Goal: Task Accomplishment & Management: Use online tool/utility

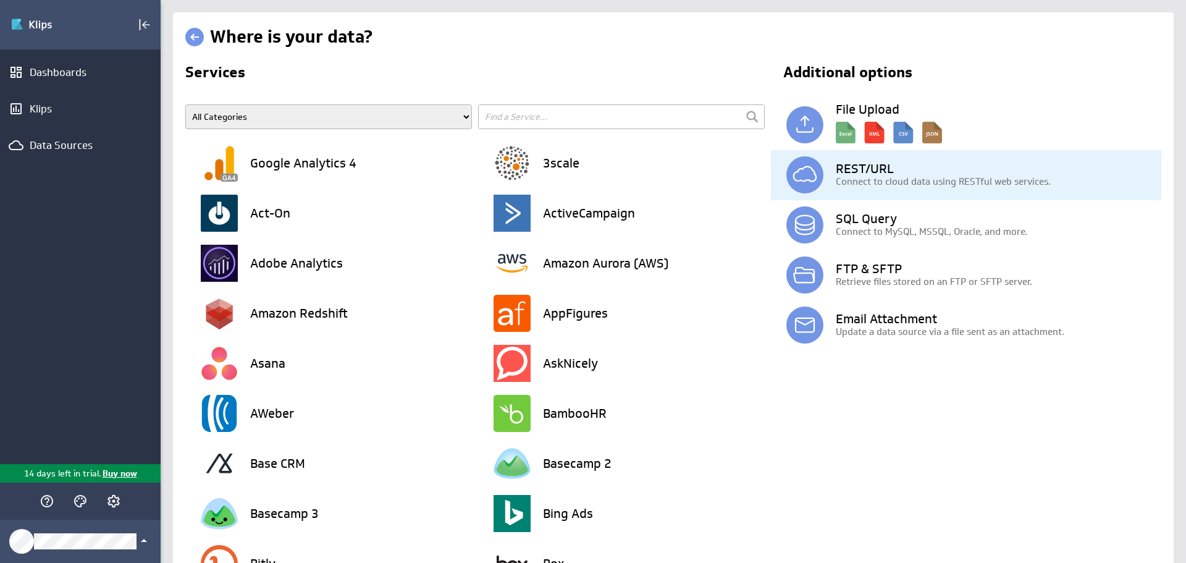
click at [866, 183] on p "Connect to cloud data using RESTful web services." at bounding box center [998, 181] width 325 height 13
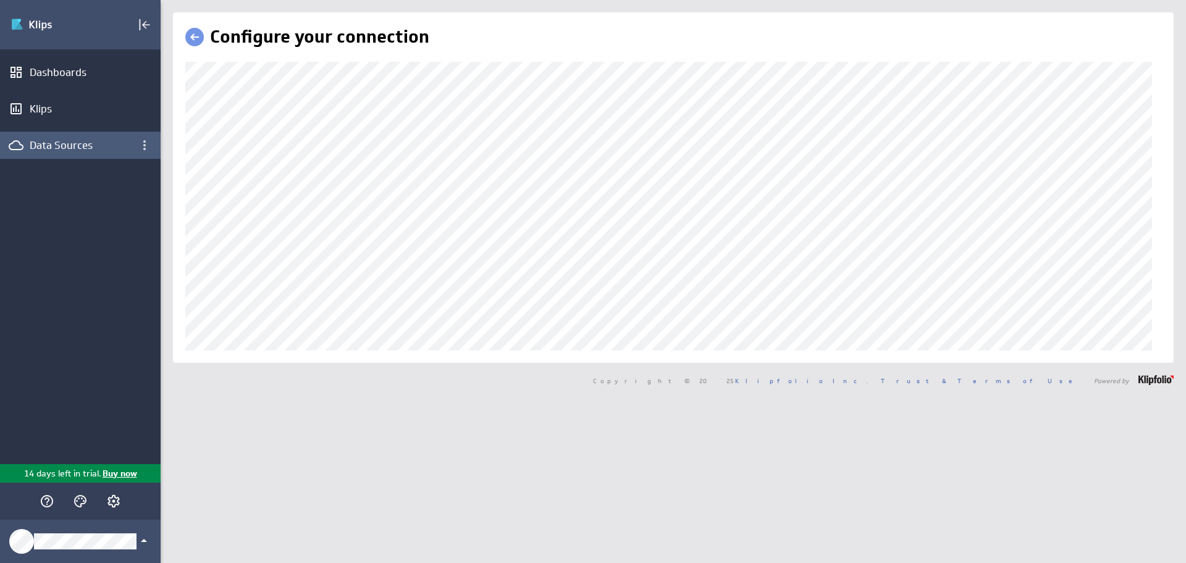
click at [46, 149] on div "Data Sources" at bounding box center [80, 145] width 101 height 14
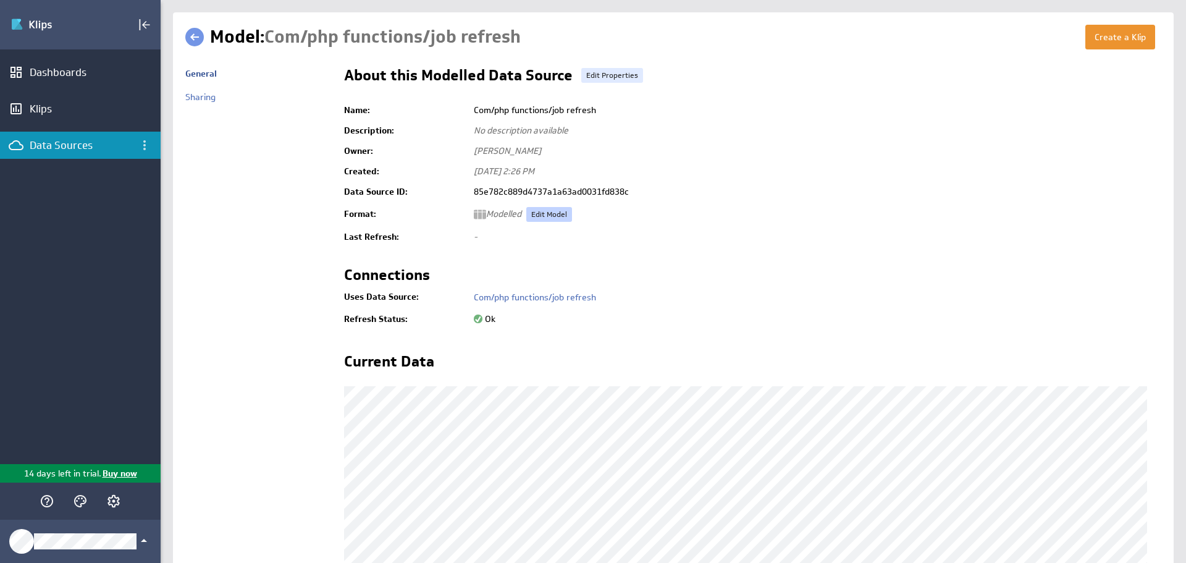
click at [562, 220] on link "Edit Model" at bounding box center [549, 214] width 46 height 15
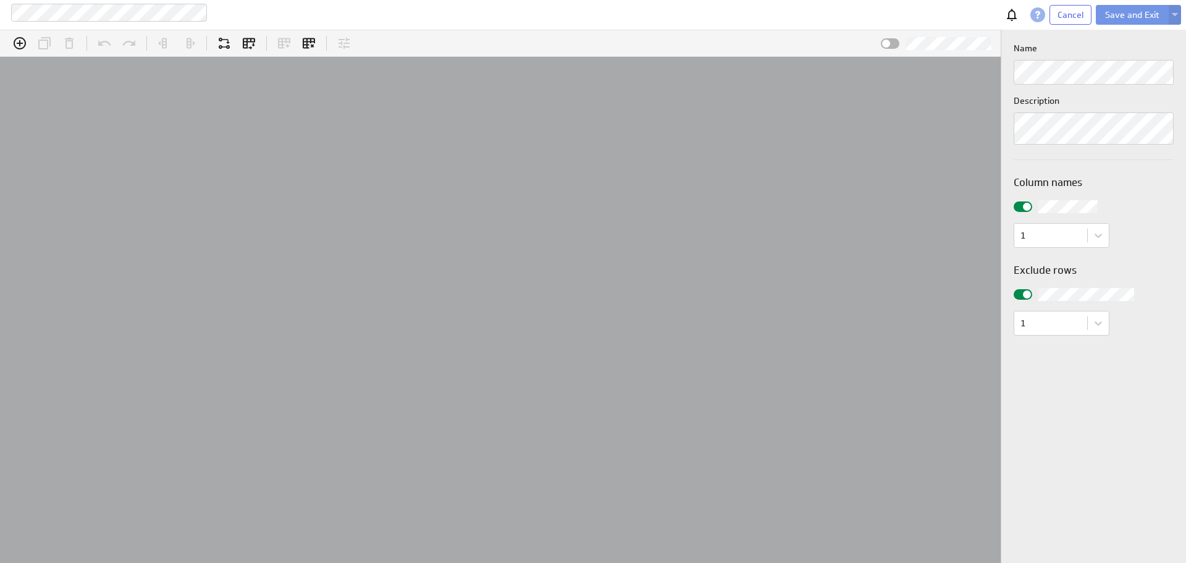
scroll to position [38, 1028]
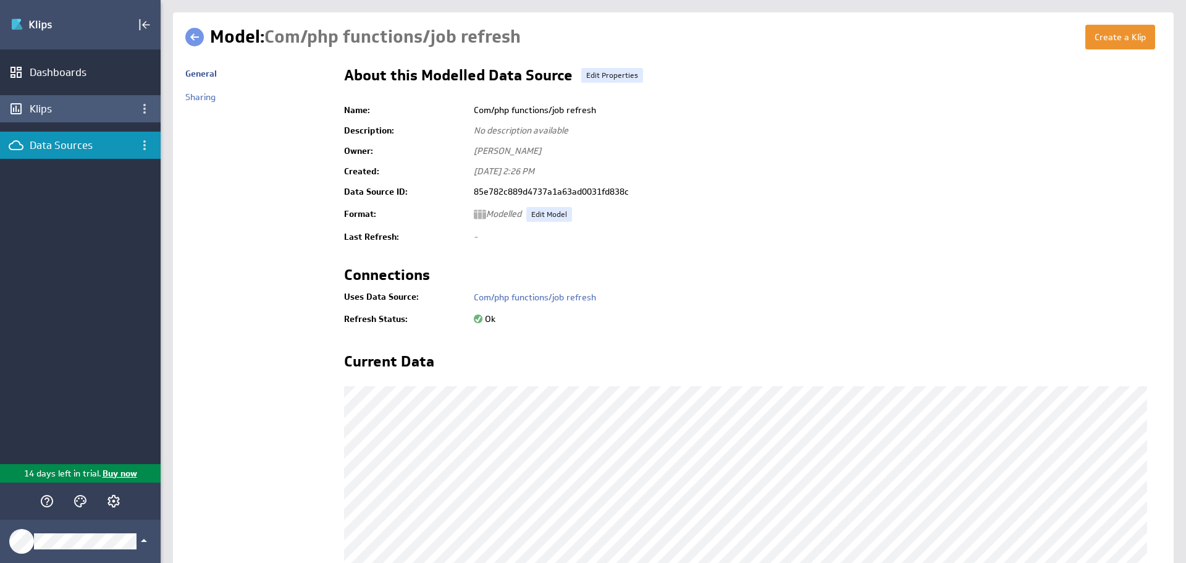
click at [49, 110] on div "Klips" at bounding box center [80, 109] width 101 height 14
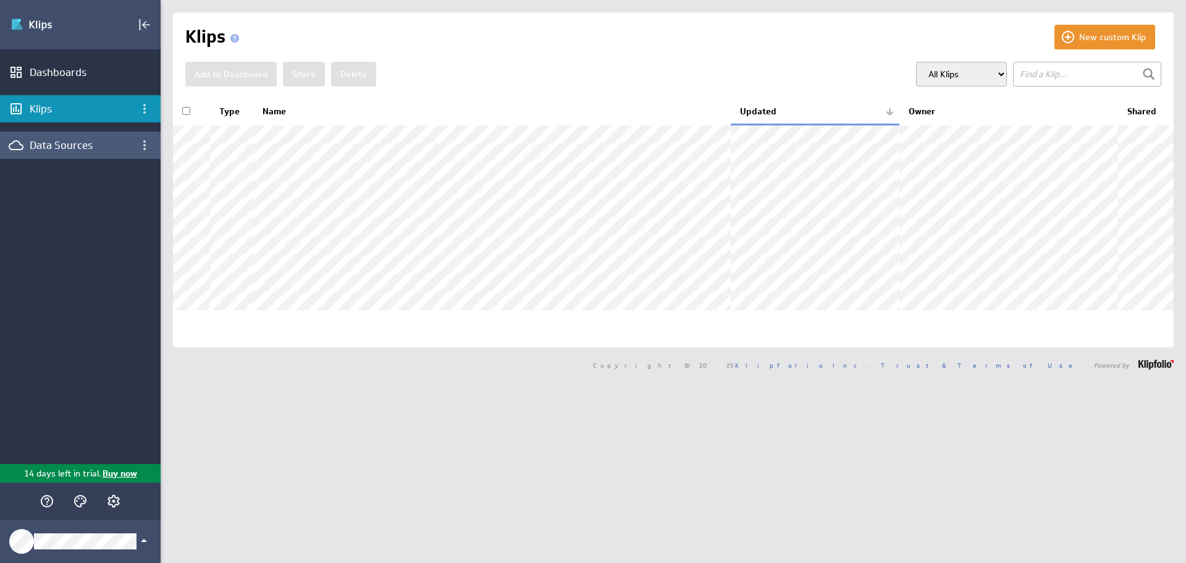
click at [80, 148] on div "Data Sources" at bounding box center [80, 145] width 101 height 14
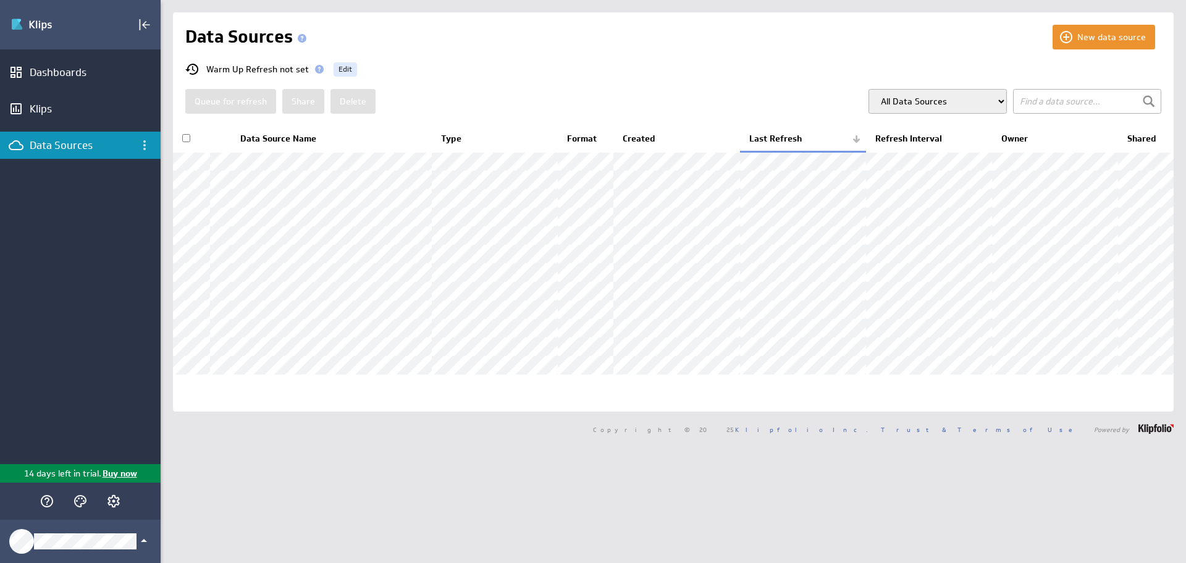
click at [1087, 56] on div "New data source Data Sources Warm Up Refresh not set Edit Queue for refresh Sha…" at bounding box center [673, 211] width 1000 height 399
click at [1099, 23] on div "New data source Data Sources Warm Up Refresh not set Edit Queue for refresh Sha…" at bounding box center [673, 211] width 1000 height 399
click at [1084, 27] on button "New data source" at bounding box center [1103, 37] width 103 height 25
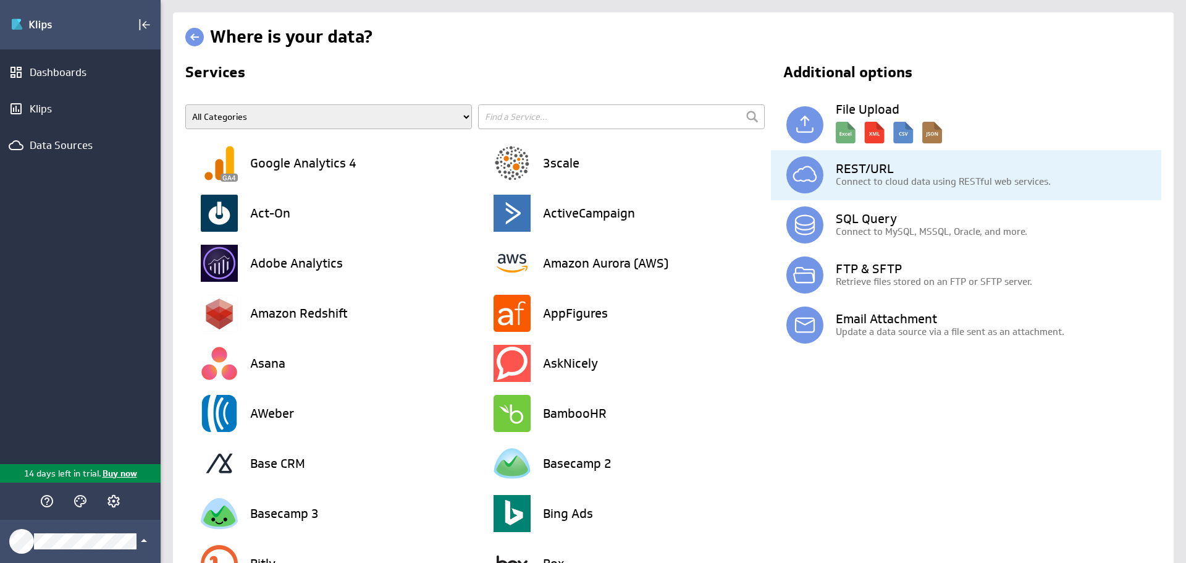
click at [822, 171] on div "REST/URL Connect to cloud data using RESTful web services." at bounding box center [973, 175] width 375 height 50
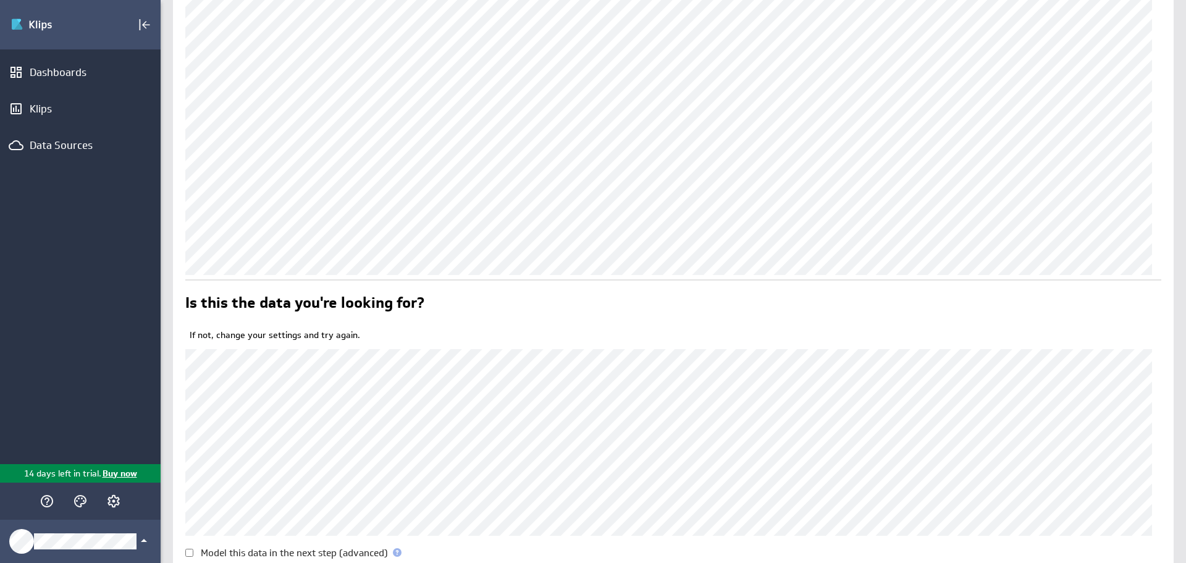
scroll to position [161, 0]
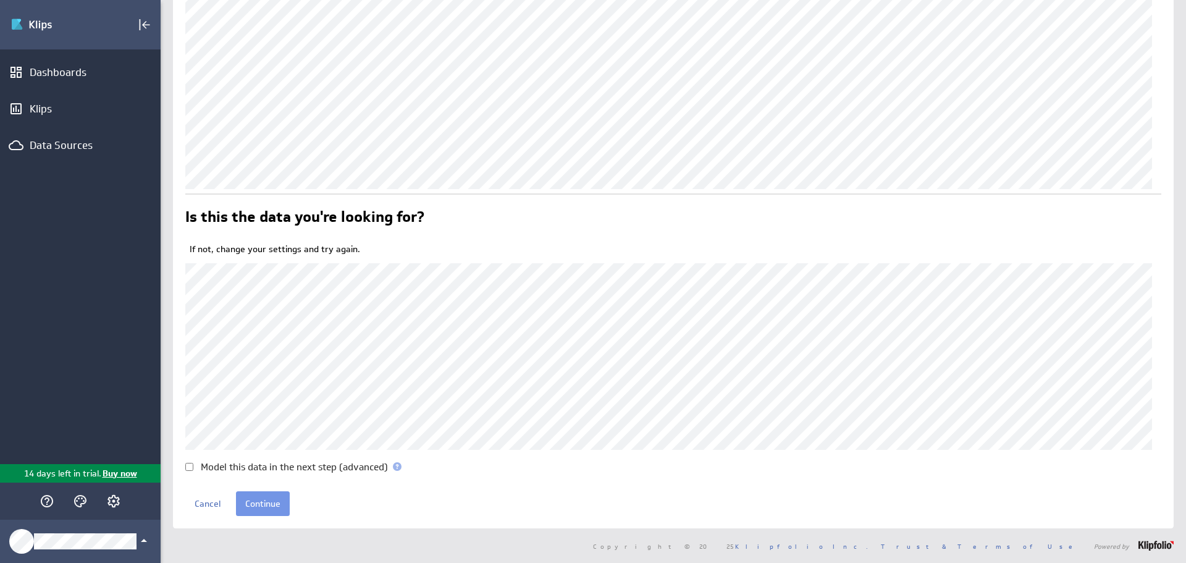
click at [266, 253] on p "If not, change your settings and try again." at bounding box center [675, 249] width 971 height 12
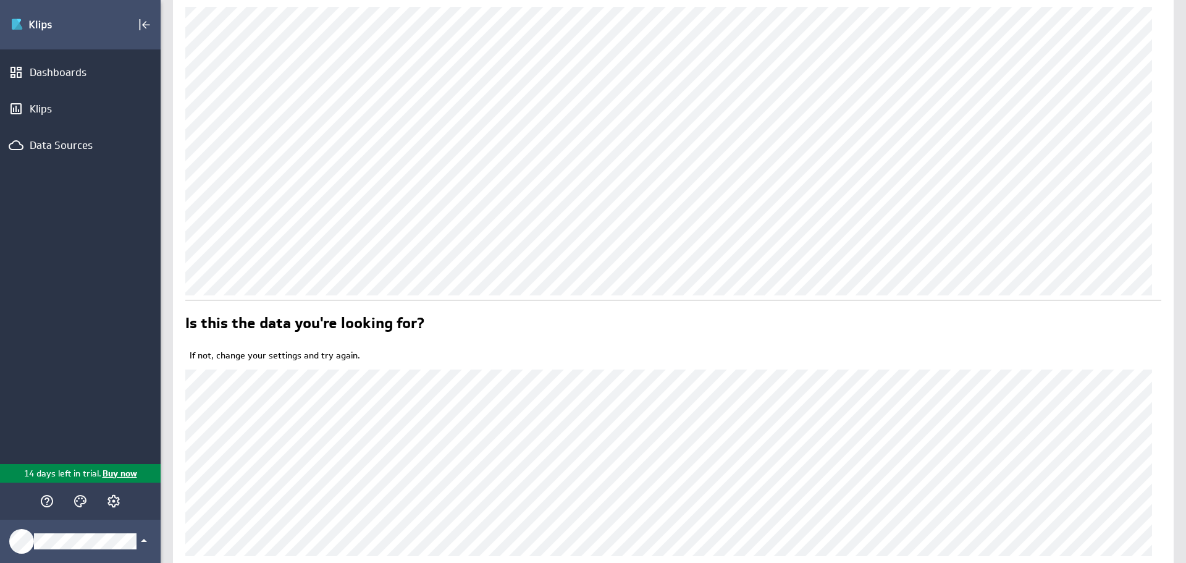
scroll to position [0, 0]
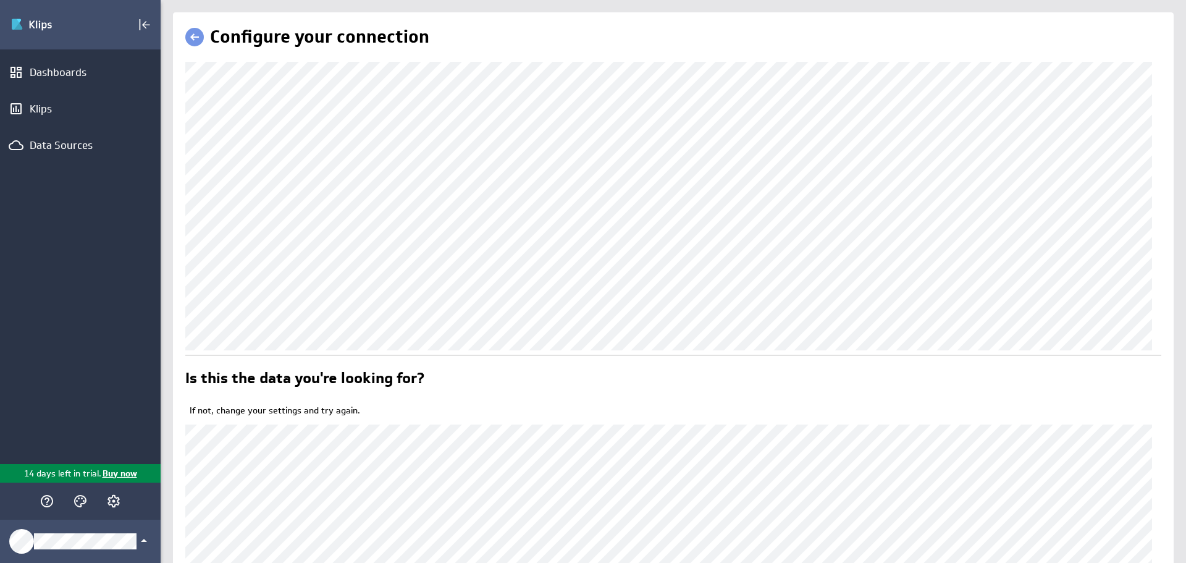
click at [180, 345] on div "Configure your connection Is this the data you're looking for? If not, change y…" at bounding box center [673, 350] width 1000 height 677
click at [211, 353] on div "Is this the data you're looking for? If not, change your settings and try again…" at bounding box center [673, 336] width 976 height 549
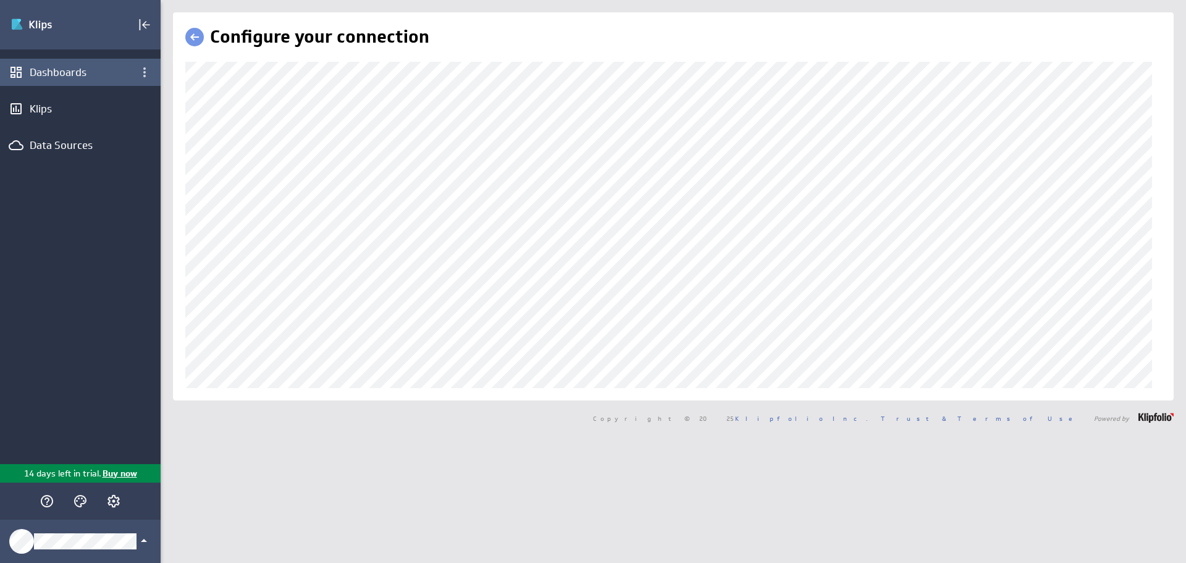
click at [54, 77] on div "(no message) Edit Dashboards Klips Data Sources 14 days left in trial. Buy now …" at bounding box center [593, 281] width 1186 height 563
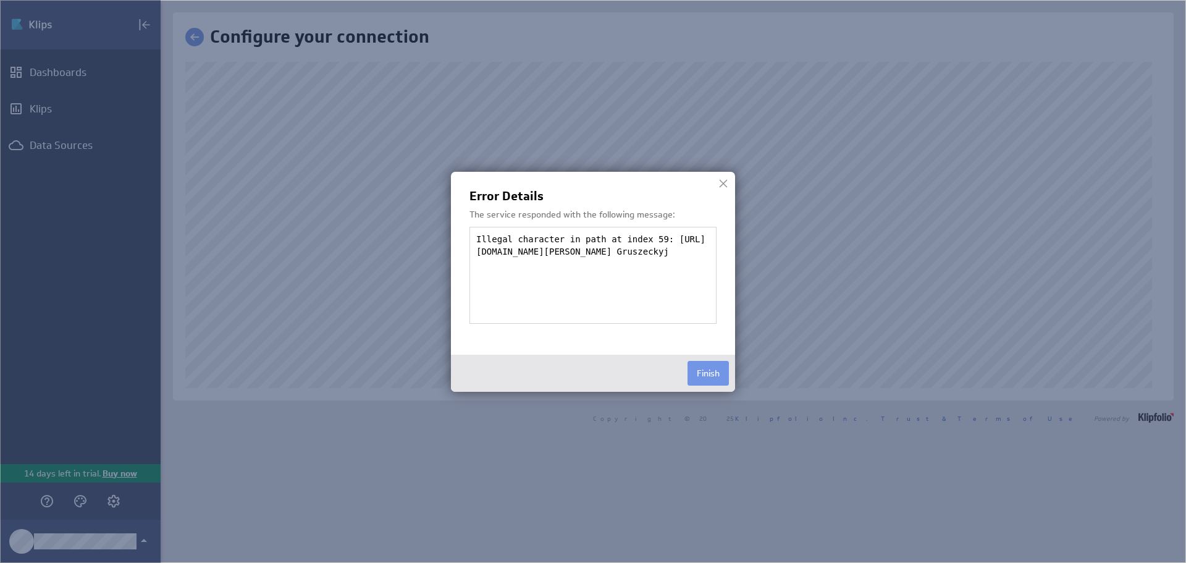
click at [584, 126] on img at bounding box center [593, 281] width 1186 height 563
click at [705, 371] on button "Finish" at bounding box center [707, 373] width 41 height 25
click at [705, 377] on button "Finish" at bounding box center [707, 373] width 41 height 25
click at [707, 366] on button "Finish" at bounding box center [707, 373] width 41 height 25
click at [702, 375] on button "Finish" at bounding box center [707, 373] width 41 height 25
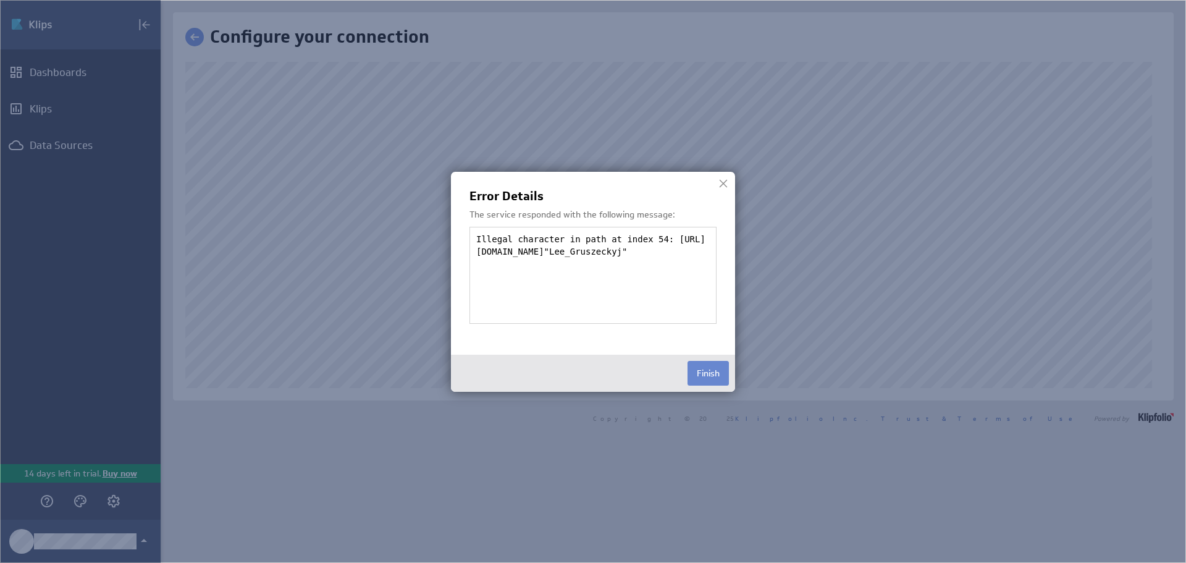
click at [698, 367] on button "Finish" at bounding box center [707, 373] width 41 height 25
click at [505, 128] on img at bounding box center [593, 281] width 1186 height 563
click at [711, 374] on button "Finish" at bounding box center [707, 373] width 41 height 25
click at [704, 363] on button "Finish" at bounding box center [707, 373] width 41 height 25
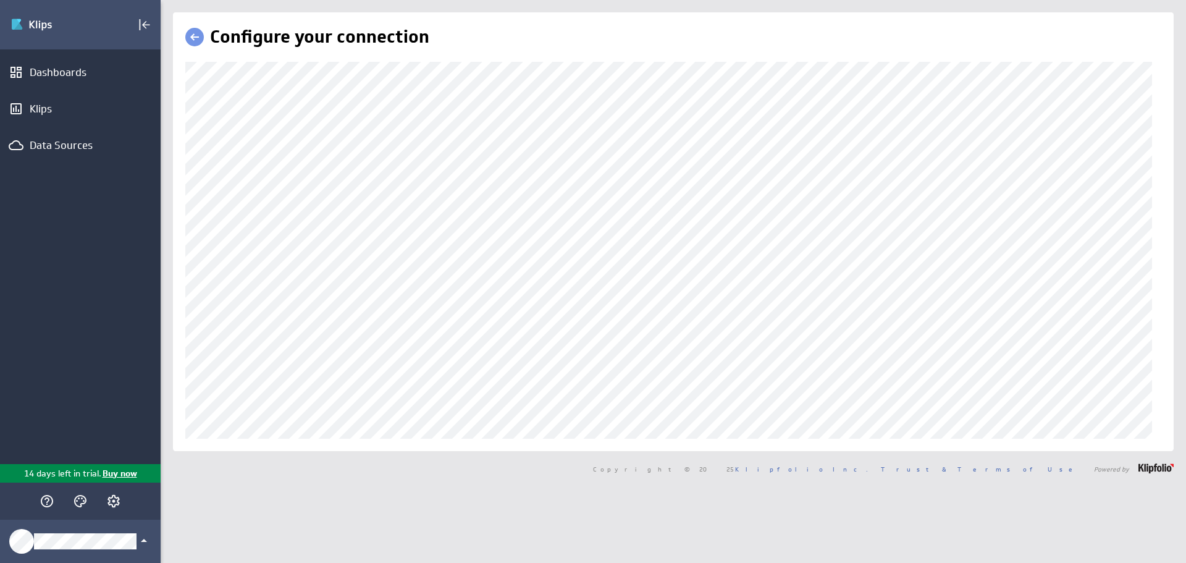
click at [127, 124] on div "(no message) Edit Dashboards Klips Data Sources 14 days left in trial. Buy now …" at bounding box center [593, 281] width 1186 height 563
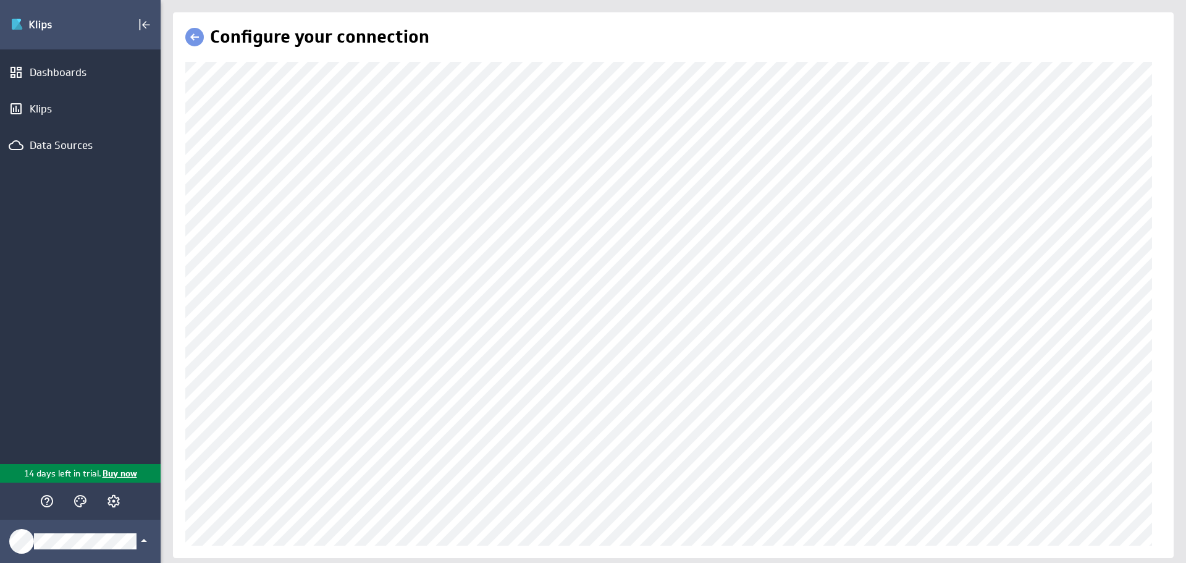
click at [13, 306] on div "(no message) Edit Dashboards Klips Data Sources 14 days left in trial. Buy now …" at bounding box center [593, 281] width 1186 height 563
click at [73, 349] on div "(no message) Edit Dashboards Klips Data Sources 14 days left in trial. Buy now …" at bounding box center [593, 281] width 1186 height 563
click at [101, 324] on div "(no message) Edit Dashboards Klips Data Sources 14 days left in trial. Buy now …" at bounding box center [593, 281] width 1186 height 563
click at [164, 337] on div "Configure your connection" at bounding box center [673, 284] width 1025 height 545
click at [95, 143] on div "Data Sources" at bounding box center [80, 145] width 101 height 14
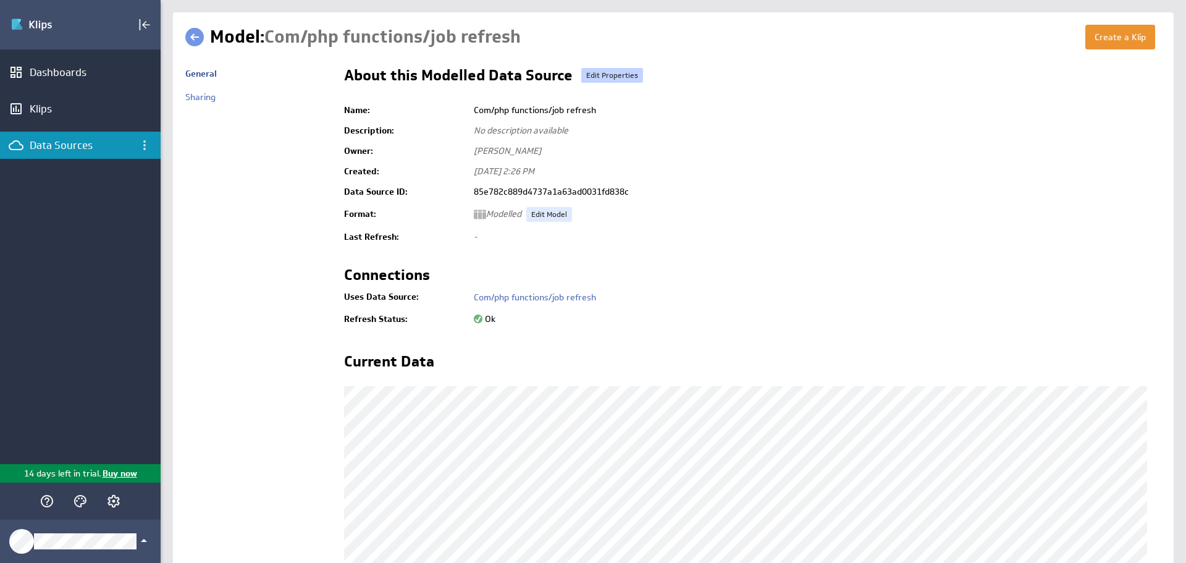
click at [609, 80] on link "Edit Properties" at bounding box center [612, 75] width 62 height 15
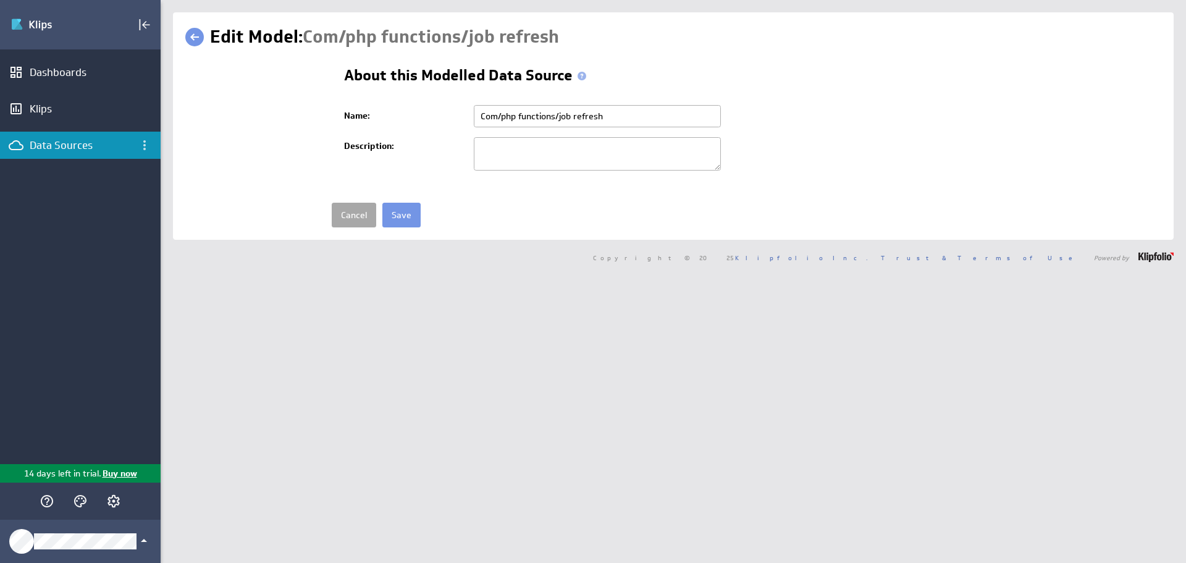
click at [352, 218] on link "Cancel" at bounding box center [354, 215] width 44 height 25
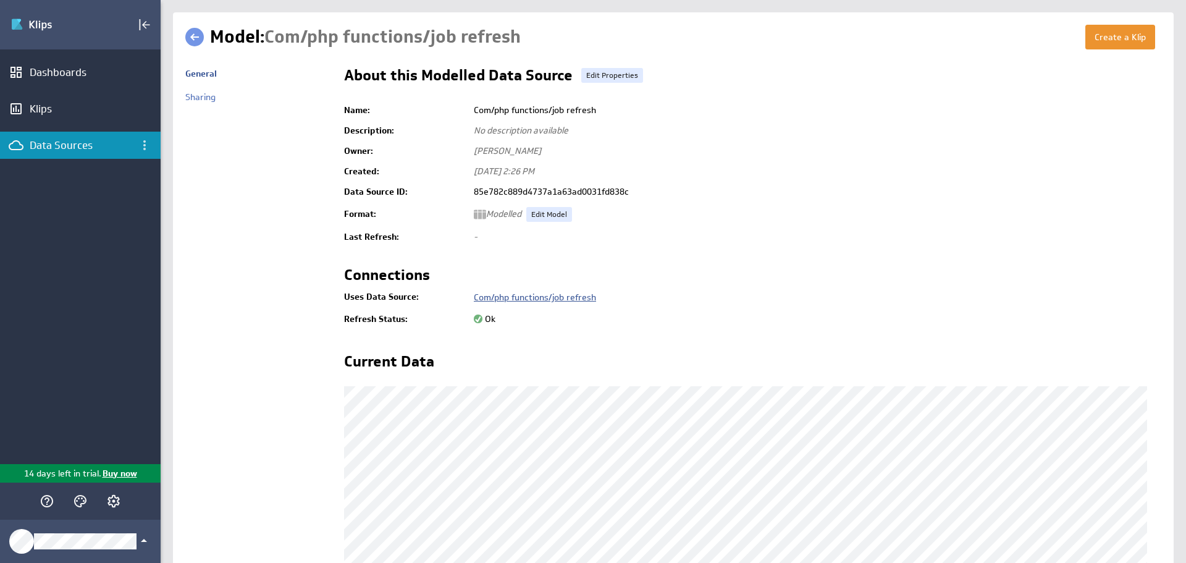
click at [542, 297] on link "Com/php functions/job refresh" at bounding box center [535, 296] width 122 height 11
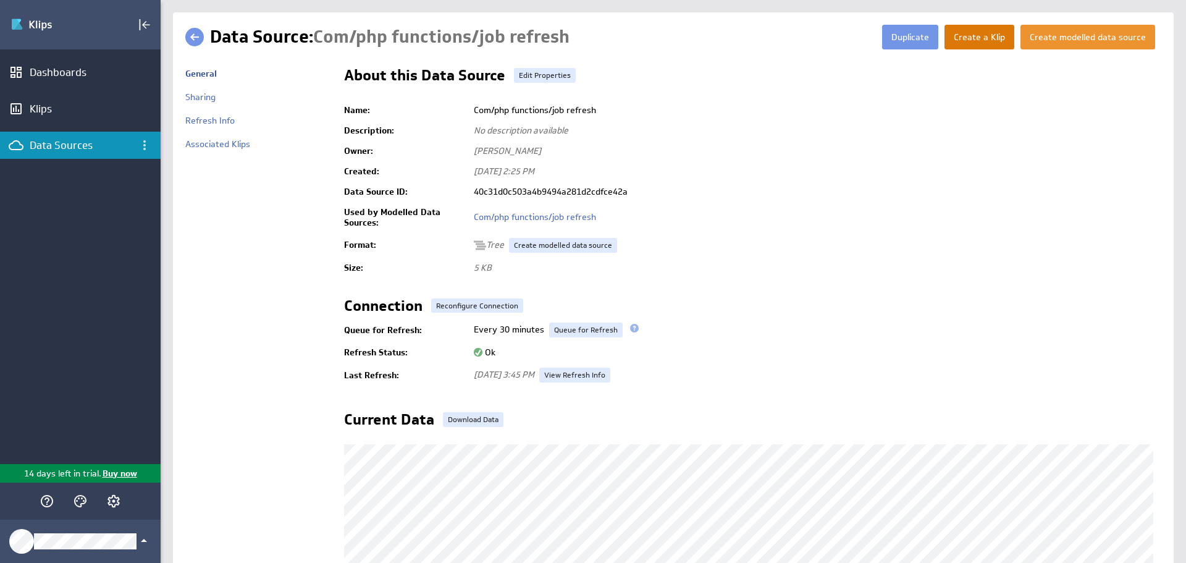
click at [969, 38] on button "Create a Klip" at bounding box center [979, 37] width 70 height 25
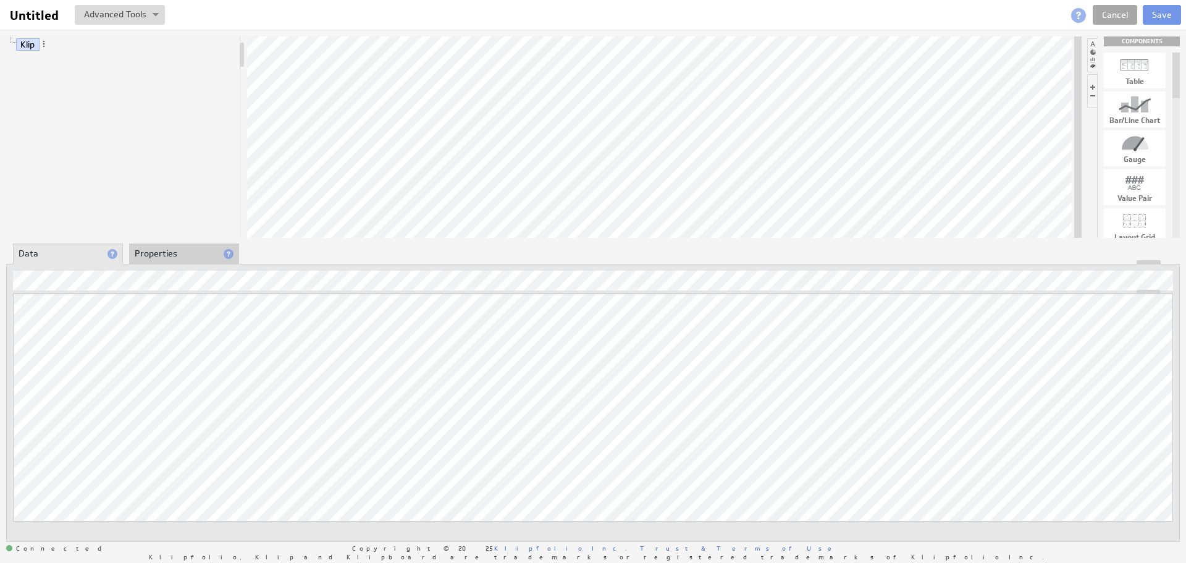
click at [1112, 15] on link "Cancel" at bounding box center [1114, 15] width 44 height 20
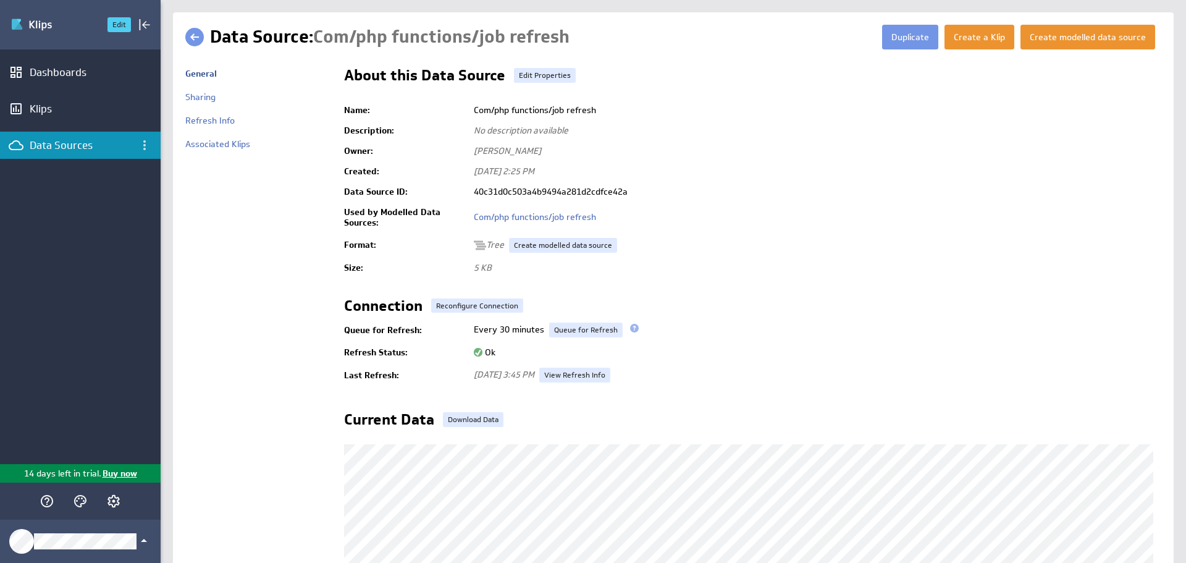
click at [57, 24] on img "Go to Dashboards" at bounding box center [53, 25] width 86 height 20
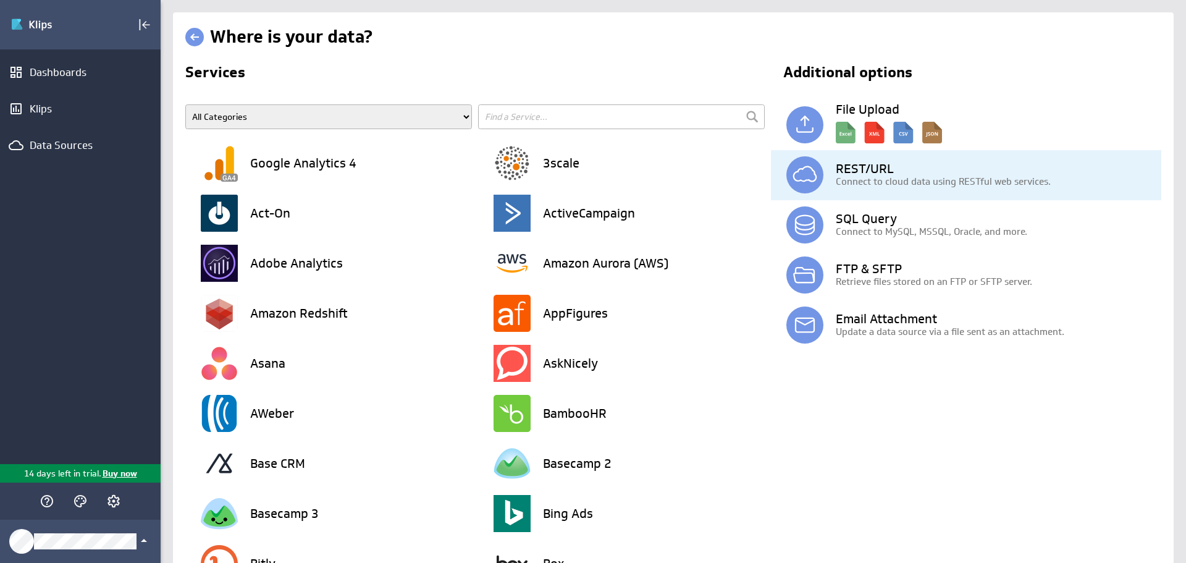
click at [873, 175] on p "Connect to cloud data using RESTful web services." at bounding box center [998, 181] width 325 height 13
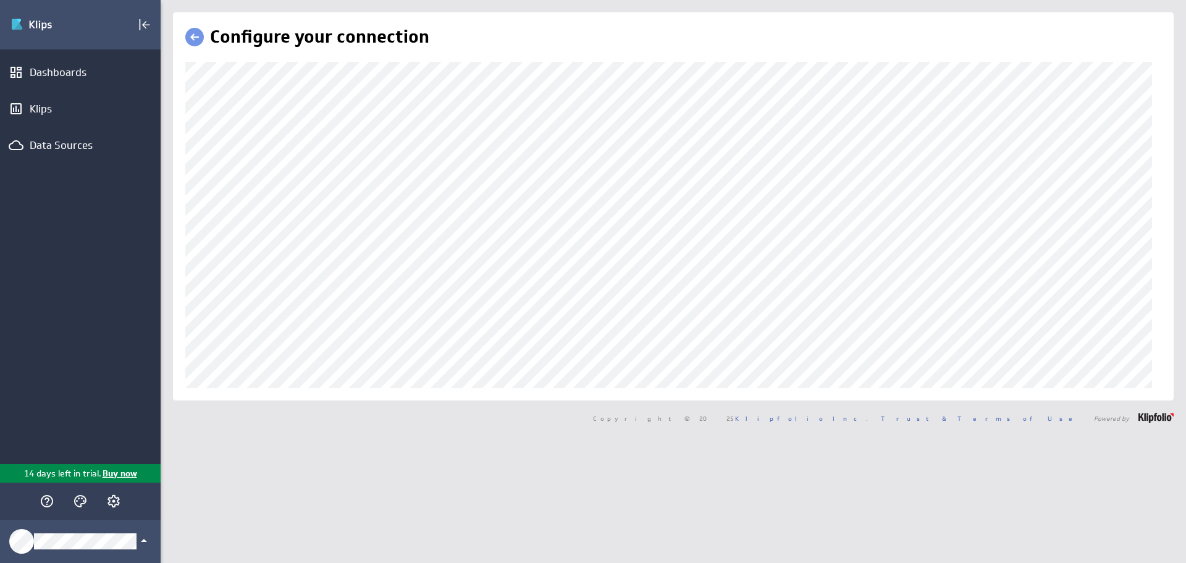
click at [62, 43] on div "(no message) Edit Dashboards Klips Data Sources 14 days left in trial. Buy now …" at bounding box center [593, 281] width 1186 height 563
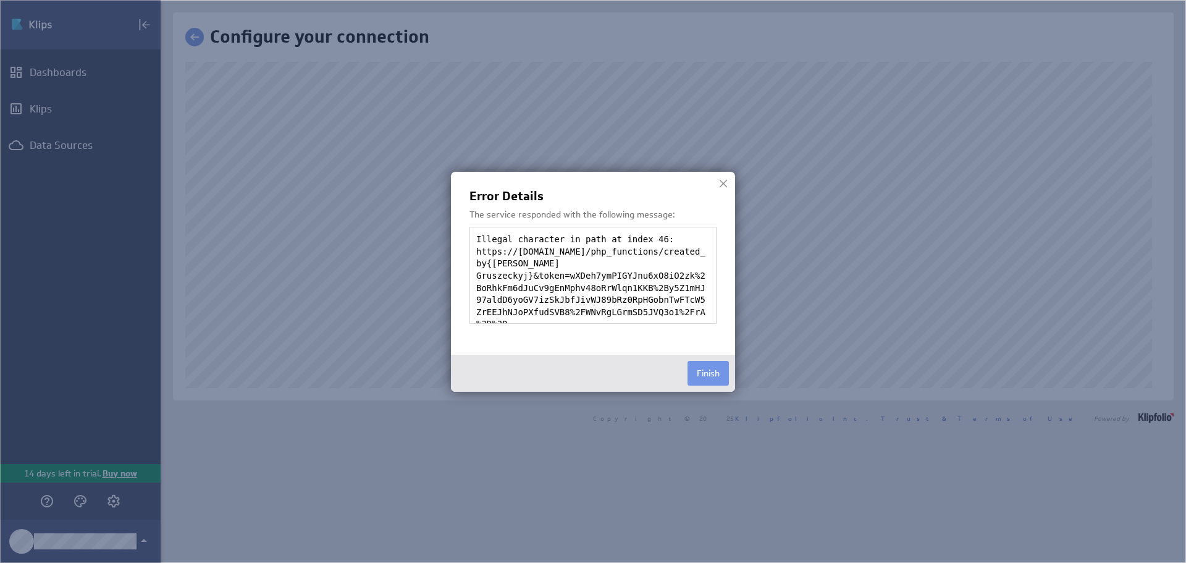
click at [725, 181] on div at bounding box center [723, 183] width 19 height 19
click at [710, 369] on button "Finish" at bounding box center [707, 373] width 41 height 25
click at [704, 375] on button "Finish" at bounding box center [707, 373] width 41 height 25
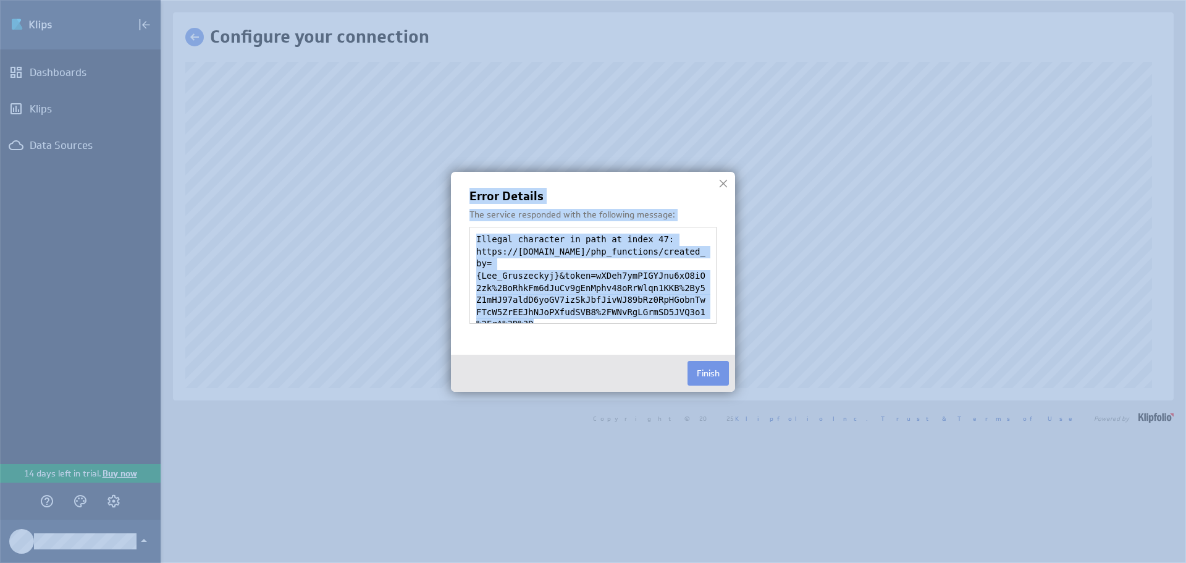
drag, startPoint x: 676, startPoint y: 300, endPoint x: 379, endPoint y: 220, distance: 306.9
click at [379, 220] on body "(no message) Edit Dashboards Klips Data Sources 14 days left in trial. Buy now …" at bounding box center [593, 281] width 1186 height 563
click at [551, 275] on div "Illegal character in path at index 47: https://myhirehop.com/php_functions/crea…" at bounding box center [592, 275] width 247 height 97
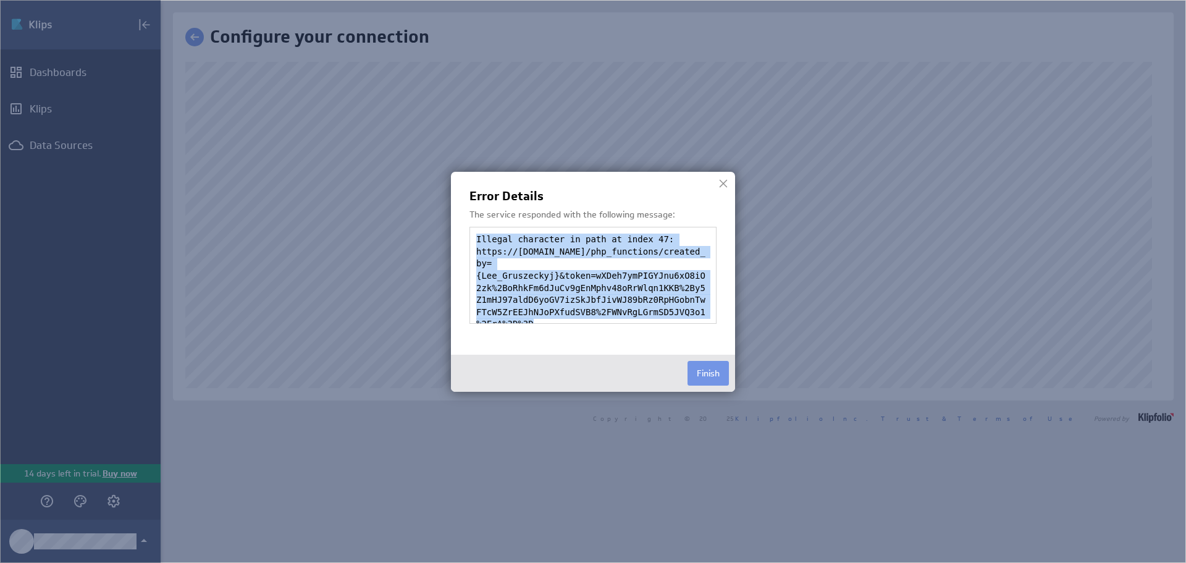
drag, startPoint x: 477, startPoint y: 237, endPoint x: 699, endPoint y: 320, distance: 237.6
click at [699, 320] on div "Illegal character in path at index 47: https://myhirehop.com/php_functions/crea…" at bounding box center [592, 275] width 247 height 97
copy div "Illegal character in path at index 47: https://myhirehop.com/php_functions/crea…"
click at [721, 367] on button "Finish" at bounding box center [707, 373] width 41 height 25
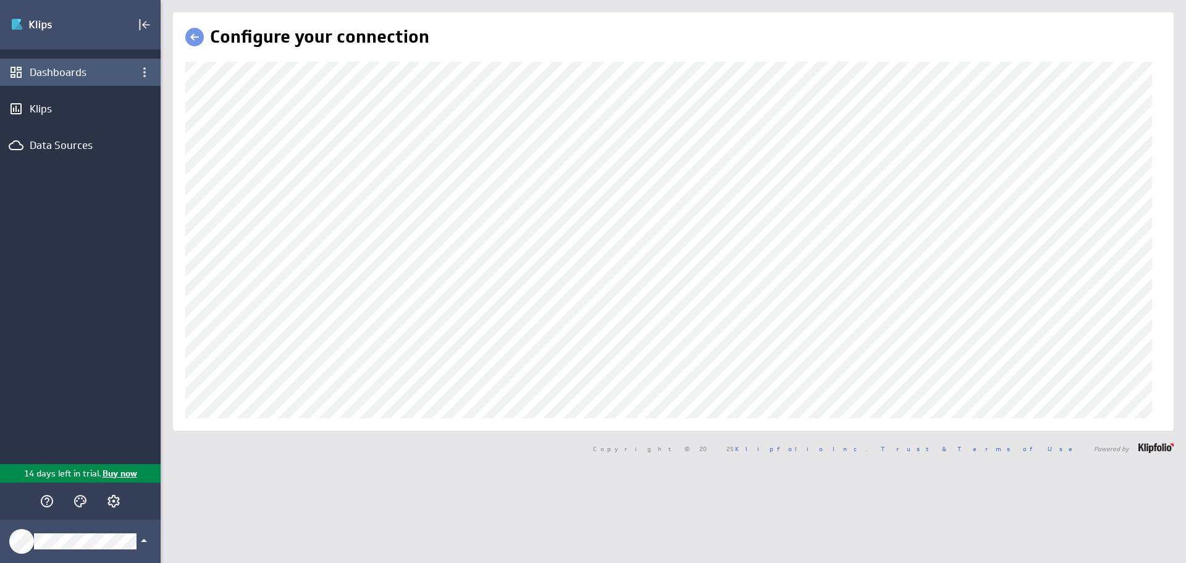
click at [140, 74] on div "(no message) Edit Dashboards Klips Data Sources 14 days left in trial. Buy now …" at bounding box center [593, 281] width 1186 height 563
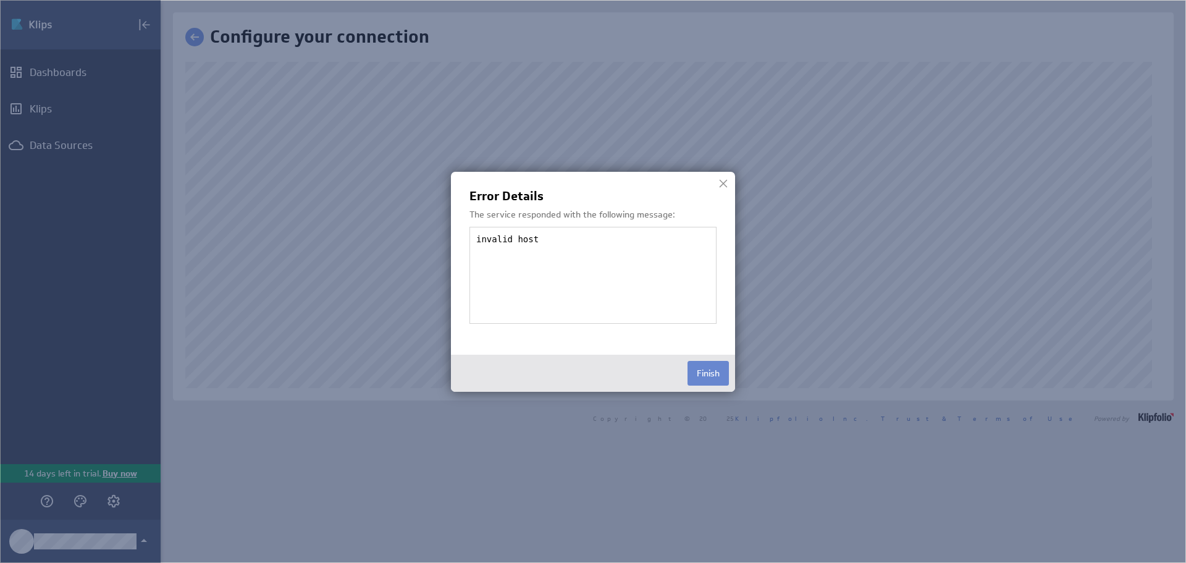
click at [704, 377] on button "Finish" at bounding box center [707, 373] width 41 height 25
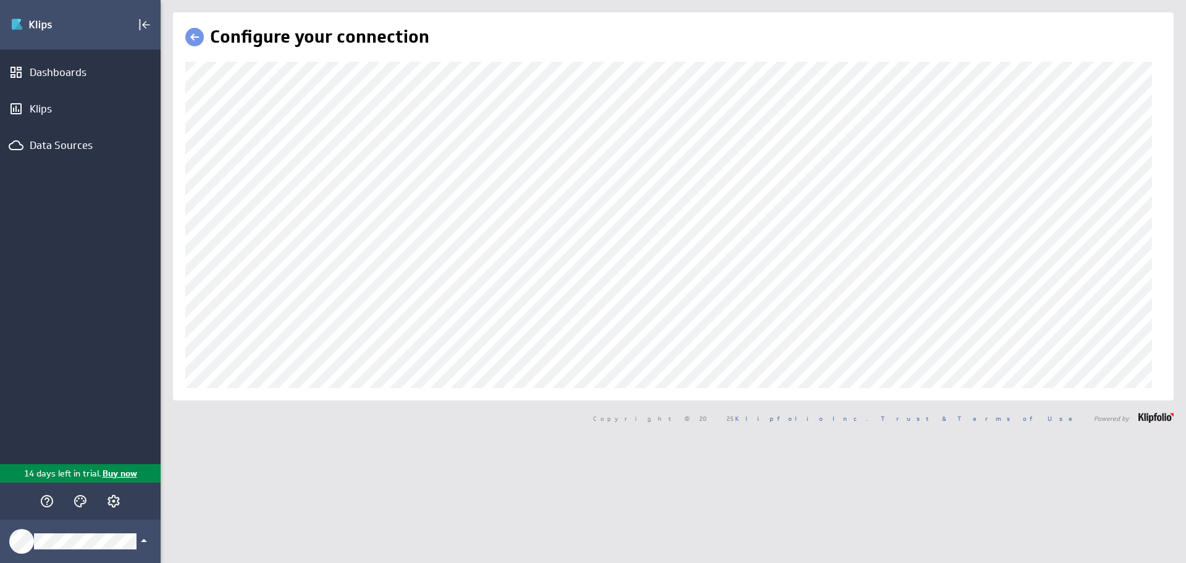
click at [0, 52] on div "(no message) Edit Dashboards Klips Data Sources 14 days left in trial. Buy now …" at bounding box center [593, 281] width 1186 height 563
click at [35, 27] on img "Go to Dashboards" at bounding box center [53, 25] width 86 height 20
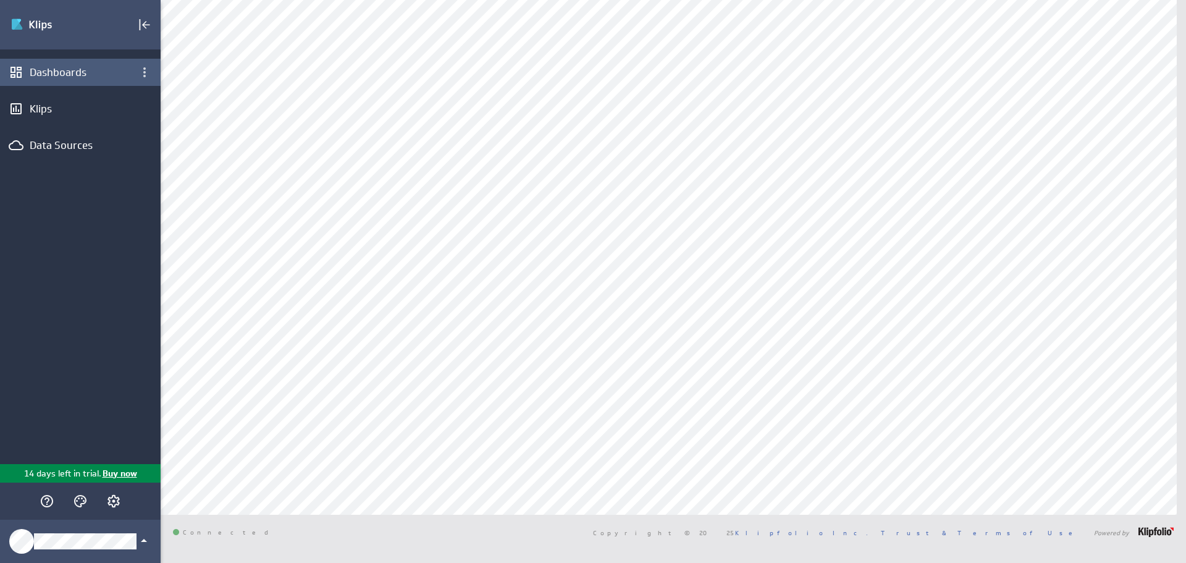
click at [70, 72] on div "Dashboards" at bounding box center [80, 72] width 101 height 14
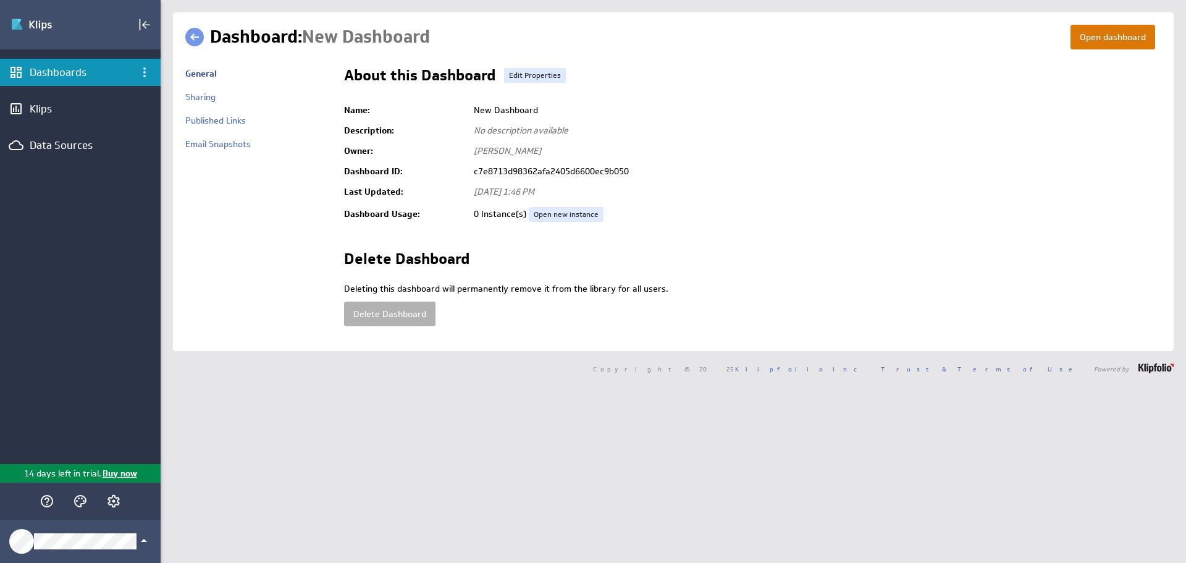
click at [1110, 33] on button "Open dashboard" at bounding box center [1112, 37] width 85 height 25
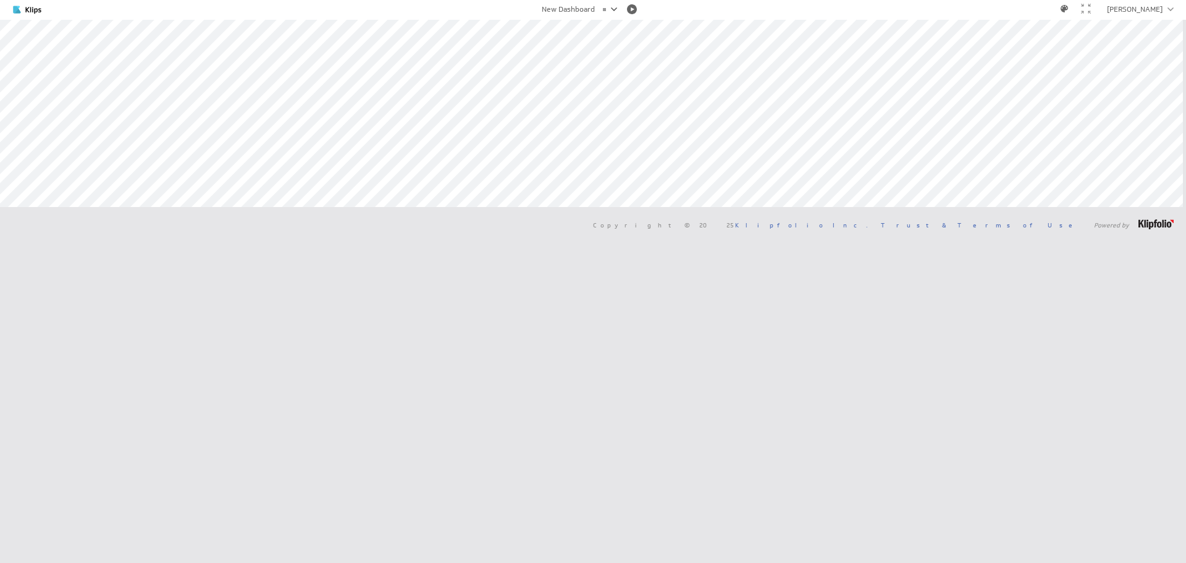
click at [613, 8] on div at bounding box center [614, 9] width 6 height 4
click at [603, 10] on li at bounding box center [606, 9] width 6 height 6
click at [634, 11] on div at bounding box center [631, 9] width 25 height 10
click at [627, 4] on div at bounding box center [631, 9] width 25 height 10
click at [1091, 7] on div at bounding box center [1086, 9] width 10 height 10
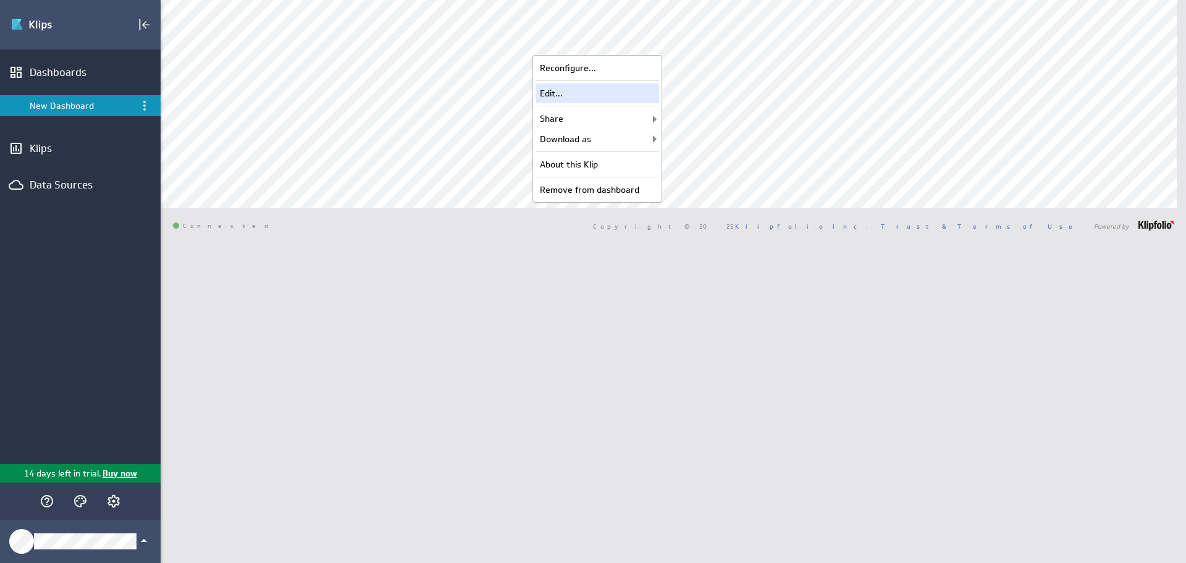
click at [576, 96] on div "Edit..." at bounding box center [597, 93] width 124 height 20
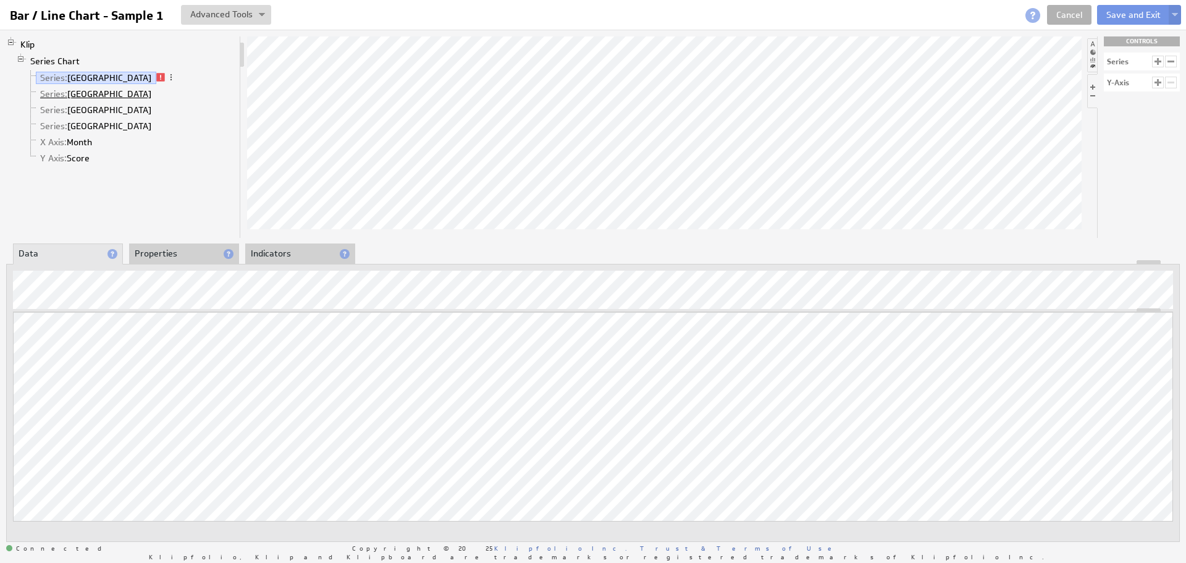
click at [78, 94] on link "Series: Toronto" at bounding box center [96, 94] width 120 height 12
click at [1070, 17] on link "Cancel" at bounding box center [1069, 15] width 44 height 20
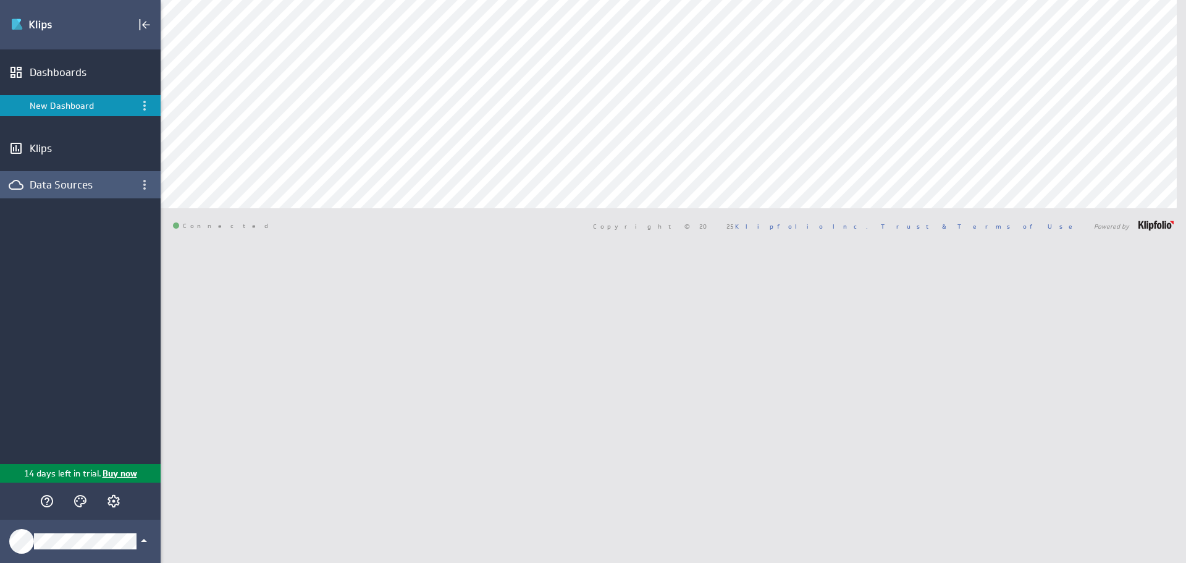
click at [73, 192] on div "Data Sources" at bounding box center [80, 184] width 161 height 27
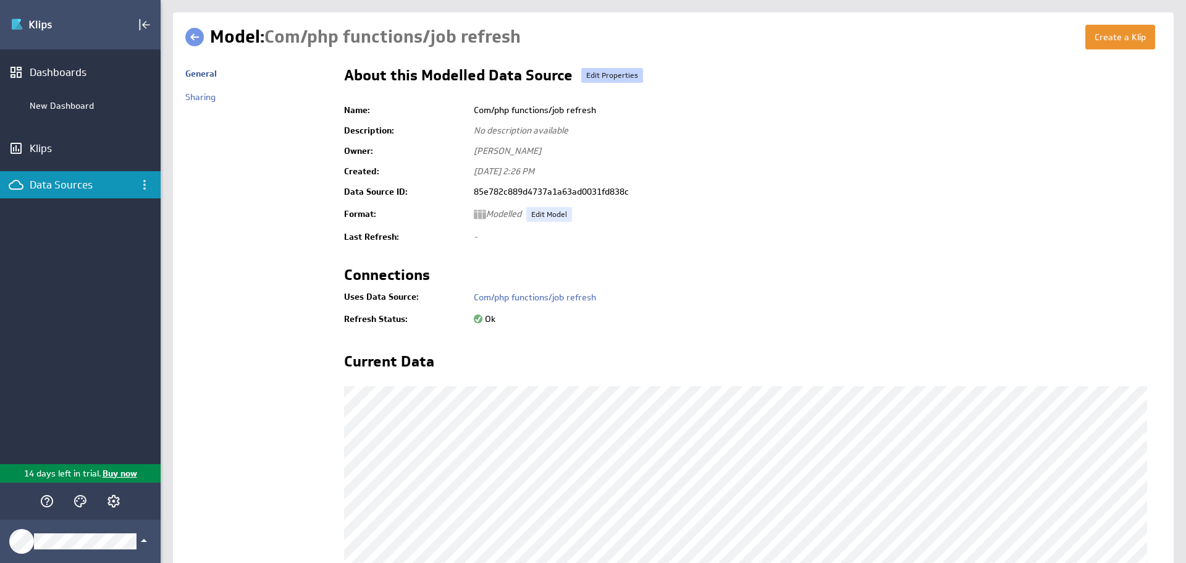
click at [616, 75] on link "Edit Properties" at bounding box center [612, 75] width 62 height 15
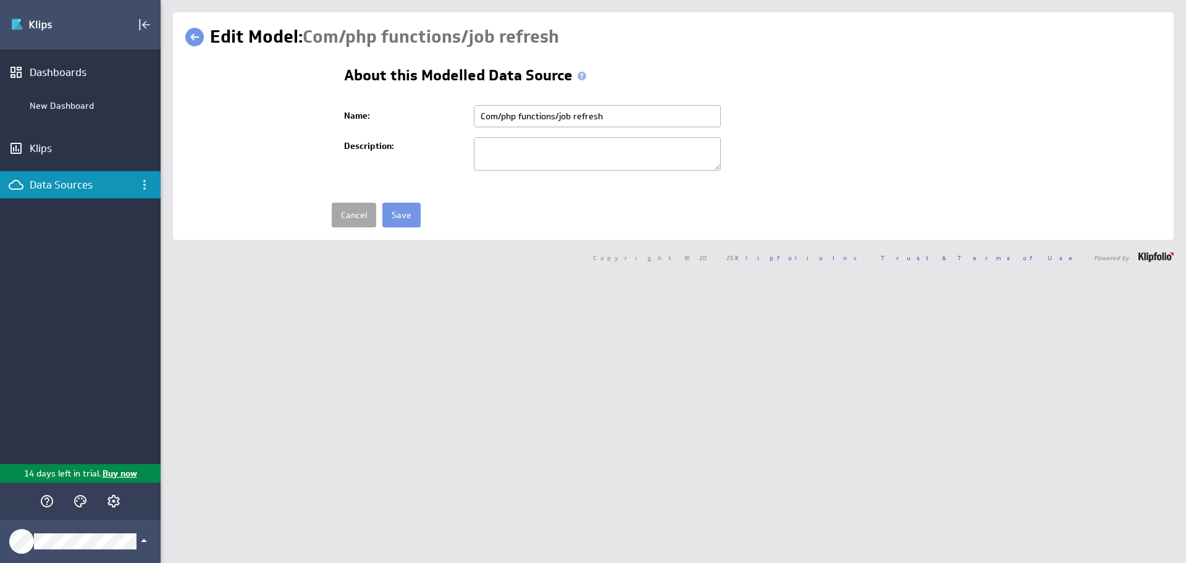
click at [348, 213] on link "Cancel" at bounding box center [354, 215] width 44 height 25
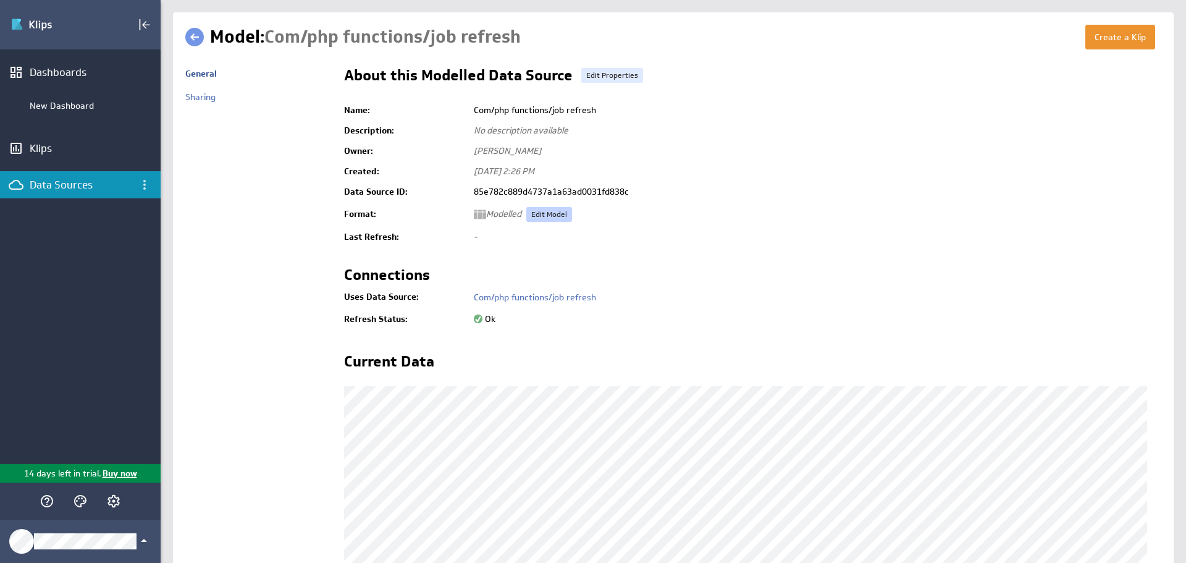
click at [550, 218] on link "Edit Model" at bounding box center [549, 214] width 46 height 15
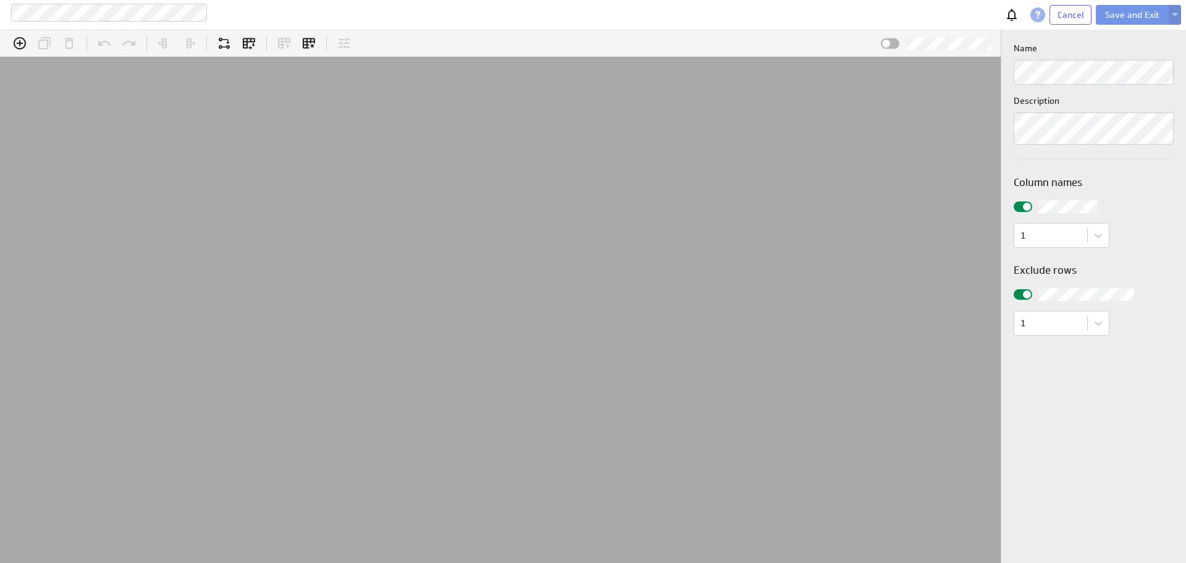
scroll to position [38, 1028]
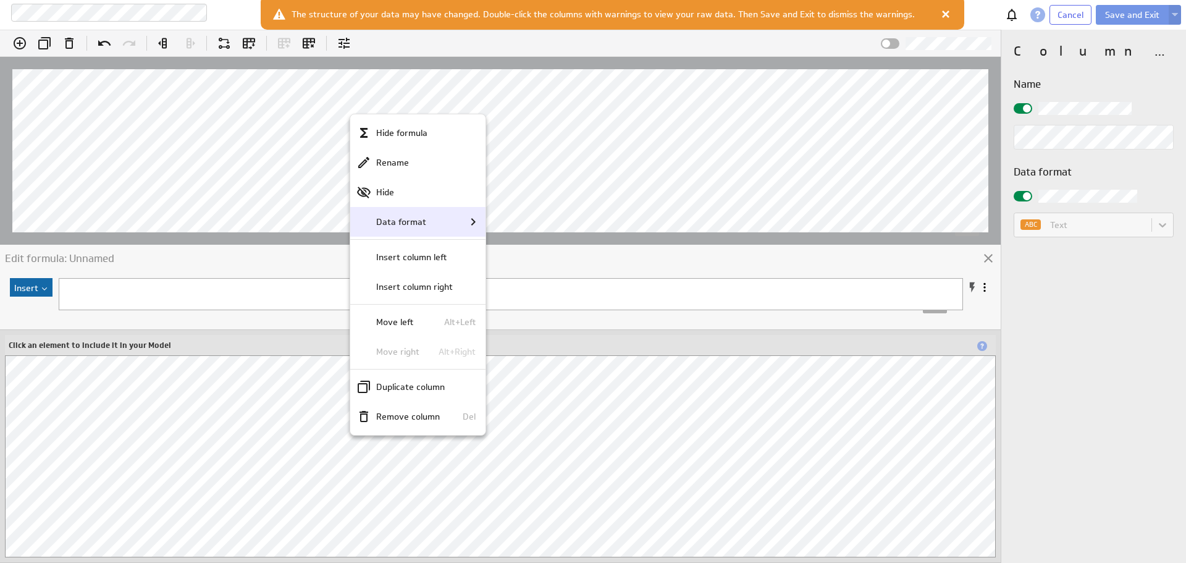
click at [411, 222] on p "Data format" at bounding box center [401, 222] width 50 height 13
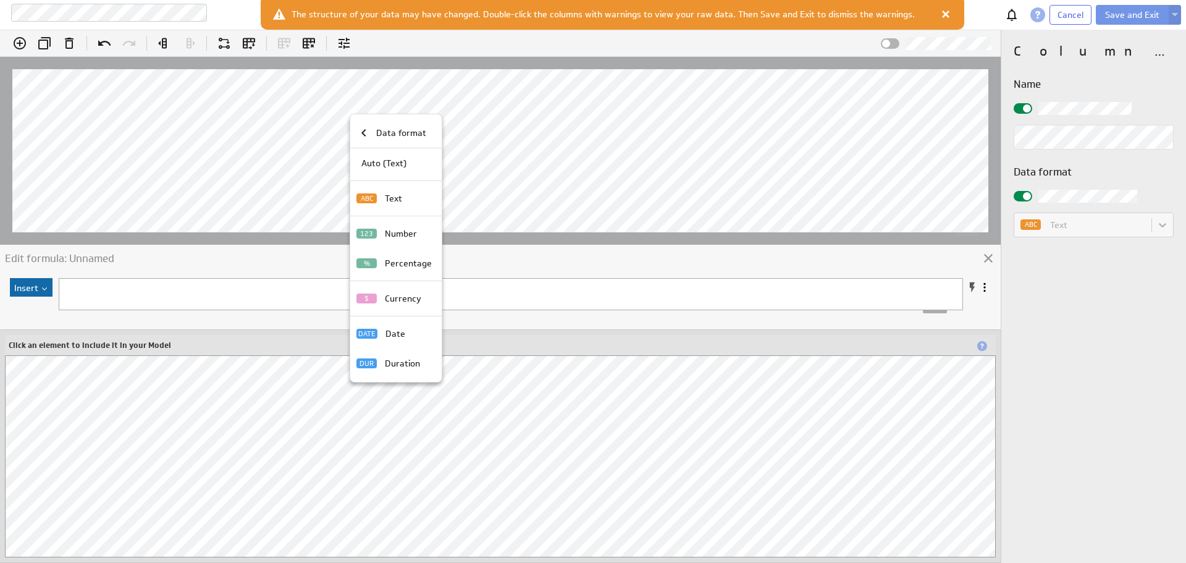
click at [505, 177] on div at bounding box center [593, 281] width 1186 height 563
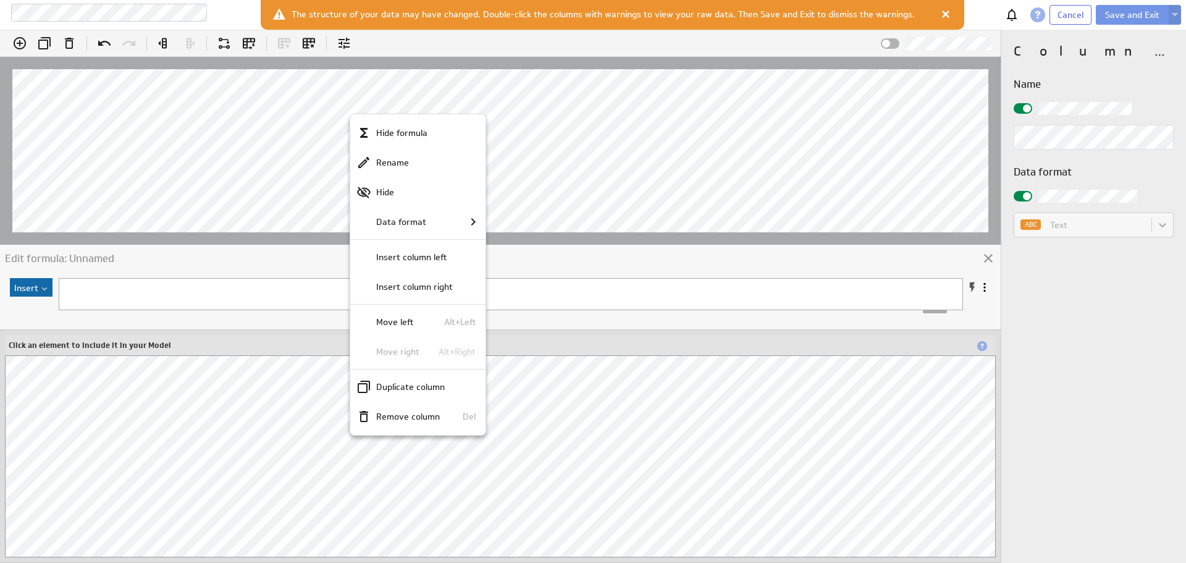
click at [589, 213] on div at bounding box center [593, 281] width 1186 height 563
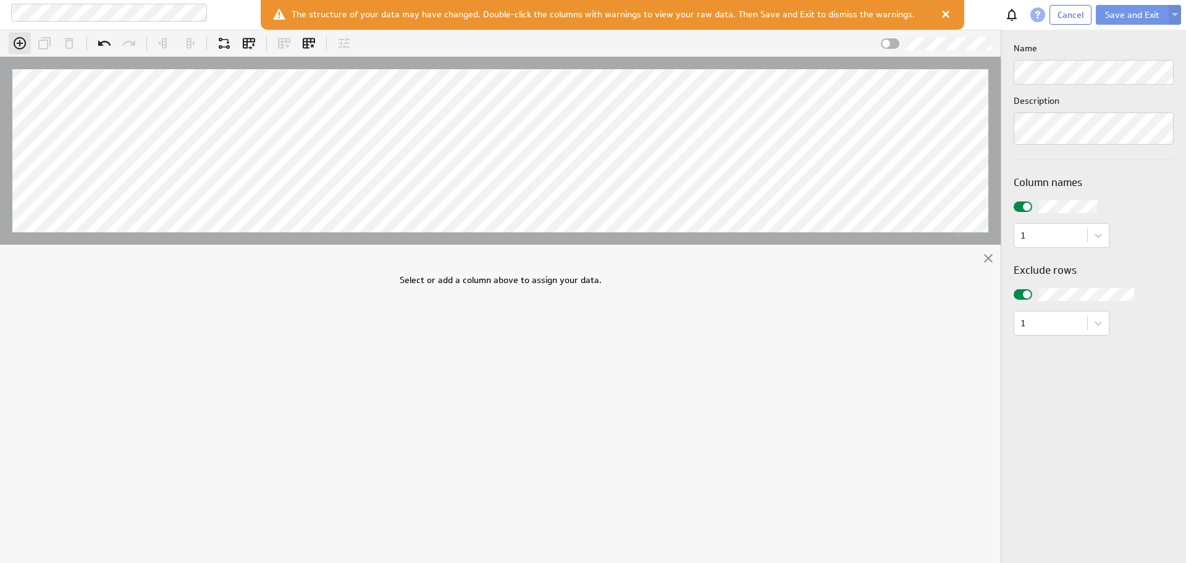
click at [17, 42] on icon "Add column" at bounding box center [19, 43] width 15 height 15
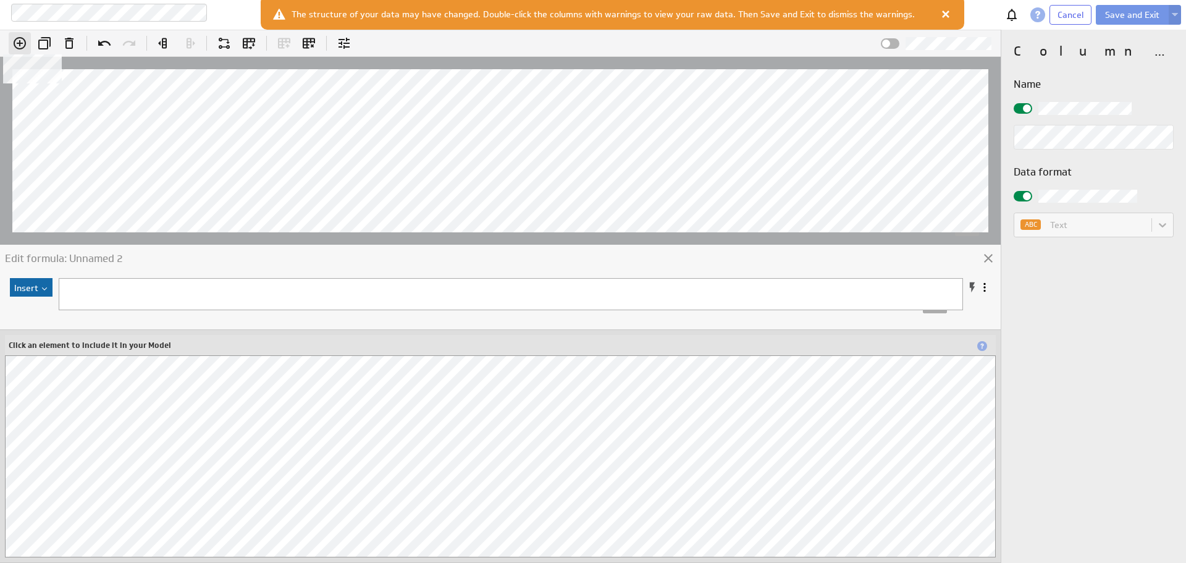
click at [17, 42] on icon at bounding box center [19, 43] width 15 height 15
click at [939, 12] on div at bounding box center [945, 14] width 12 height 12
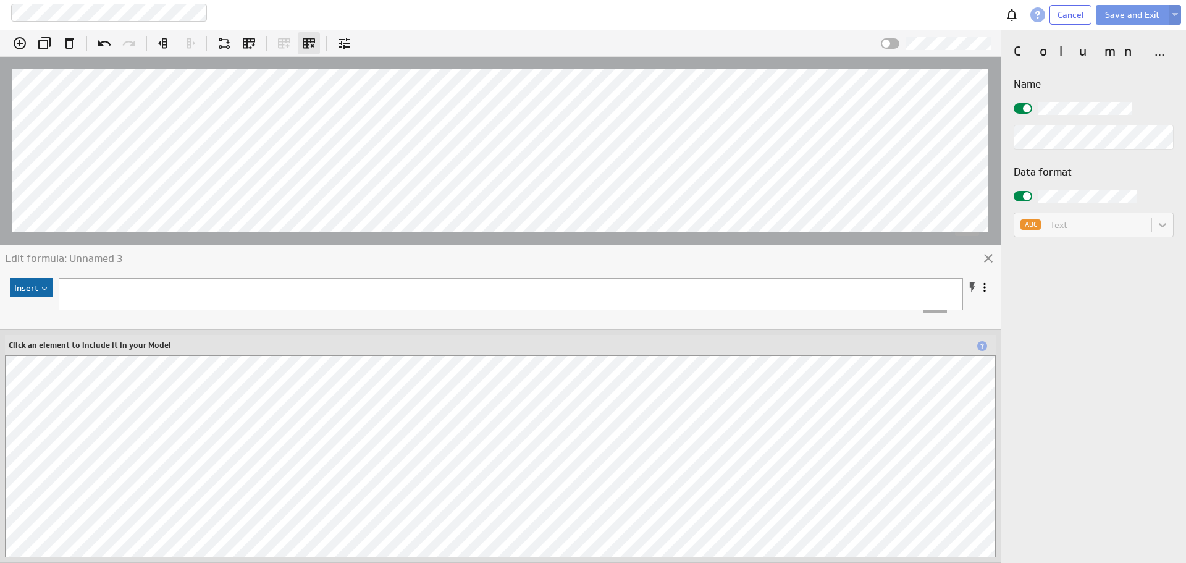
drag, startPoint x: 940, startPoint y: 64, endPoint x: 317, endPoint y: 36, distance: 623.7
click at [301, 37] on div "Remove all columns" at bounding box center [309, 43] width 22 height 22
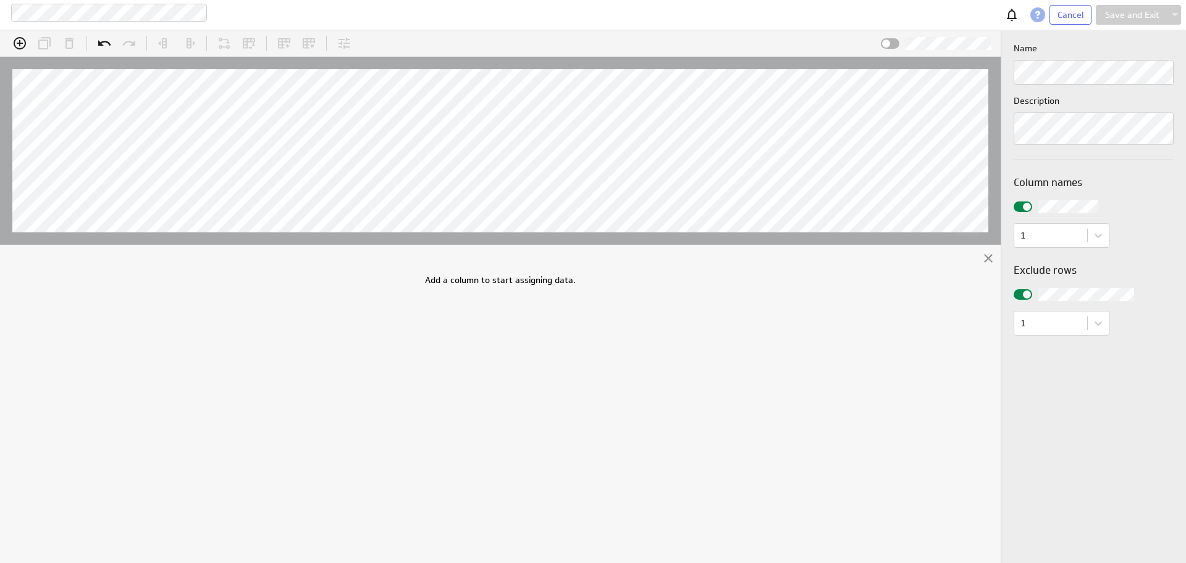
click at [336, 41] on div at bounding box center [344, 43] width 22 height 22
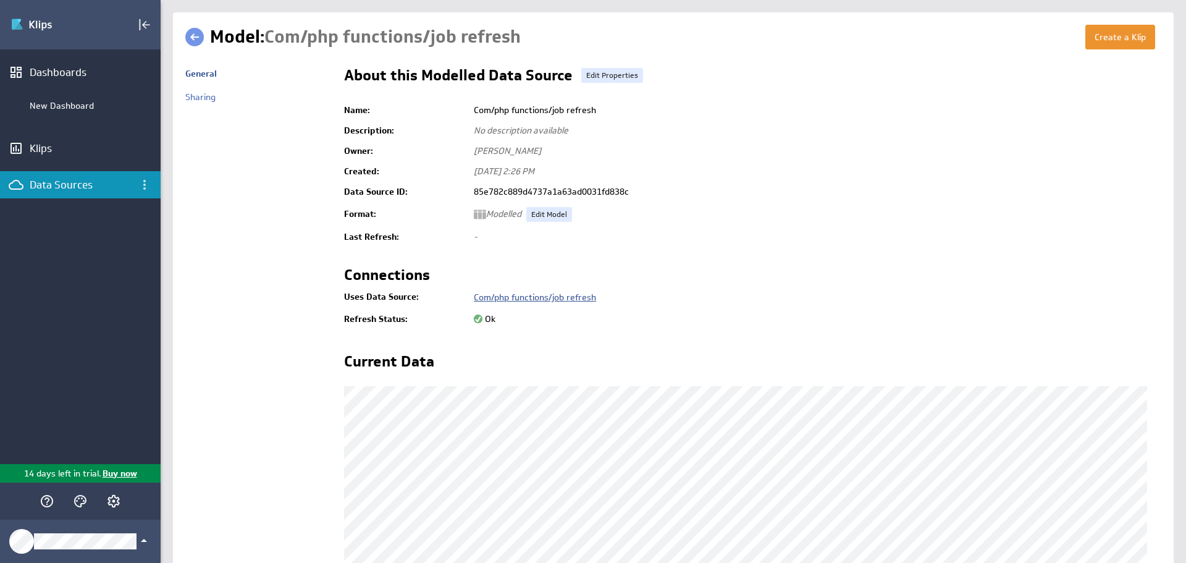
click at [521, 296] on link "Com/php functions/job refresh" at bounding box center [535, 296] width 122 height 11
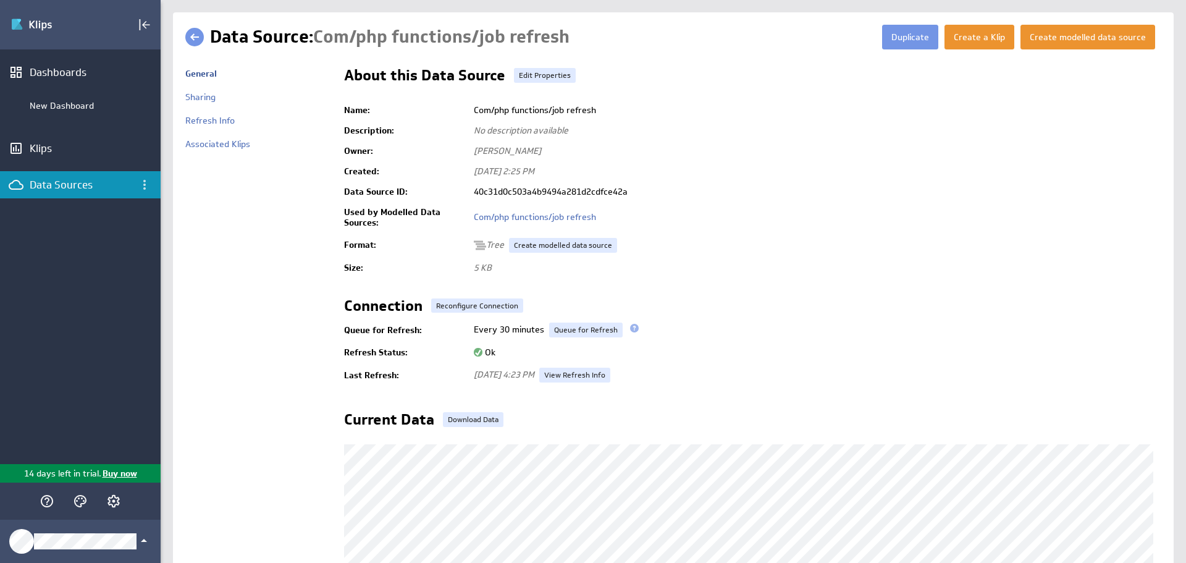
scroll to position [239, 0]
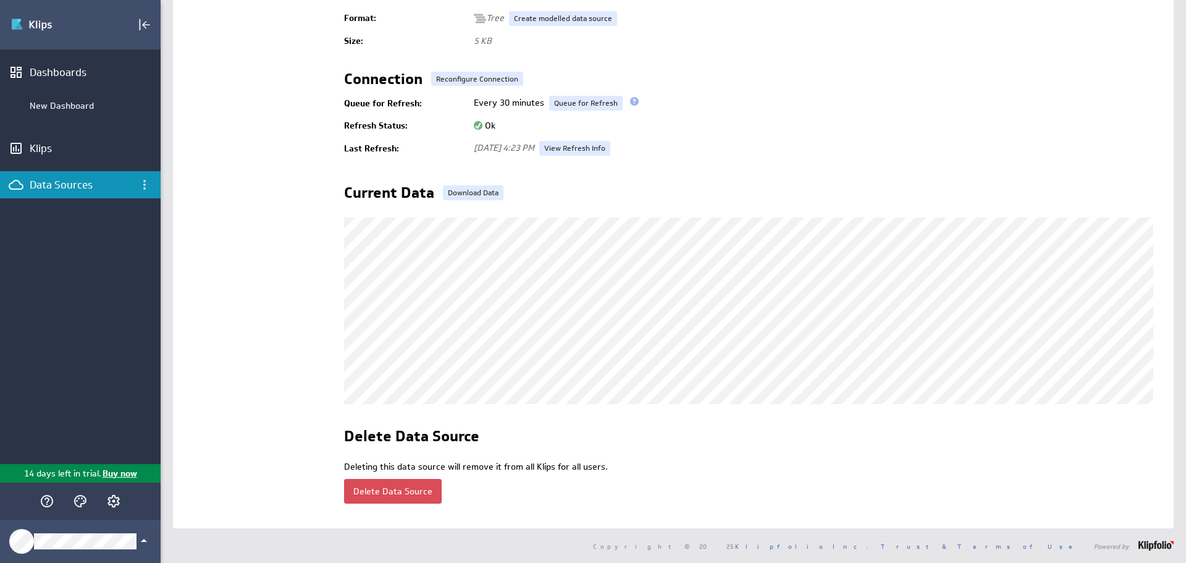
click at [393, 482] on button "Delete Data Source" at bounding box center [393, 491] width 98 height 25
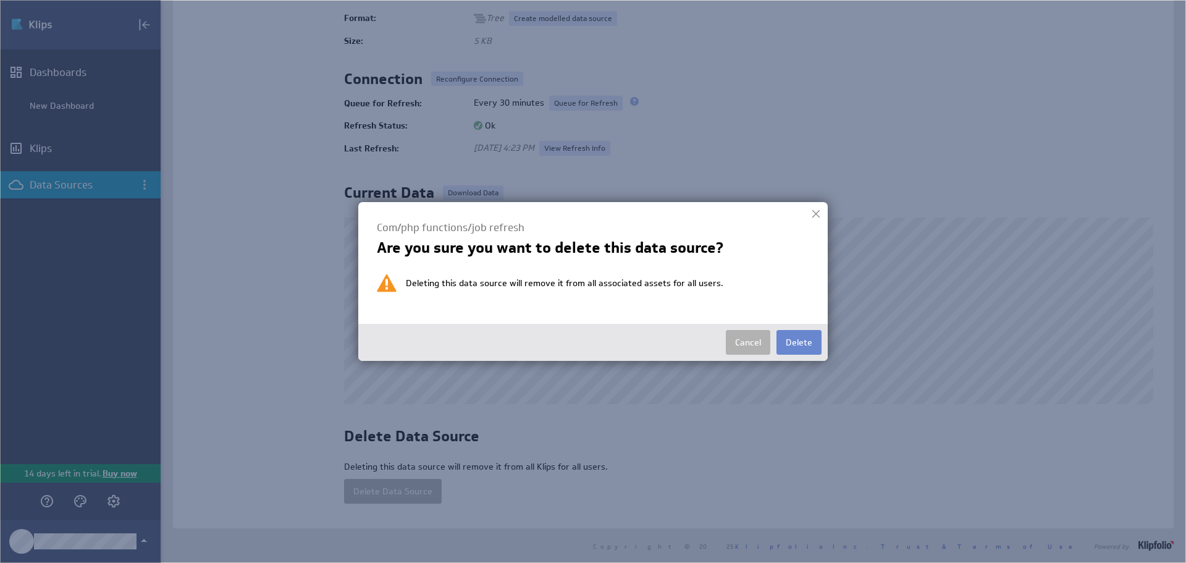
click at [810, 348] on button "Delete" at bounding box center [798, 342] width 45 height 25
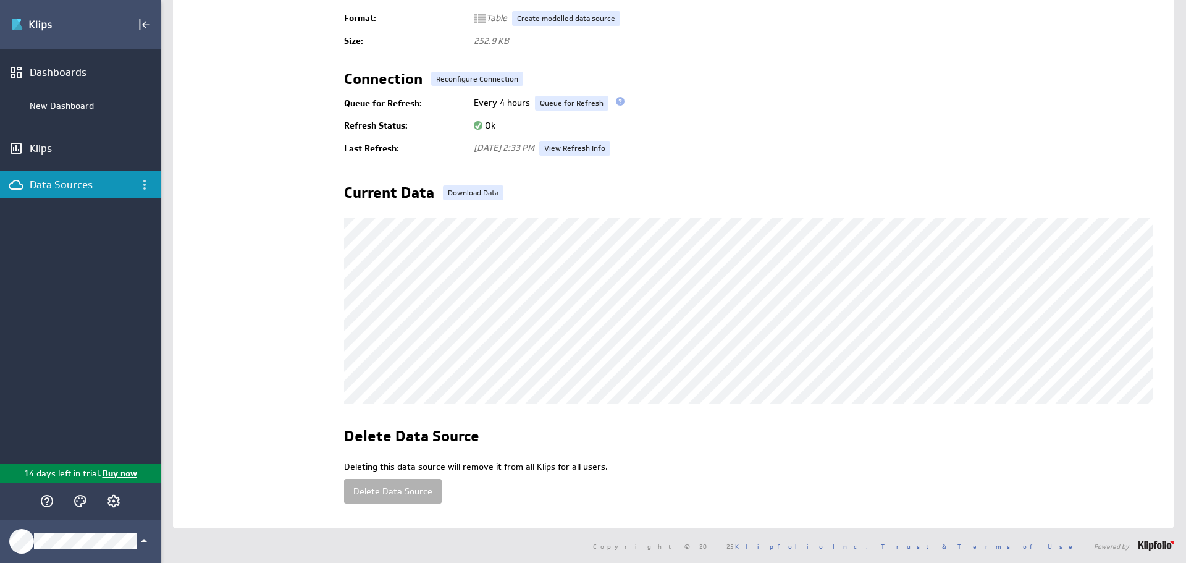
scroll to position [54, 0]
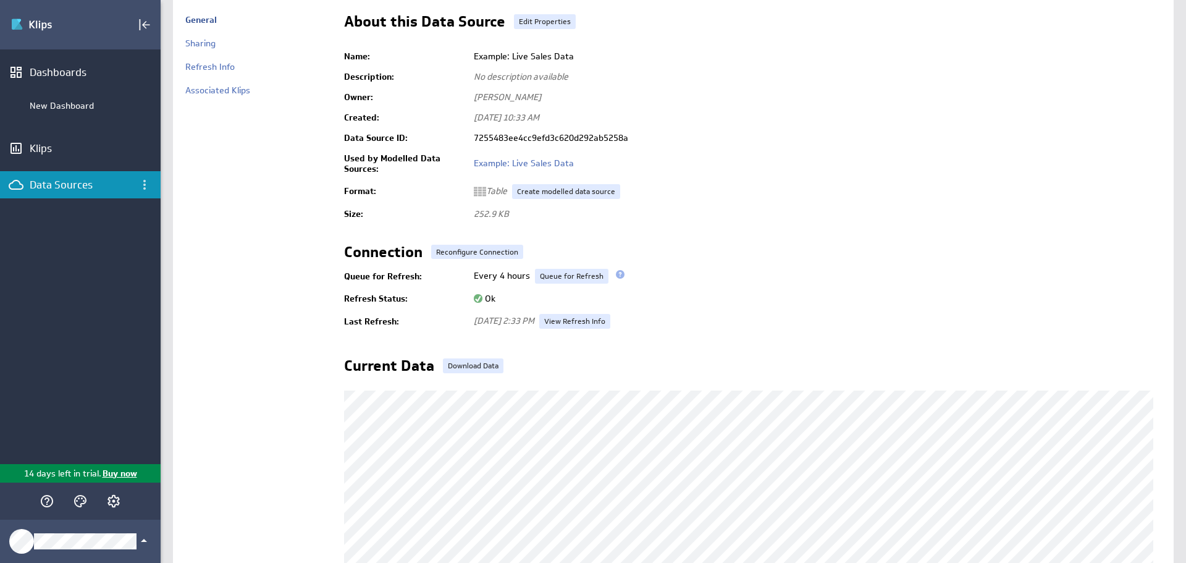
click at [535, 29] on div "About this Data Source Edit Properties" at bounding box center [752, 24] width 817 height 20
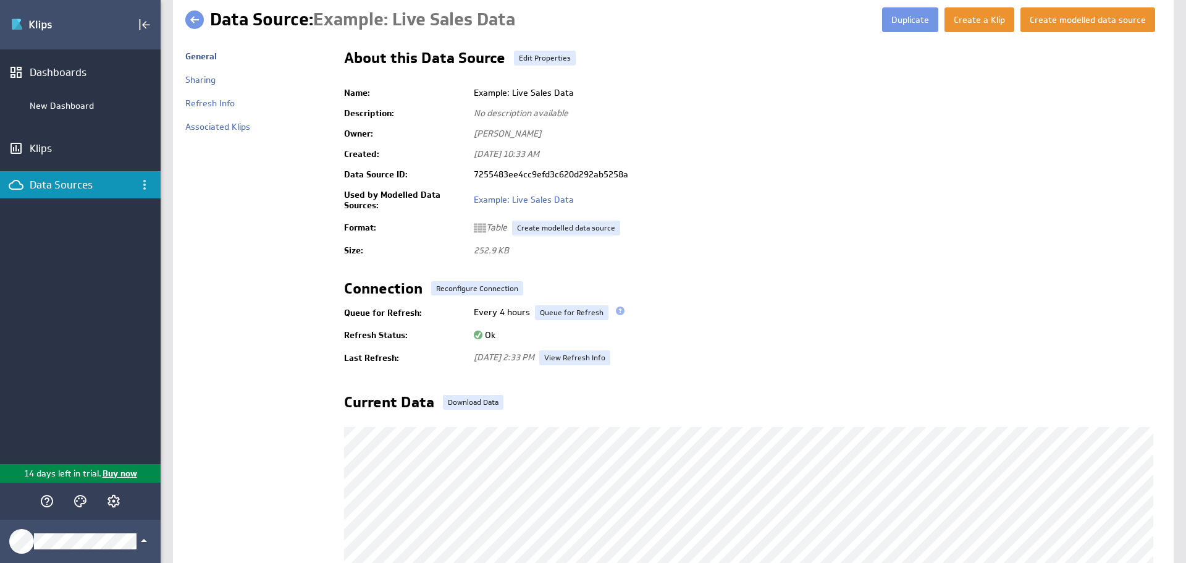
scroll to position [0, 0]
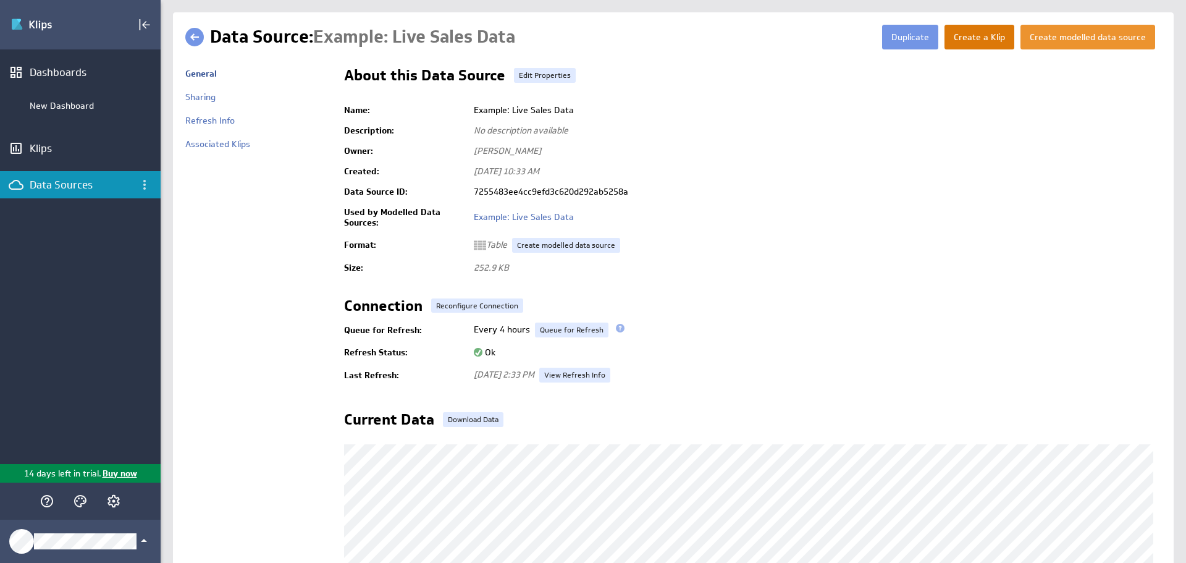
click at [977, 36] on button "Create a Klip" at bounding box center [979, 37] width 70 height 25
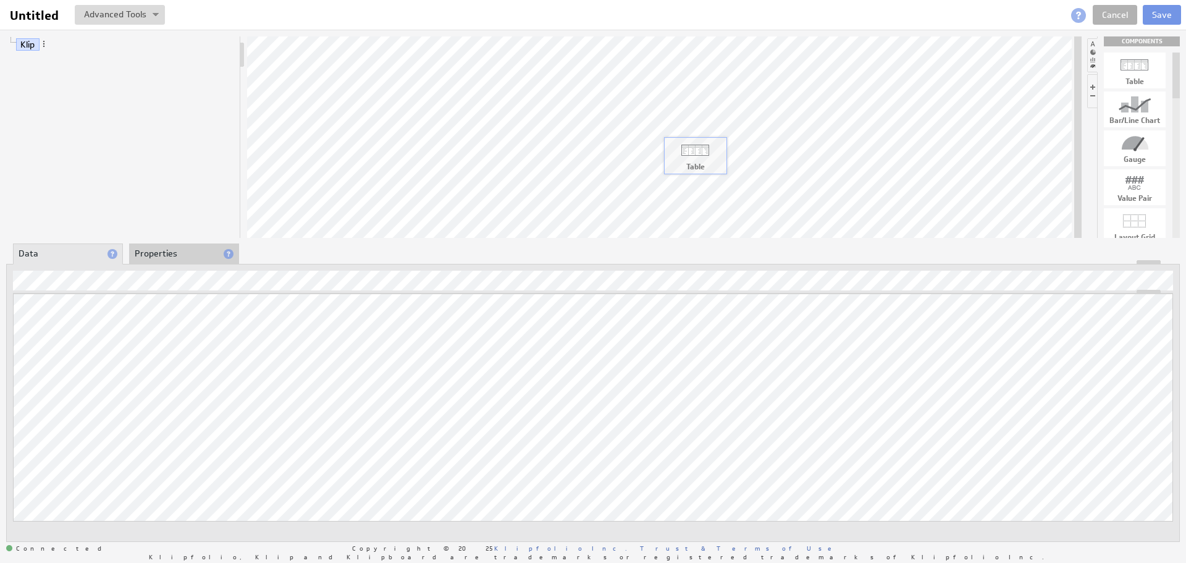
drag, startPoint x: 1143, startPoint y: 70, endPoint x: 629, endPoint y: 147, distance: 519.6
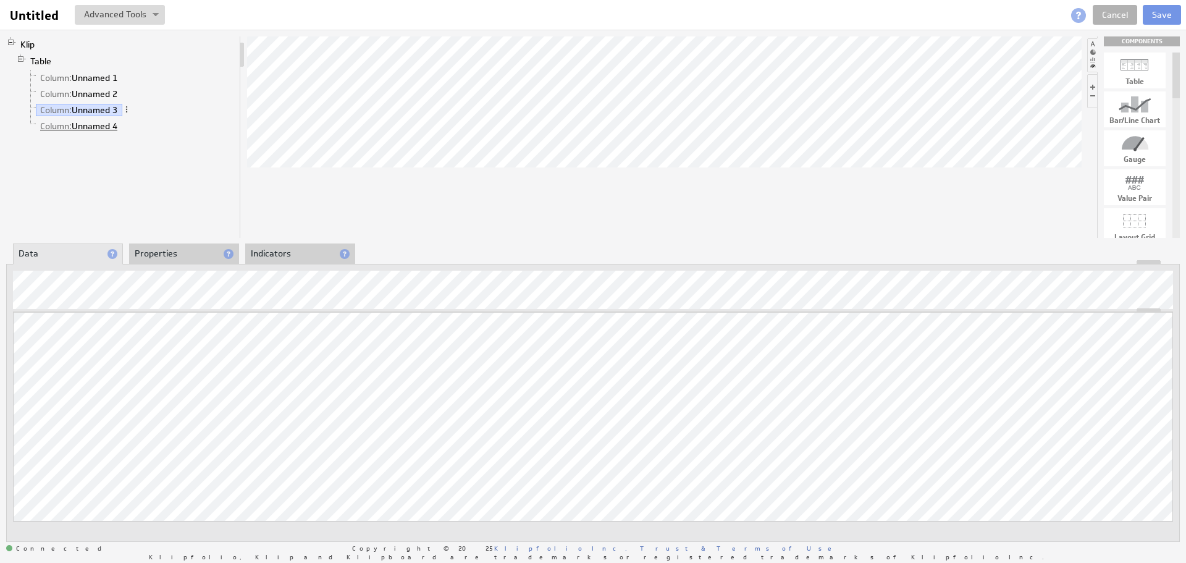
click at [98, 125] on link "Column: Unnamed 4" at bounding box center [79, 126] width 86 height 12
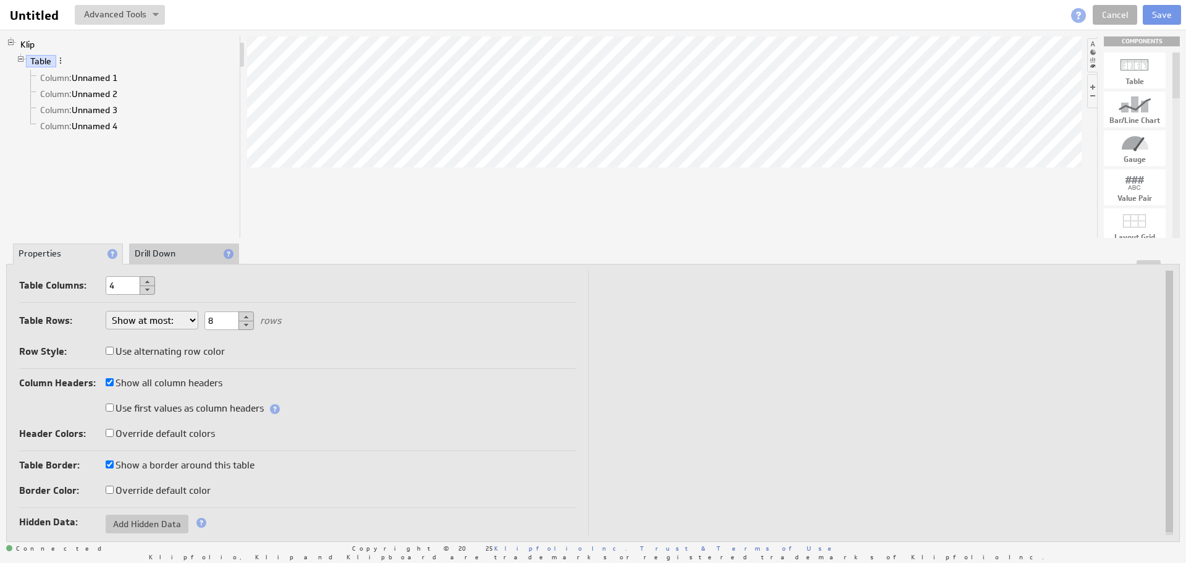
click at [244, 324] on button at bounding box center [245, 324] width 15 height 9
click at [246, 316] on button at bounding box center [245, 316] width 15 height 10
type input "8"
click at [147, 277] on button at bounding box center [147, 281] width 15 height 10
click at [150, 279] on button at bounding box center [147, 281] width 15 height 10
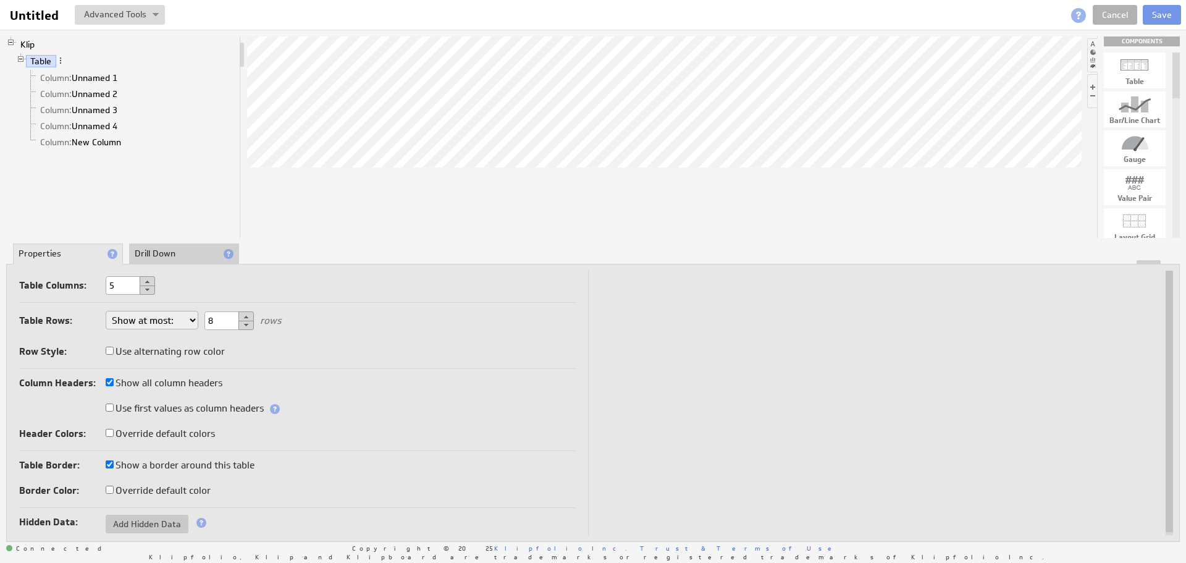
type input "6"
click at [246, 316] on button at bounding box center [245, 316] width 15 height 10
click at [247, 316] on button at bounding box center [245, 316] width 15 height 10
type input "11"
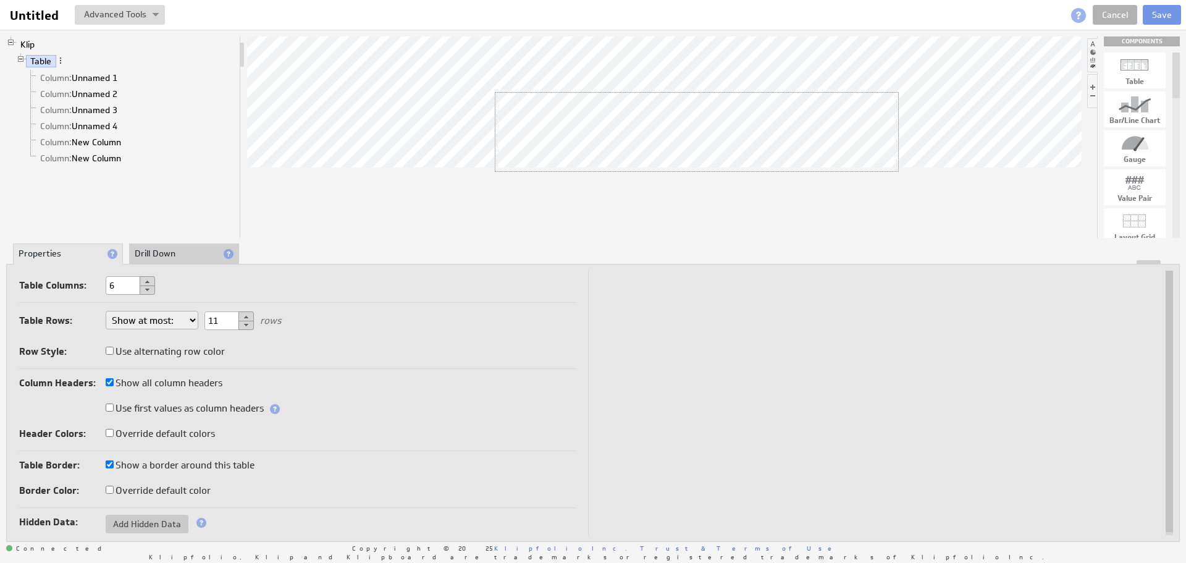
click at [876, 185] on div at bounding box center [664, 136] width 834 height 201
click at [826, 210] on div at bounding box center [664, 136] width 834 height 201
click at [167, 253] on li "Drill Down" at bounding box center [184, 253] width 110 height 21
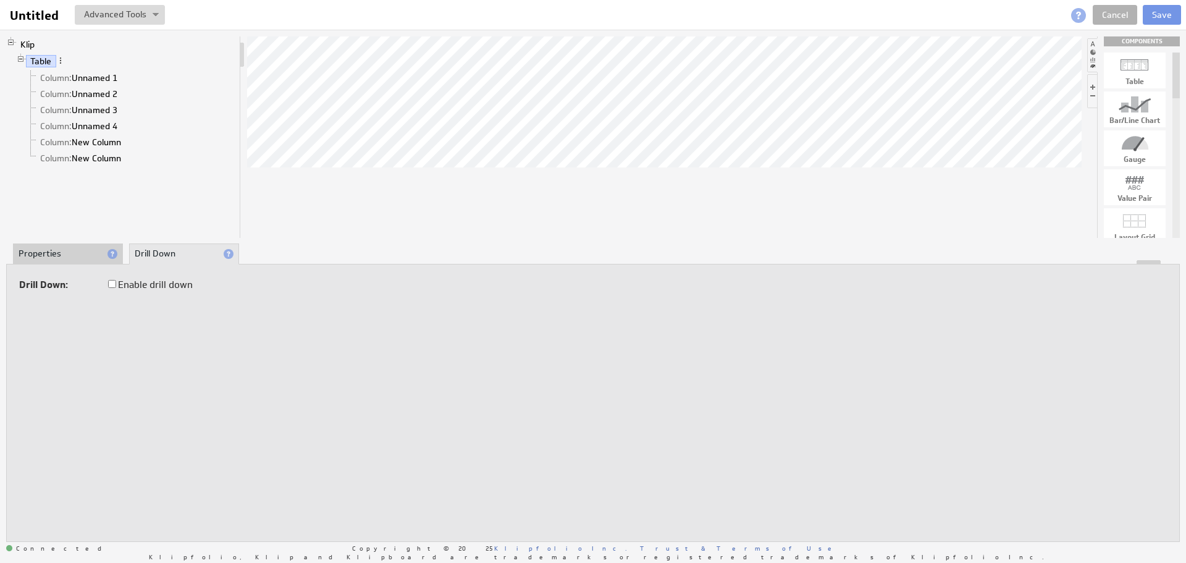
click at [112, 283] on input "Enable drill down" at bounding box center [112, 284] width 8 height 8
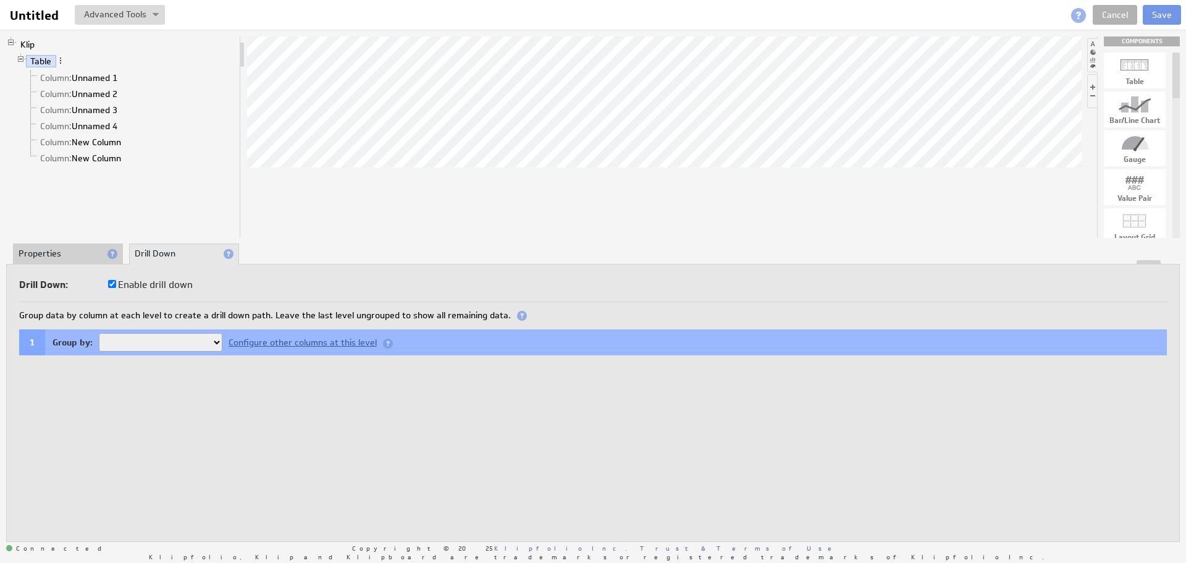
click at [99, 254] on li "Properties" at bounding box center [68, 253] width 110 height 21
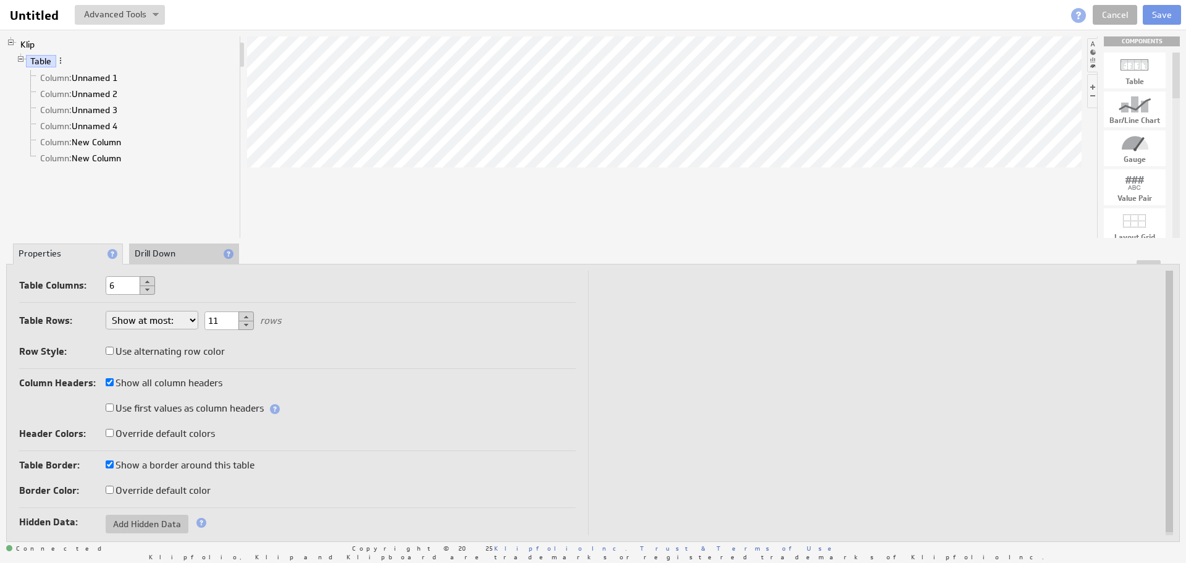
click at [170, 256] on li "Drill Down" at bounding box center [184, 253] width 110 height 21
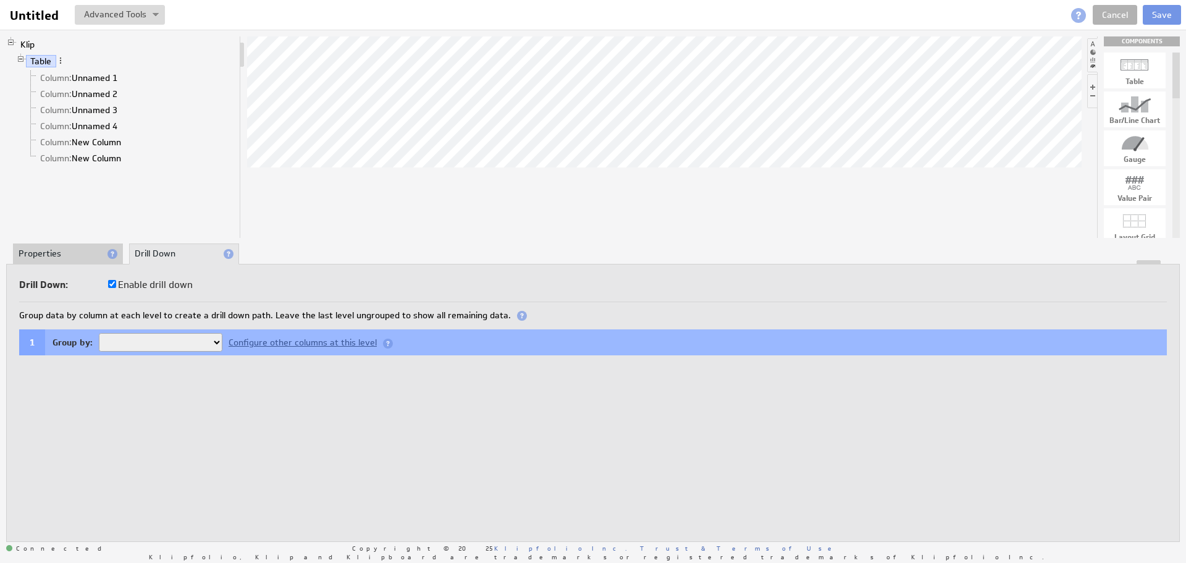
click at [113, 285] on input "Enable drill down" at bounding box center [112, 284] width 8 height 8
checkbox input "false"
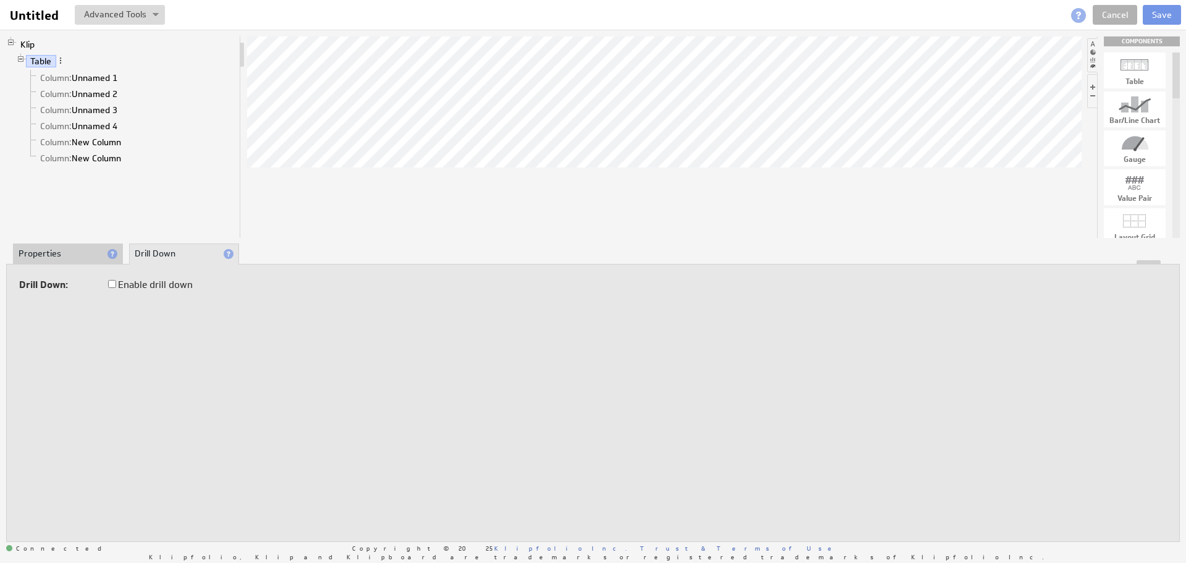
click at [74, 258] on li "Properties" at bounding box center [68, 253] width 110 height 21
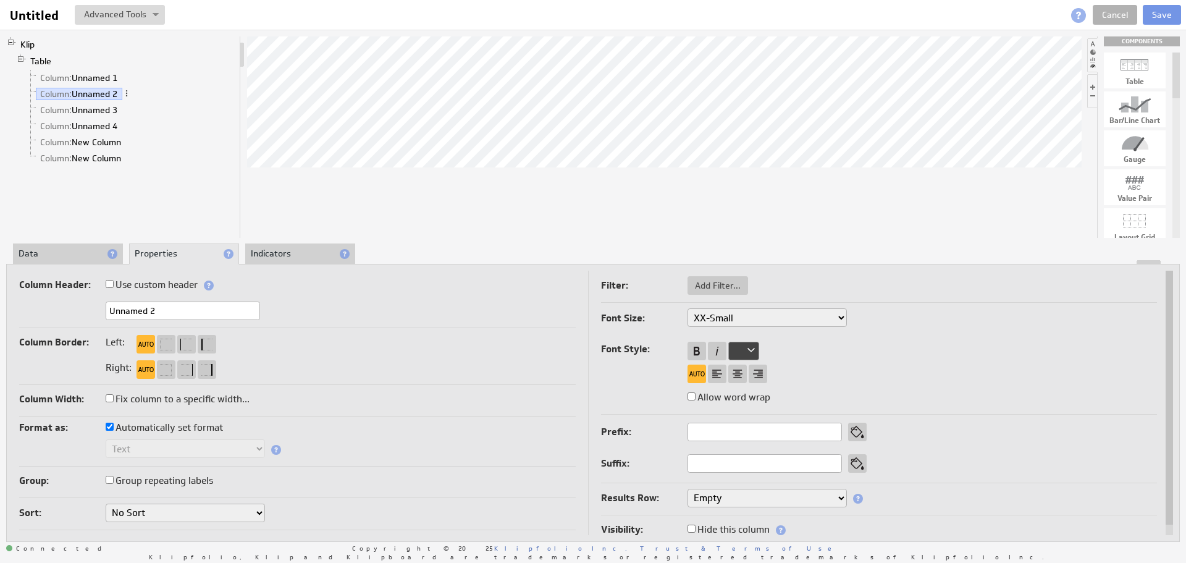
click at [1131, 153] on div at bounding box center [1135, 143] width 62 height 20
drag, startPoint x: 1139, startPoint y: 151, endPoint x: 863, endPoint y: 216, distance: 283.5
click at [1122, 22] on link "Cancel" at bounding box center [1114, 15] width 44 height 20
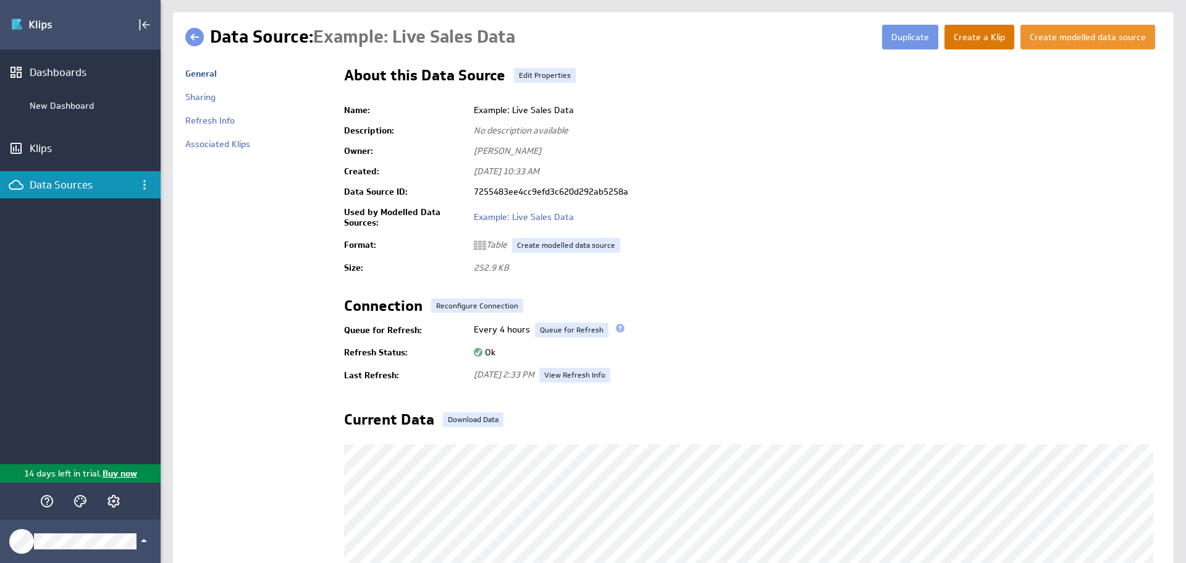
click at [963, 39] on button "Create a Klip" at bounding box center [979, 37] width 70 height 25
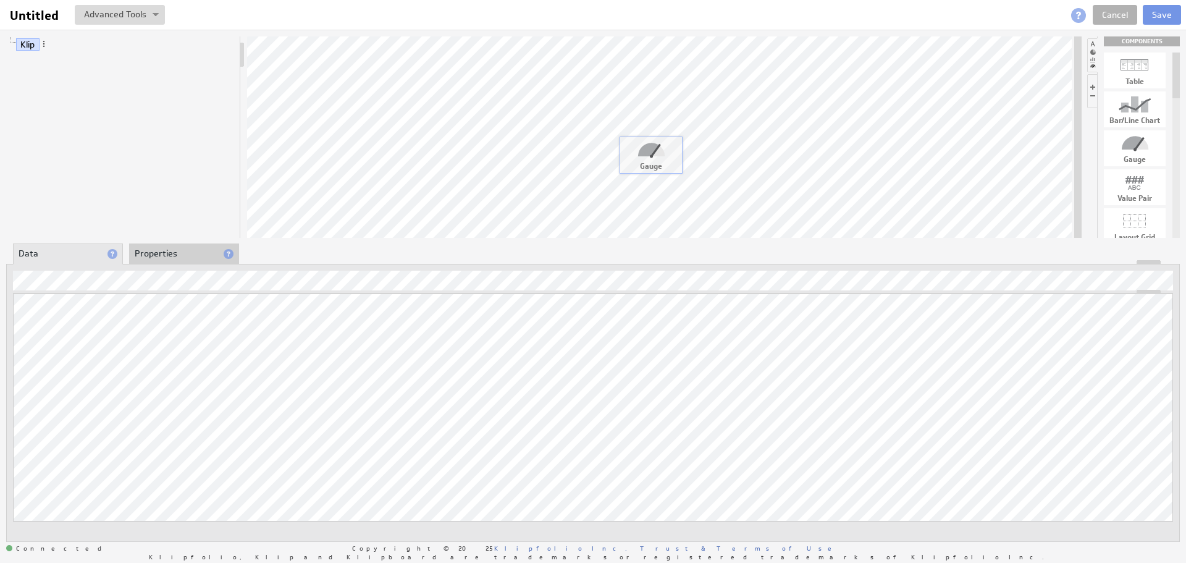
drag, startPoint x: 1130, startPoint y: 147, endPoint x: 646, endPoint y: 153, distance: 484.2
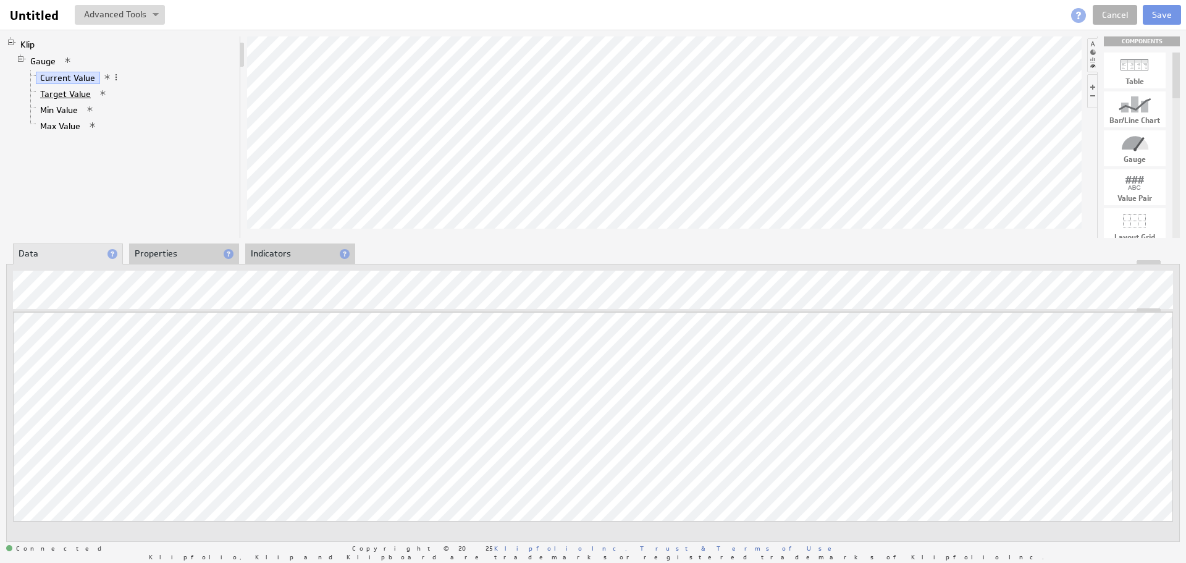
click at [91, 98] on link "Target Value" at bounding box center [66, 94] width 60 height 12
click at [65, 75] on link "Current Value" at bounding box center [68, 78] width 64 height 12
click at [1175, 18] on button "Save" at bounding box center [1161, 15] width 38 height 20
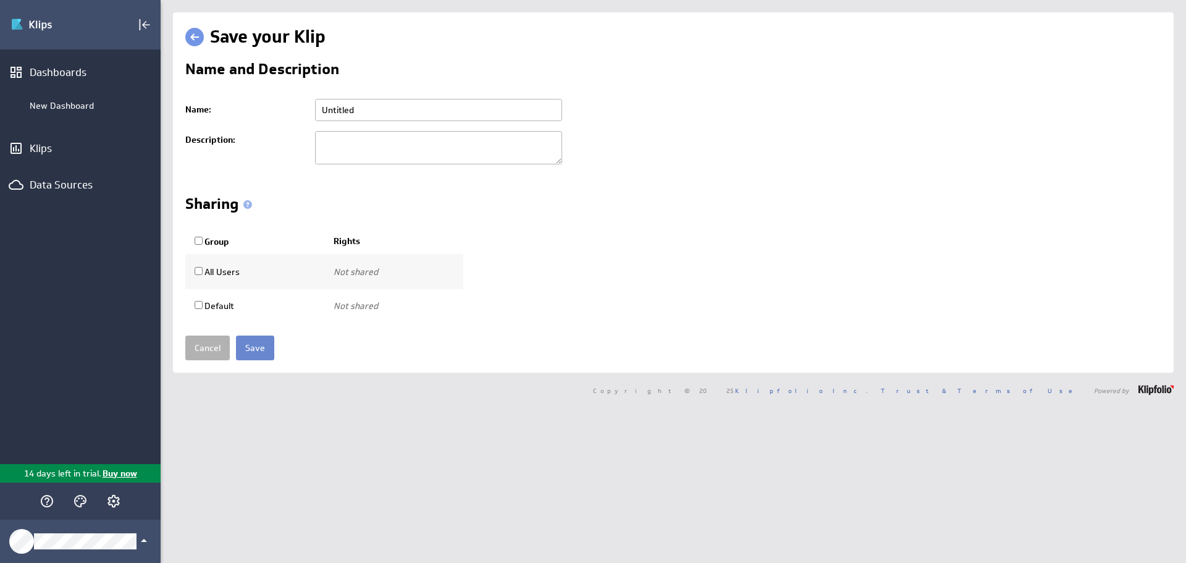
click at [261, 339] on input "Save" at bounding box center [255, 347] width 38 height 25
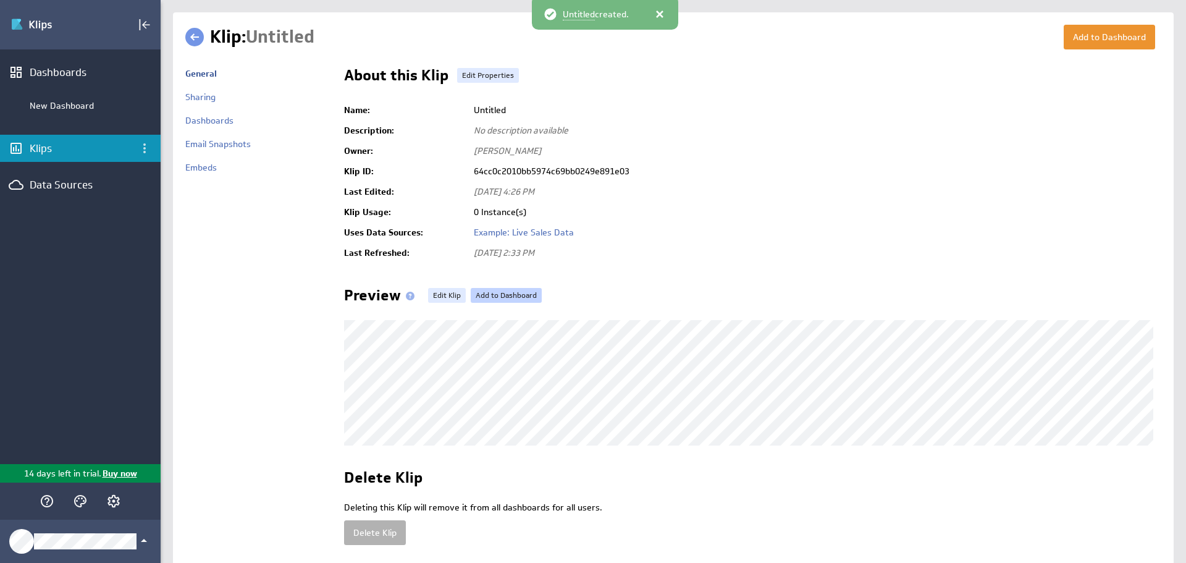
click at [487, 288] on link "Add to Dashboard" at bounding box center [506, 295] width 71 height 15
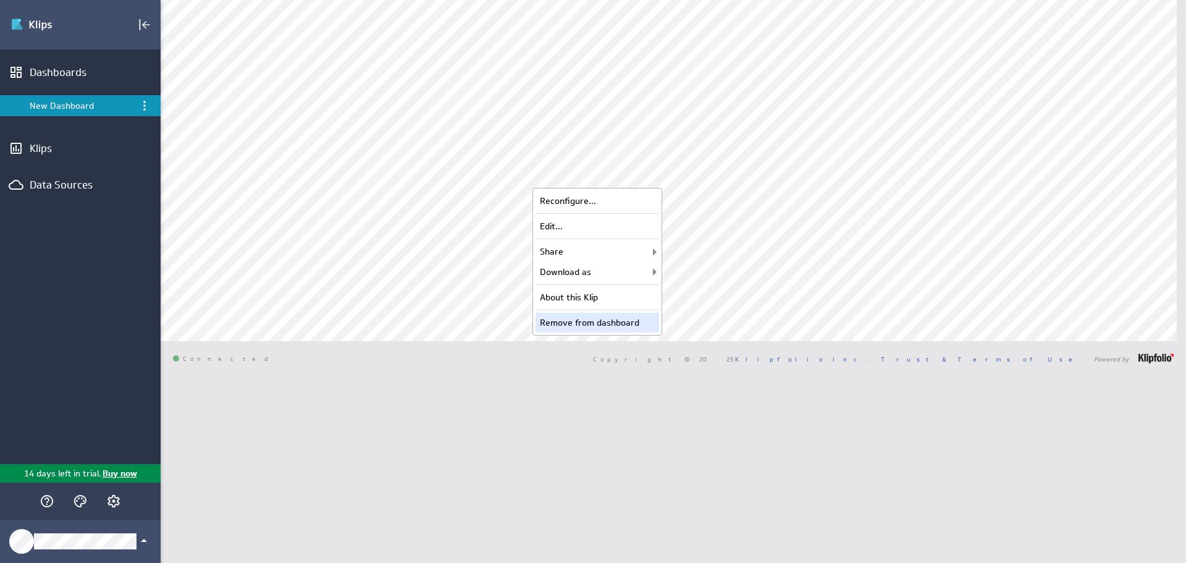
click at [585, 324] on div "Remove from dashboard" at bounding box center [597, 322] width 124 height 20
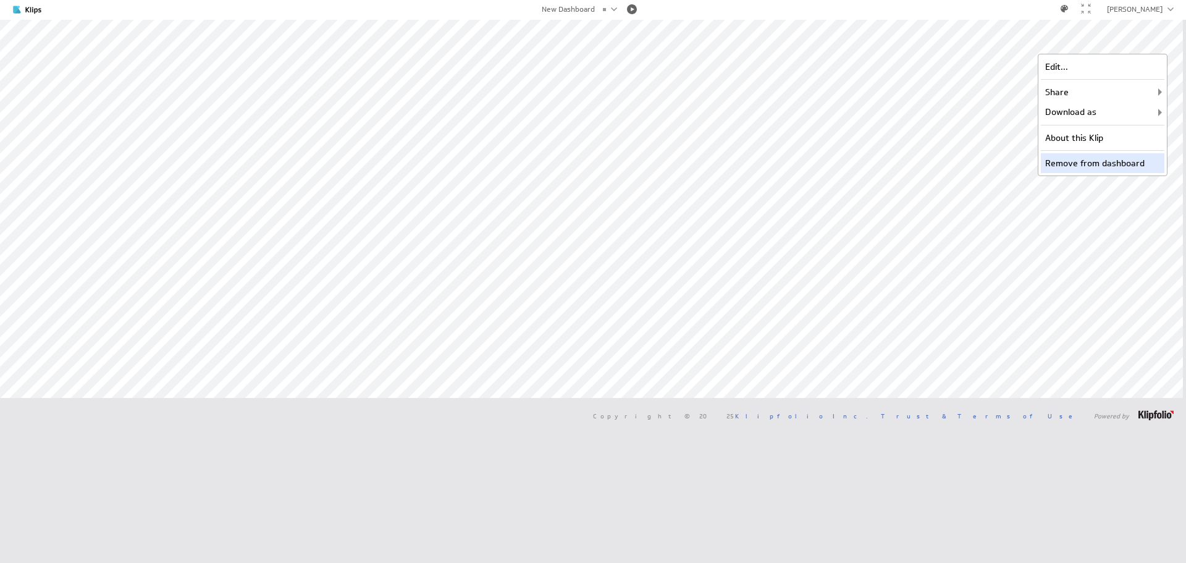
click at [1102, 165] on div "Remove from dashboard" at bounding box center [1103, 163] width 124 height 20
click at [1091, 9] on div at bounding box center [1086, 9] width 10 height 10
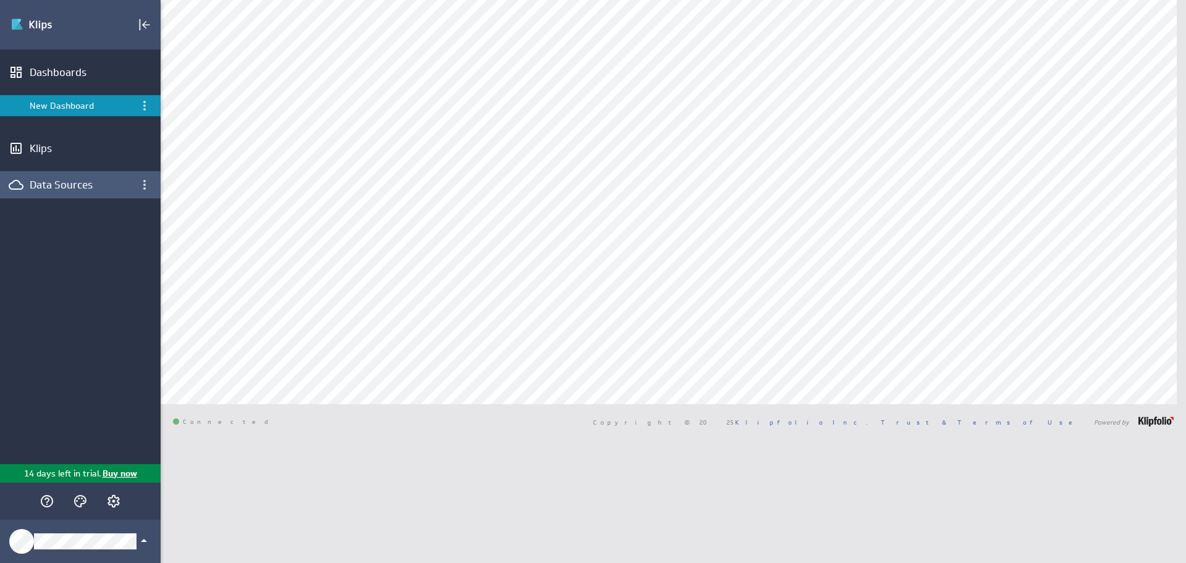
click at [48, 178] on div "Data Sources" at bounding box center [80, 185] width 101 height 14
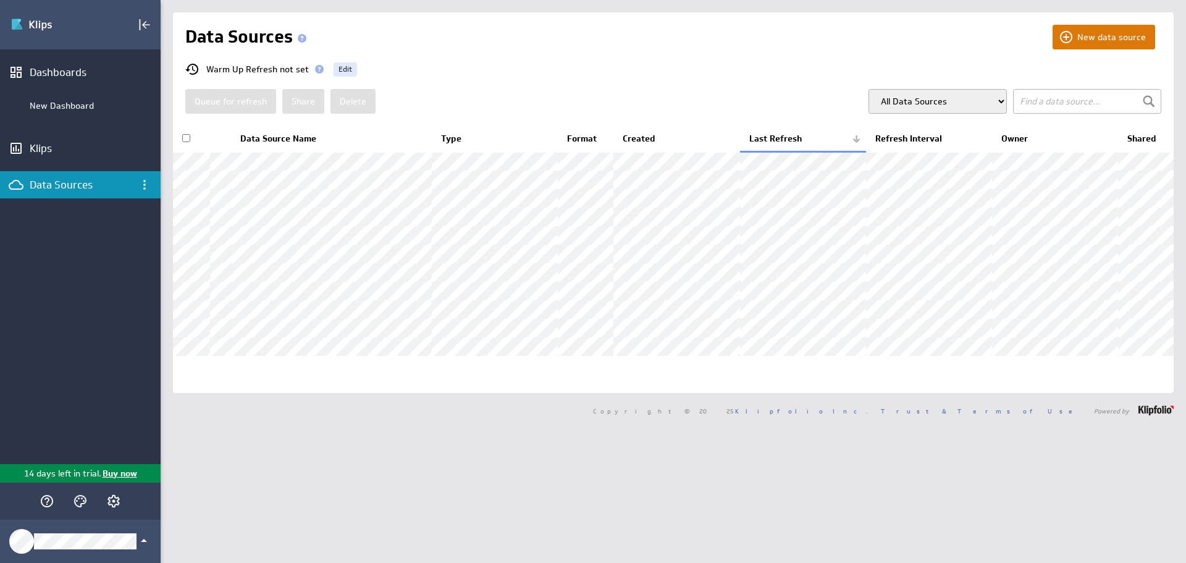
click at [1081, 33] on button "New data source" at bounding box center [1103, 37] width 103 height 25
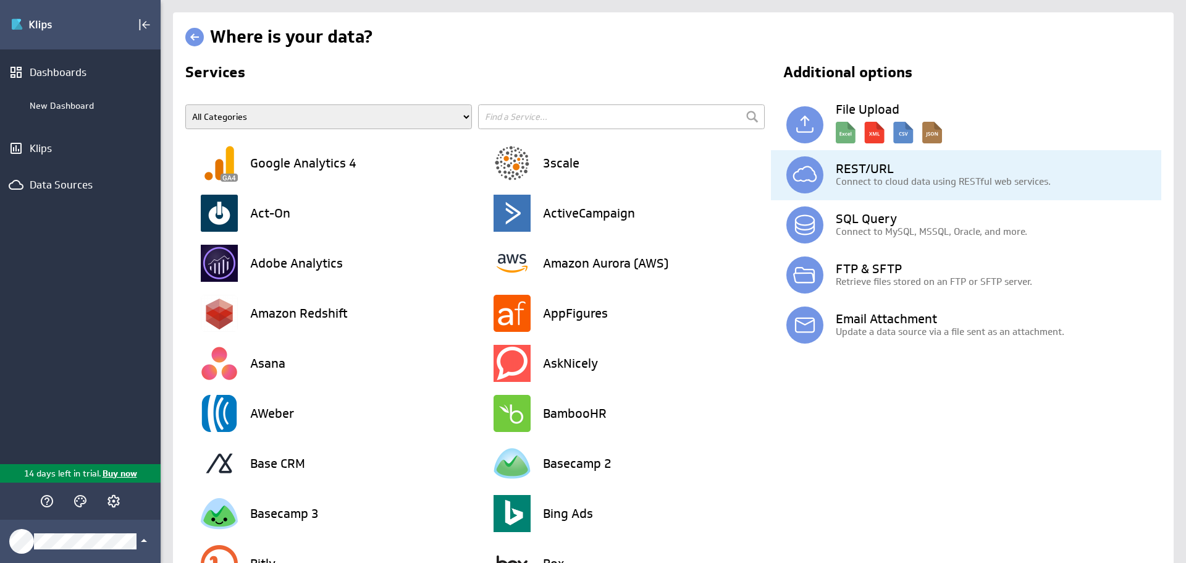
click at [880, 169] on h3 "REST/URL" at bounding box center [998, 168] width 325 height 12
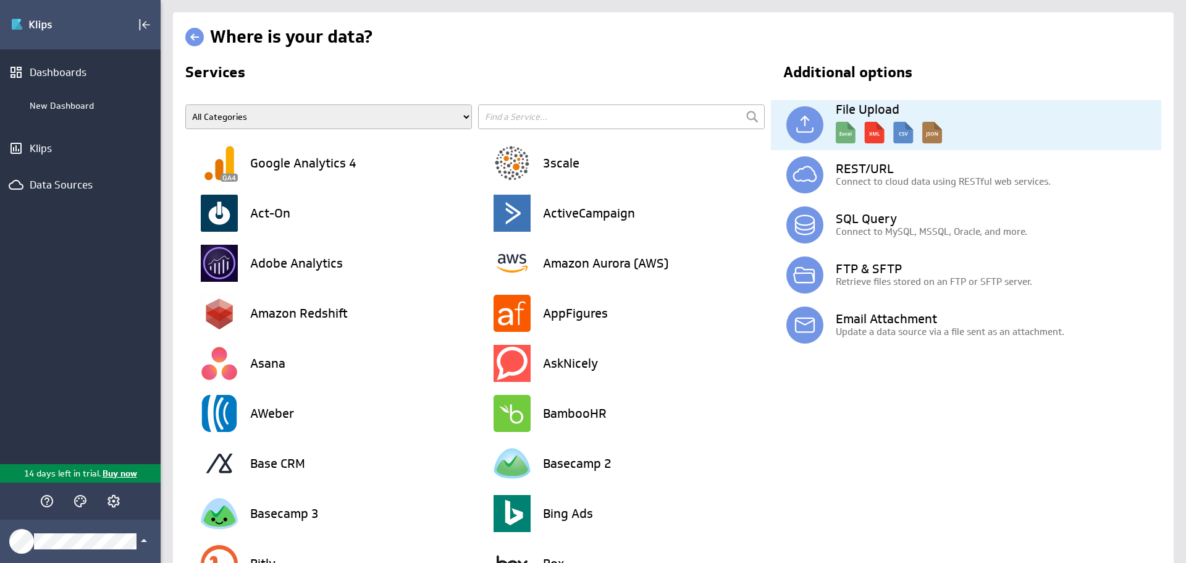
click at [921, 134] on img at bounding box center [889, 129] width 106 height 28
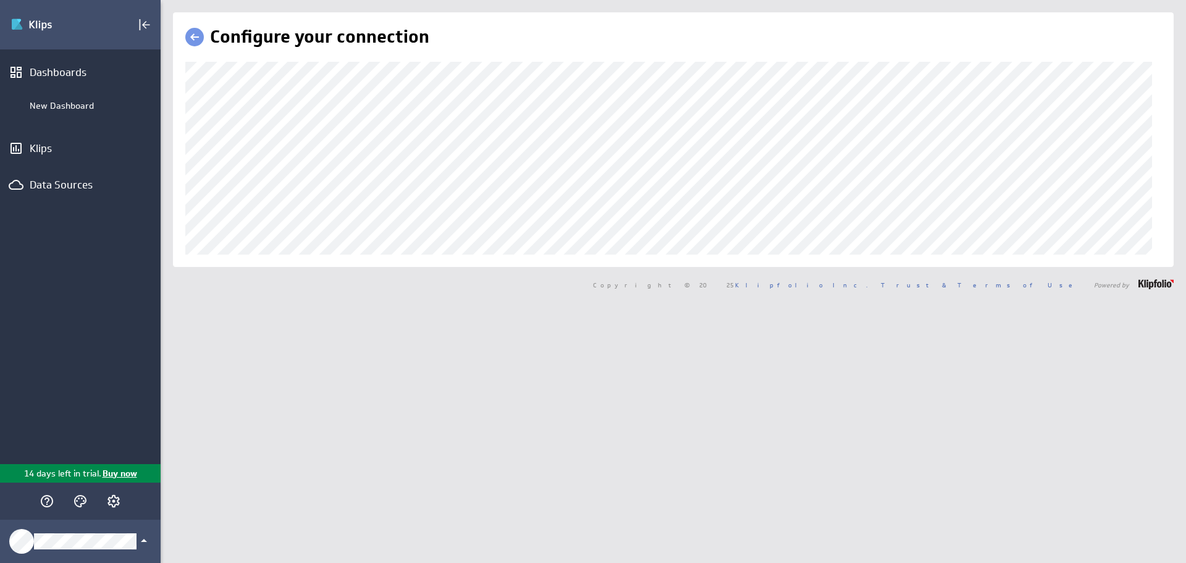
click at [212, 255] on div "Configure your connection" at bounding box center [673, 139] width 1000 height 254
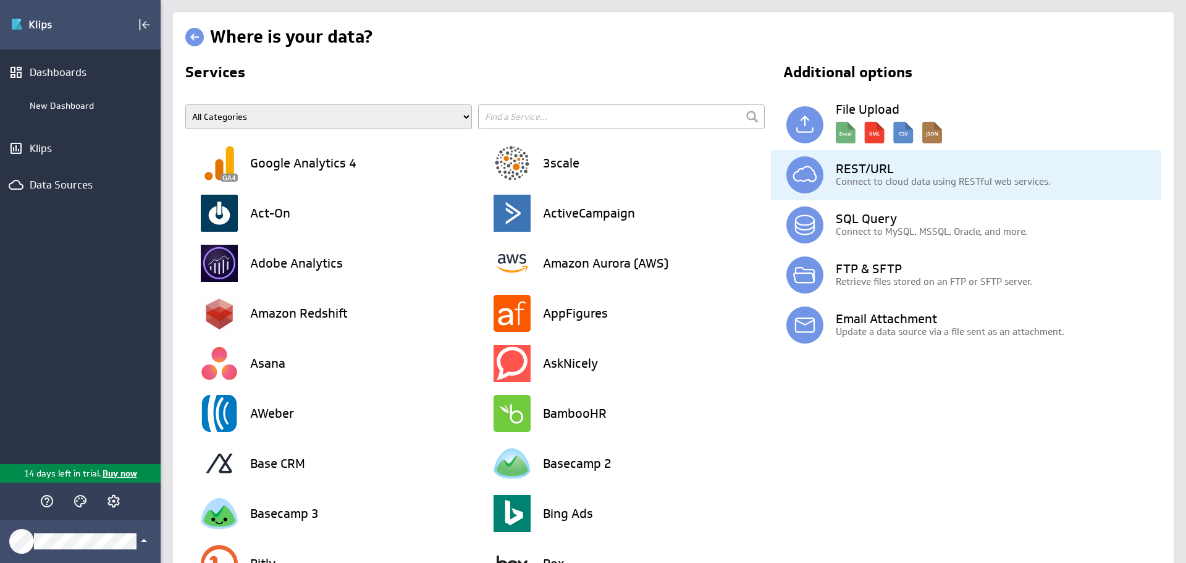
click at [877, 186] on p "Connect to cloud data using RESTful web services." at bounding box center [998, 181] width 325 height 13
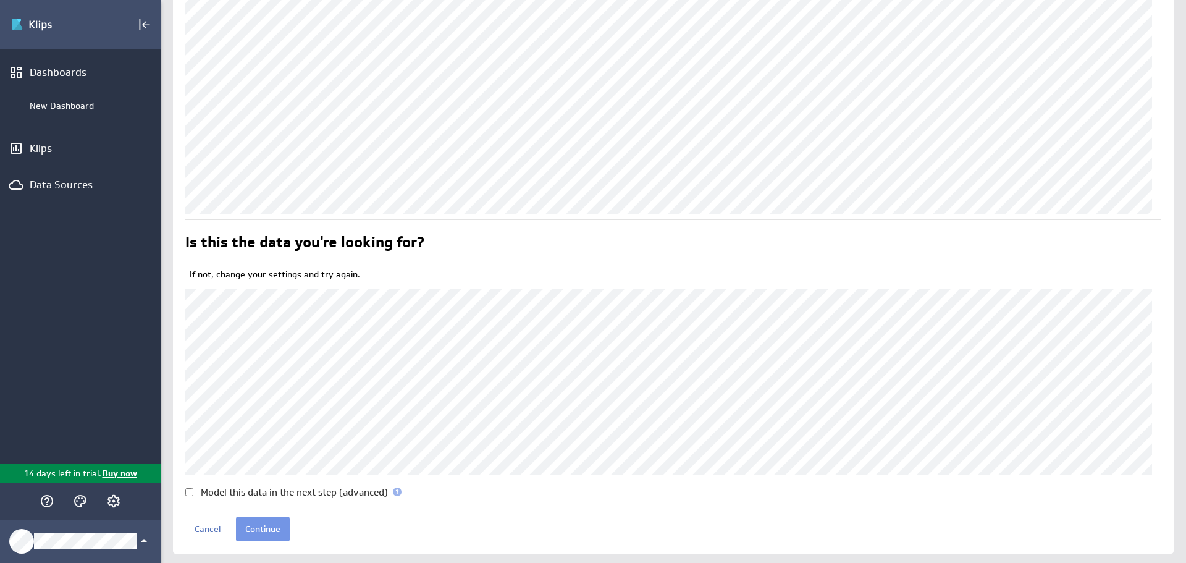
scroll to position [247, 0]
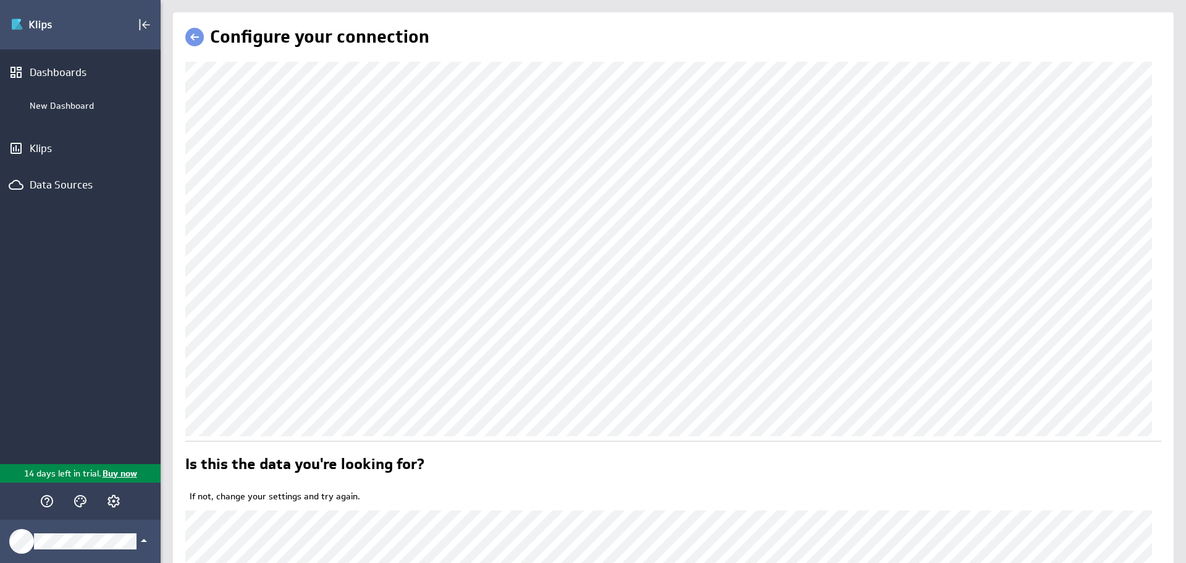
click at [122, 337] on div "(no message) Edit Dashboards New Dashboard Klips Data Sources 14 days left in t…" at bounding box center [593, 281] width 1186 height 563
click at [90, 320] on div "(no message) Edit Dashboards New Dashboard Klips Data Sources 14 days left in t…" at bounding box center [593, 281] width 1186 height 563
click at [95, 324] on div "(no message) Edit Dashboards New Dashboard Klips Data Sources 14 days left in t…" at bounding box center [593, 281] width 1186 height 563
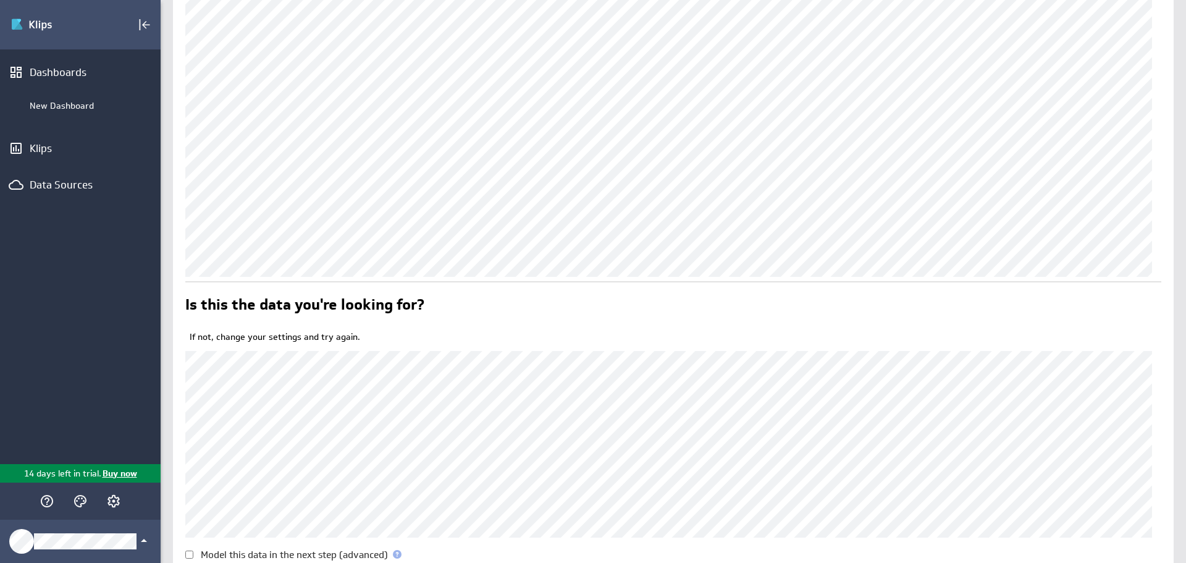
scroll to position [185, 0]
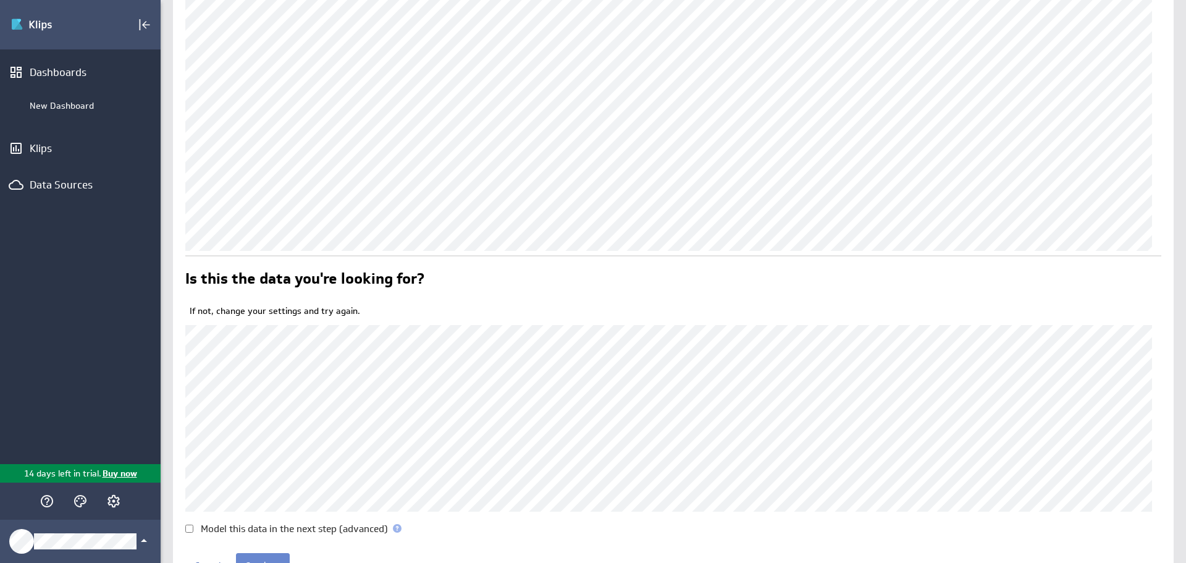
click at [275, 556] on input "Continue" at bounding box center [263, 565] width 54 height 25
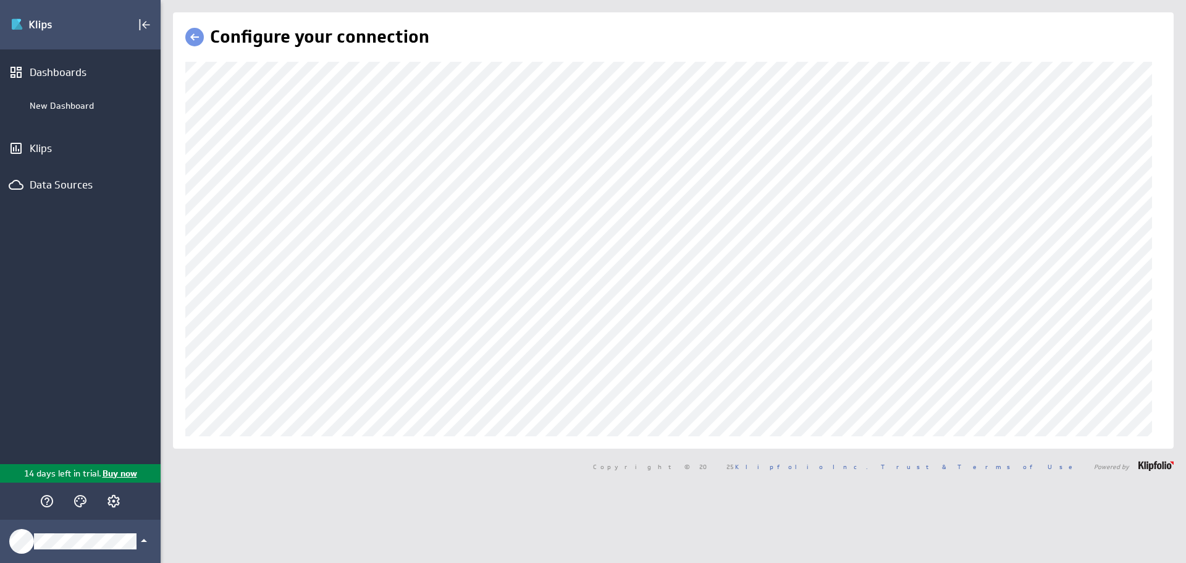
click at [180, 392] on div "Configure your connection" at bounding box center [673, 230] width 1000 height 436
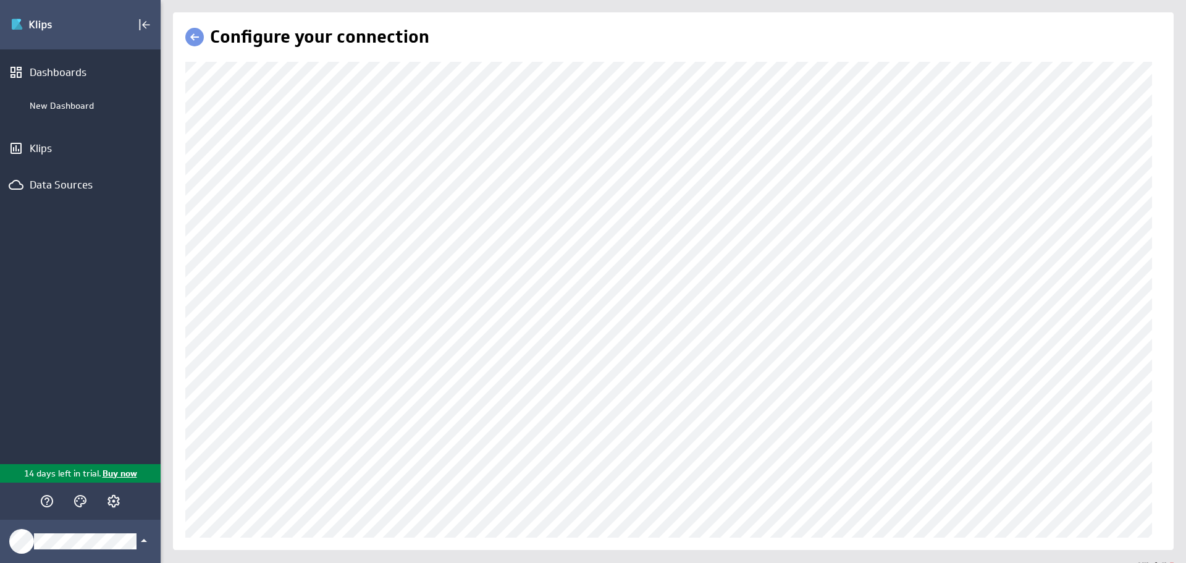
scroll to position [22, 0]
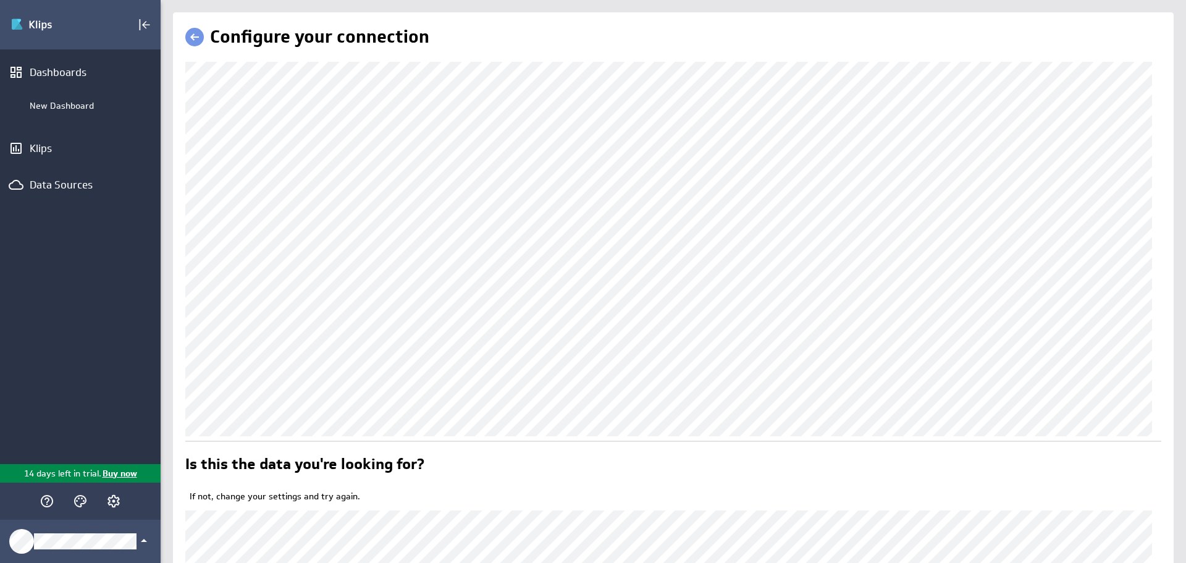
scroll to position [247, 0]
click at [177, 128] on div "Configure your connection Is this the data you're looking for? If not, change y…" at bounding box center [673, 393] width 1000 height 763
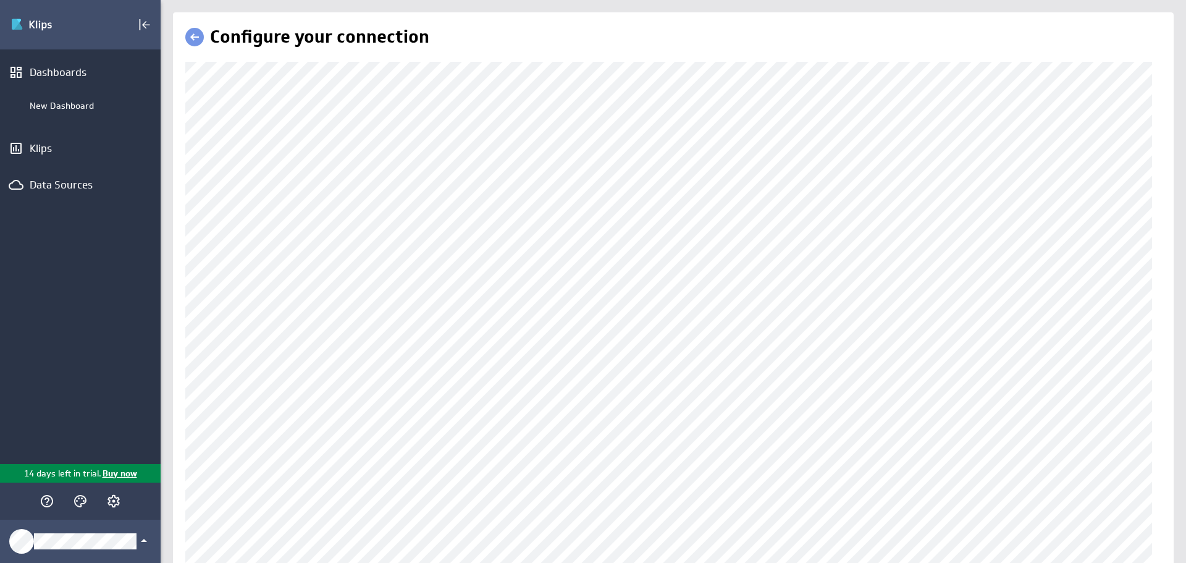
click at [156, 158] on div "(no message) Edit Dashboards New Dashboard Klips Data Sources 14 days left in t…" at bounding box center [593, 281] width 1186 height 563
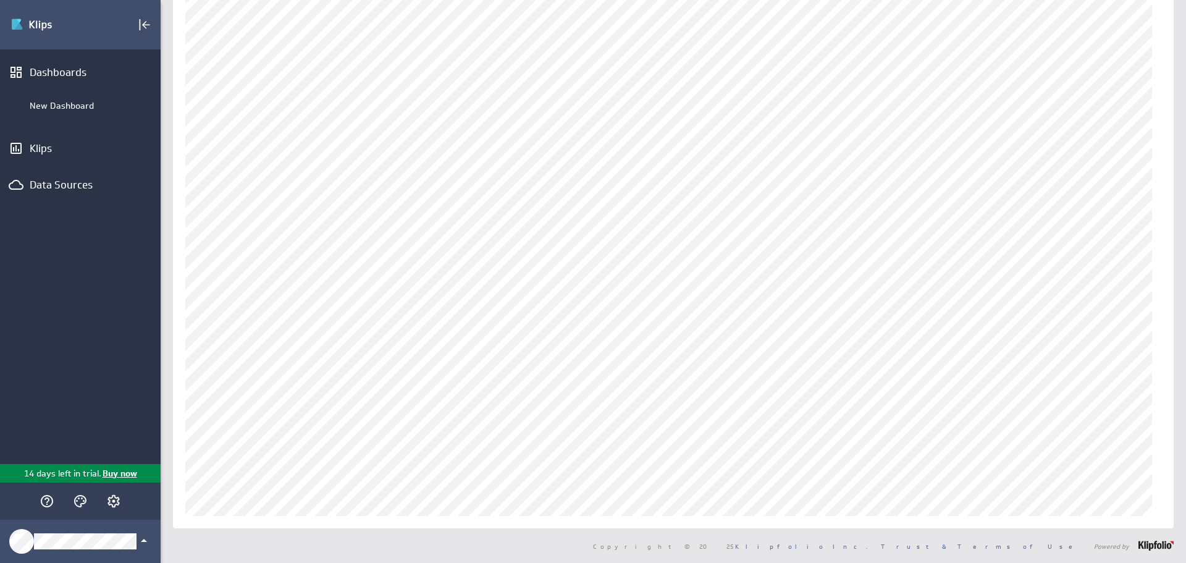
scroll to position [22, 0]
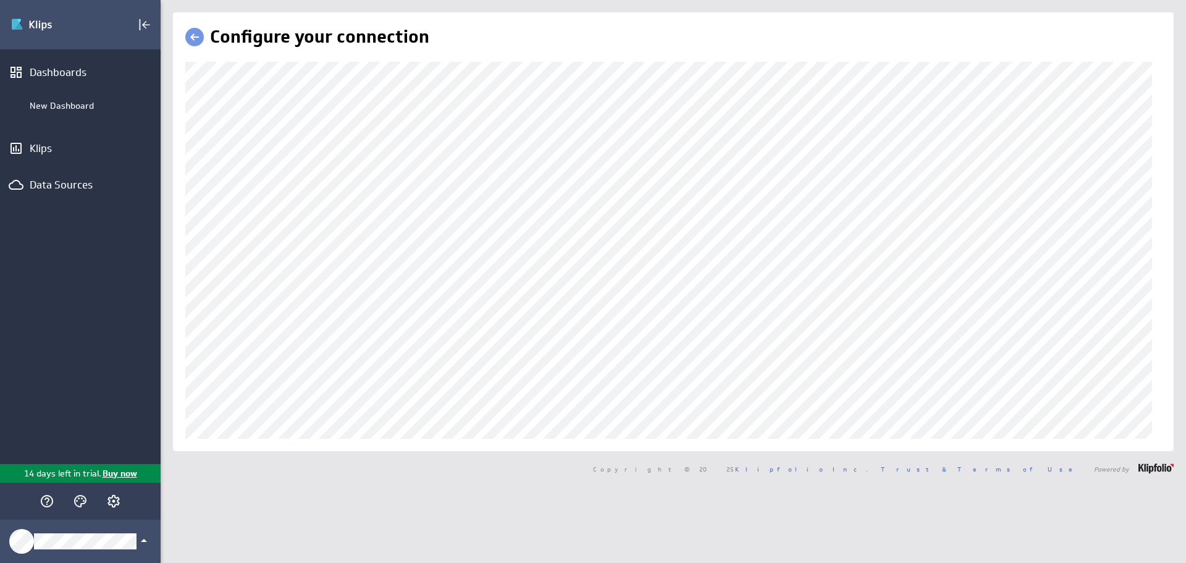
click at [128, 164] on div "(no message) Edit Dashboards New Dashboard Klips Data Sources 14 days left in t…" at bounding box center [593, 281] width 1186 height 563
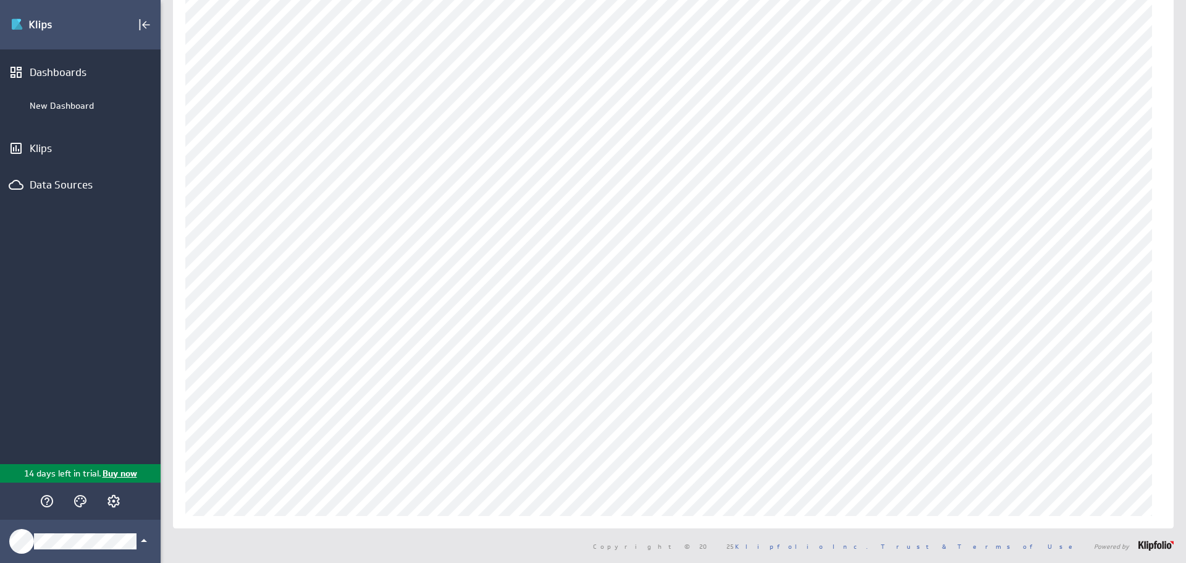
scroll to position [22, 0]
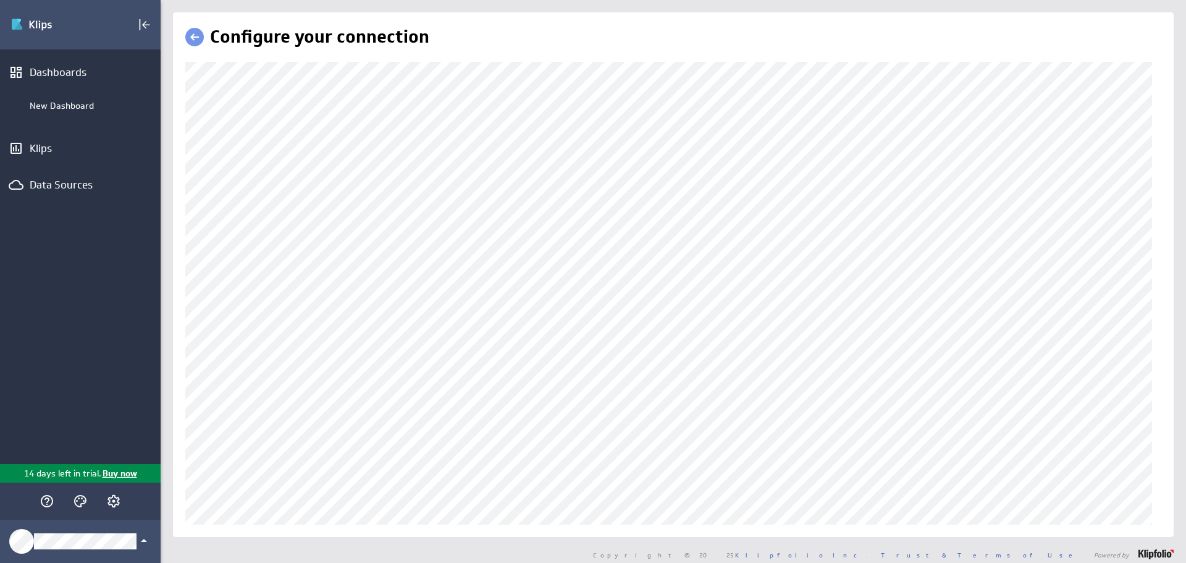
click at [169, 333] on div "Configure your connection" at bounding box center [673, 274] width 1025 height 524
click at [104, 320] on div "(no message) Edit Dashboards New Dashboard Klips Data Sources 14 days left in t…" at bounding box center [593, 281] width 1186 height 563
click at [125, 333] on div "(no message) Edit Dashboards New Dashboard Klips Data Sources 14 days left in t…" at bounding box center [593, 281] width 1186 height 563
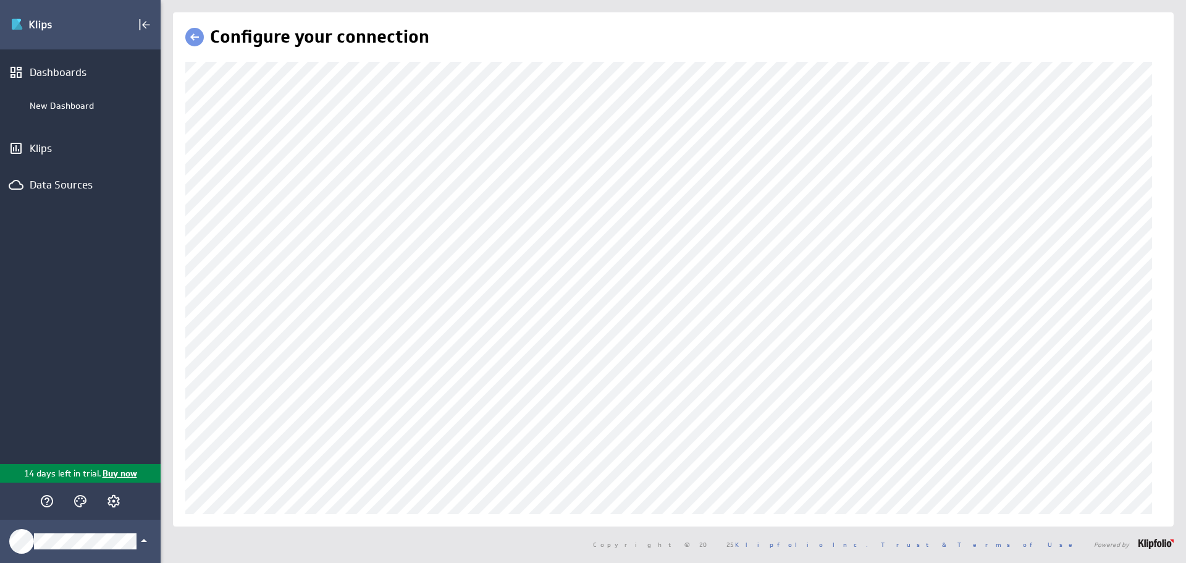
click at [154, 332] on div "(no message) Edit Dashboards New Dashboard Klips Data Sources 14 days left in t…" at bounding box center [593, 281] width 1186 height 563
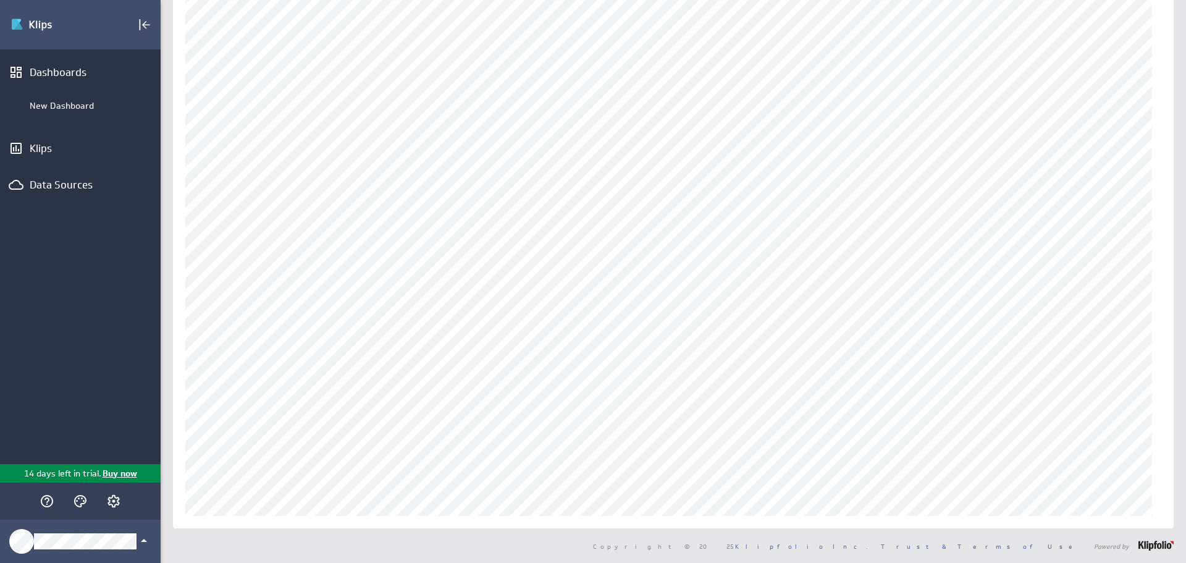
scroll to position [22, 0]
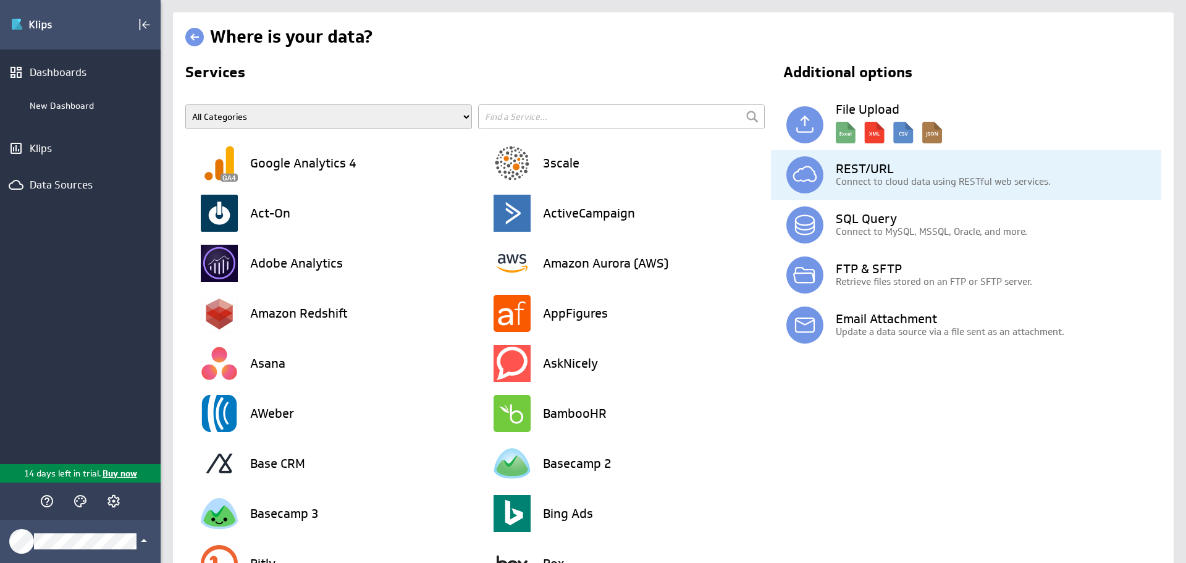
click at [852, 176] on p "Connect to cloud data using RESTful web services." at bounding box center [998, 181] width 325 height 13
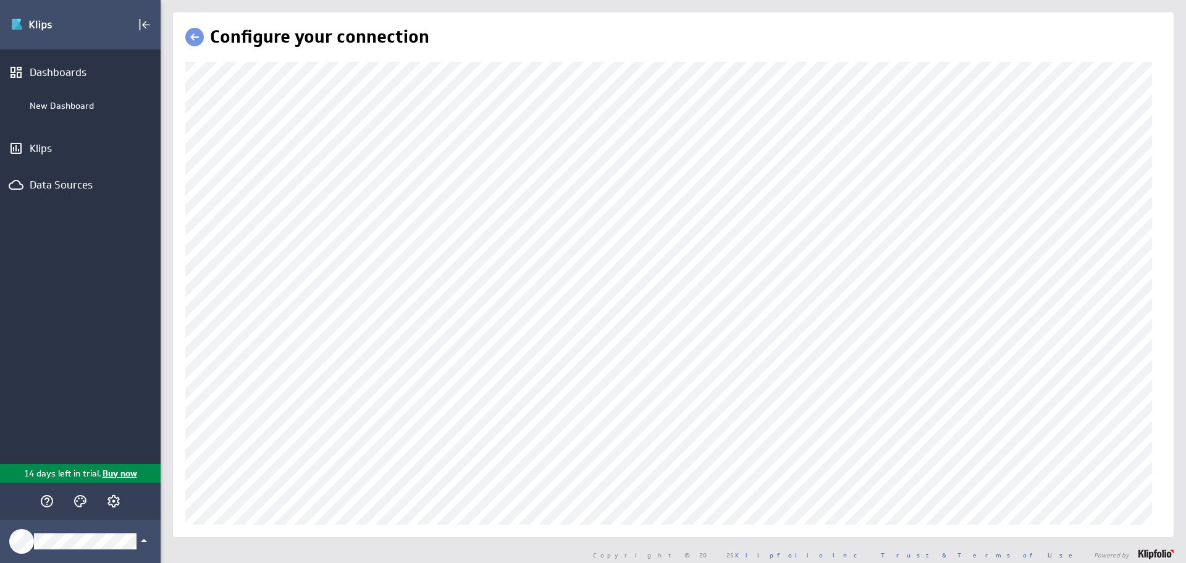
click at [1185, 282] on html "(no message) Edit Dashboards New Dashboard Klips Data Sources 14 days left in t…" at bounding box center [593, 281] width 1186 height 563
click at [1185, 281] on html "(no message) Edit Dashboards New Dashboard Klips Data Sources 14 days left in t…" at bounding box center [593, 281] width 1186 height 563
click at [165, 332] on div "Configure your connection" at bounding box center [673, 274] width 1025 height 524
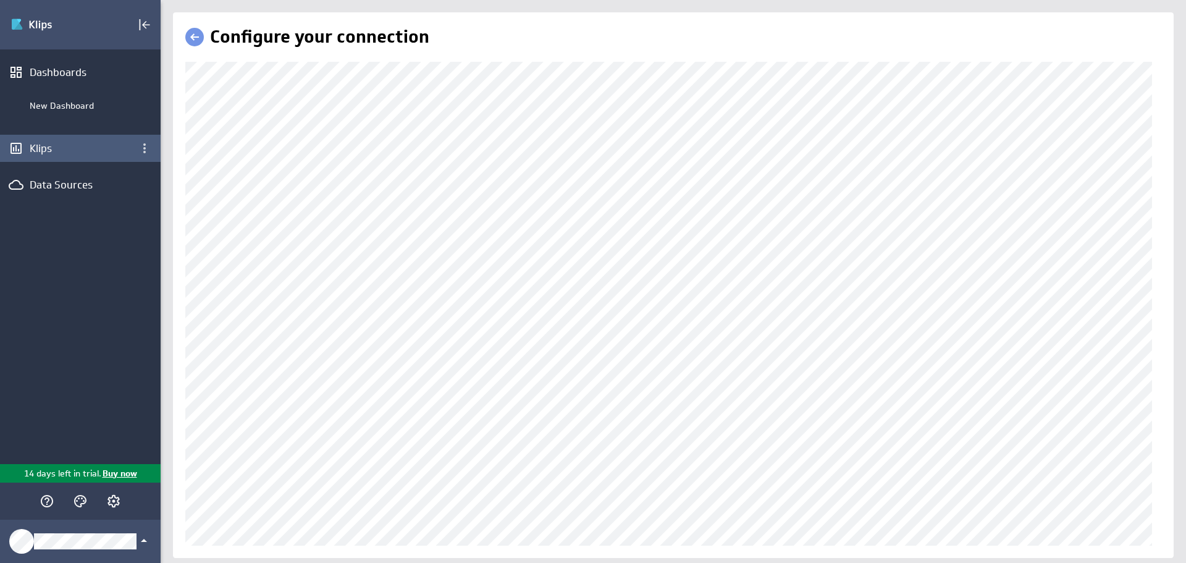
click at [161, 161] on div "Configure your connection" at bounding box center [673, 284] width 1025 height 545
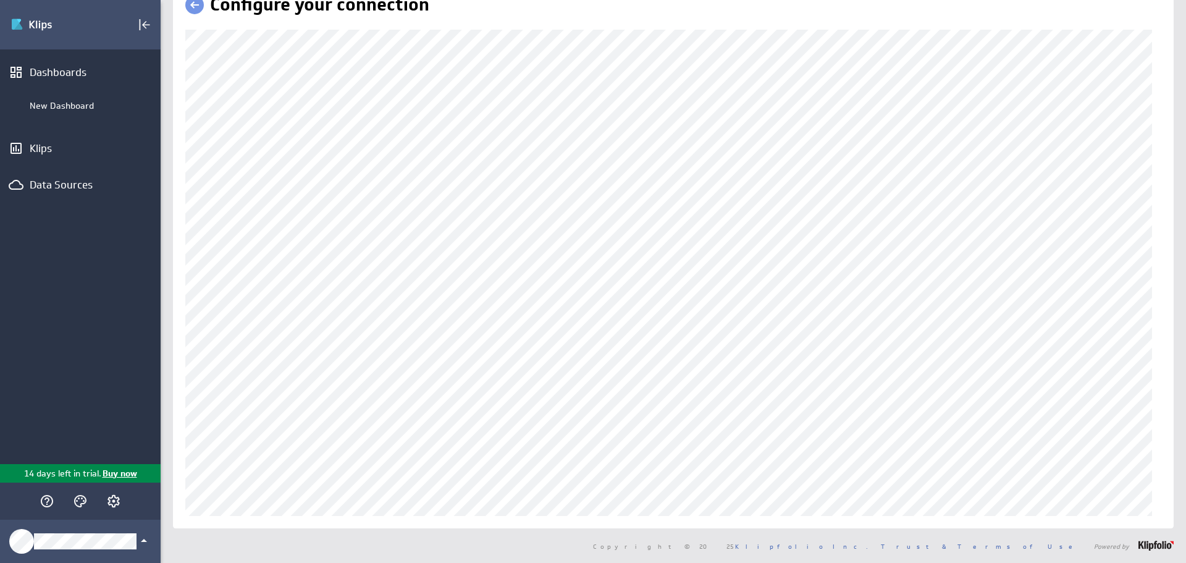
scroll to position [32, 0]
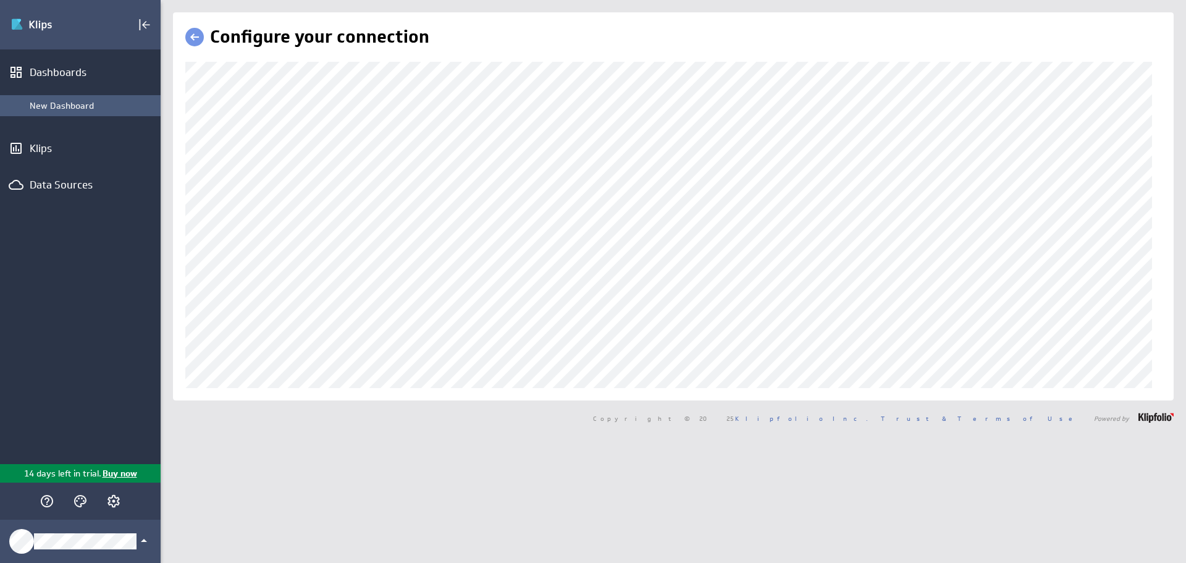
click at [127, 104] on div "(no message) Edit Dashboards New Dashboard Klips Data Sources 14 days left in t…" at bounding box center [593, 281] width 1186 height 563
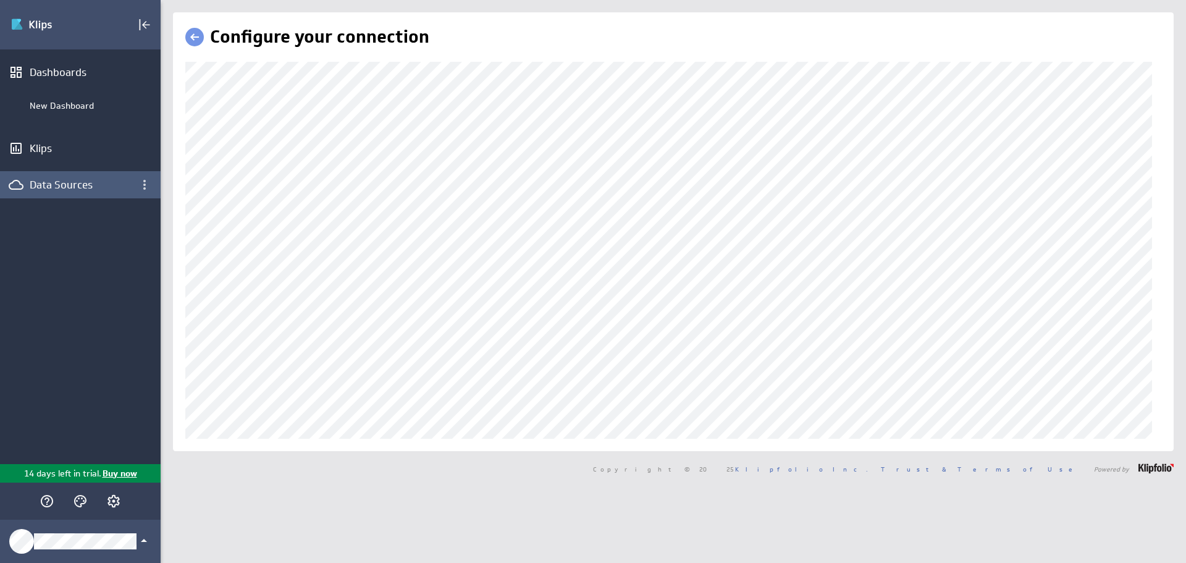
click at [79, 187] on div "Data Sources" at bounding box center [80, 185] width 101 height 14
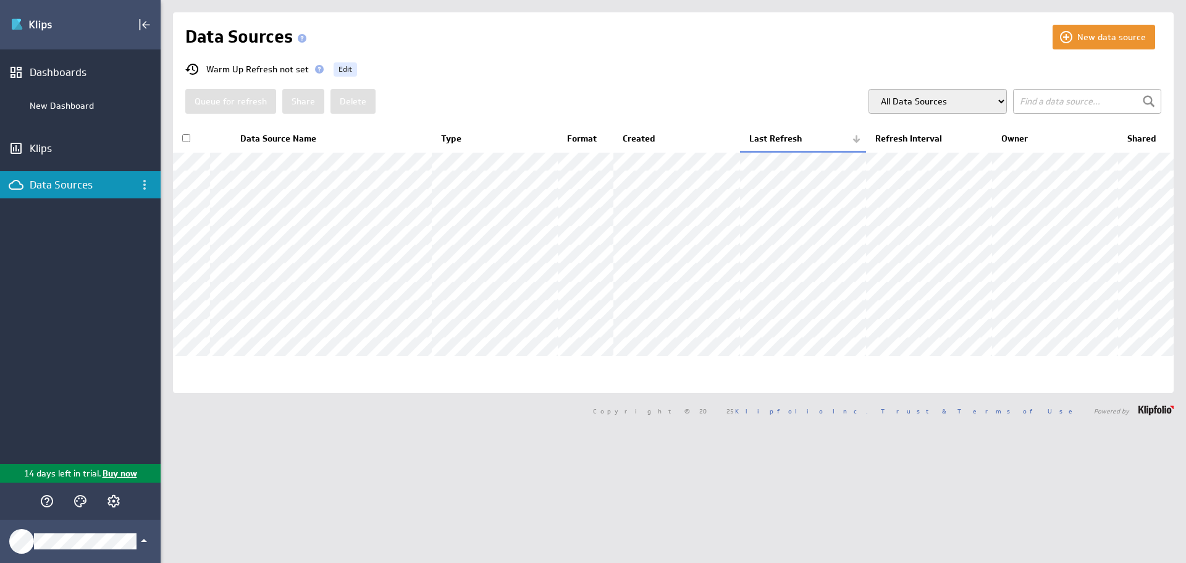
click at [967, 103] on select "All Data Sources My Data Sources All Modelled Data Sources My Modelled Data Sou…" at bounding box center [937, 101] width 138 height 25
click at [966, 104] on select "All Data Sources My Data Sources All Modelled Data Sources My Modelled Data Sou…" at bounding box center [937, 101] width 138 height 25
click at [966, 103] on select "All Data Sources My Data Sources All Modelled Data Sources My Modelled Data Sou…" at bounding box center [937, 101] width 138 height 25
click at [25, 72] on div "Dashboards" at bounding box center [80, 72] width 161 height 27
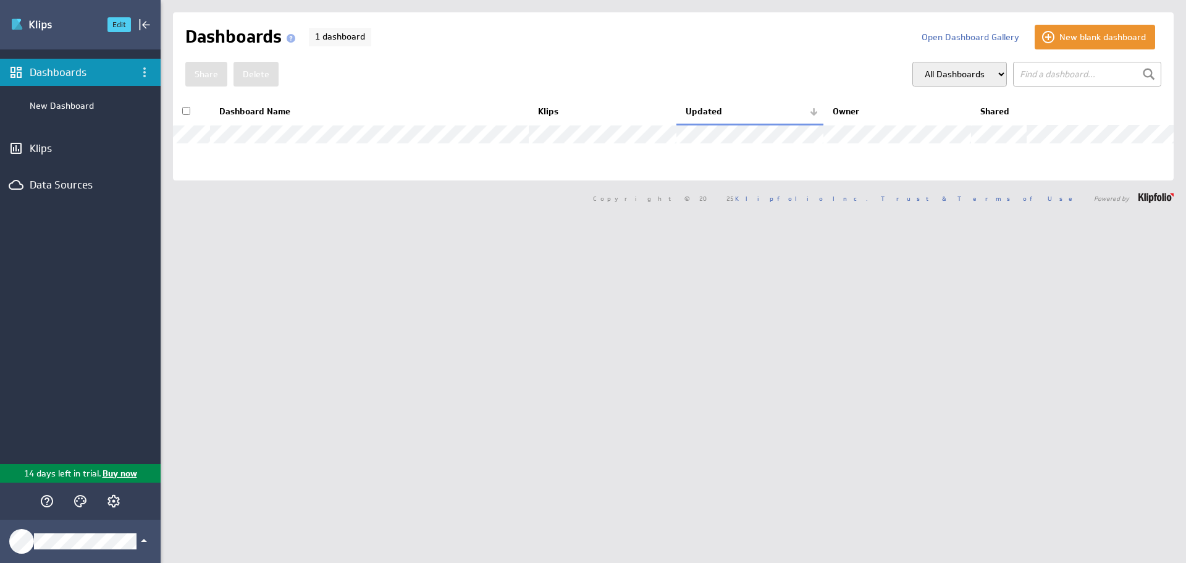
click at [35, 19] on img "Go to Dashboards" at bounding box center [53, 25] width 86 height 20
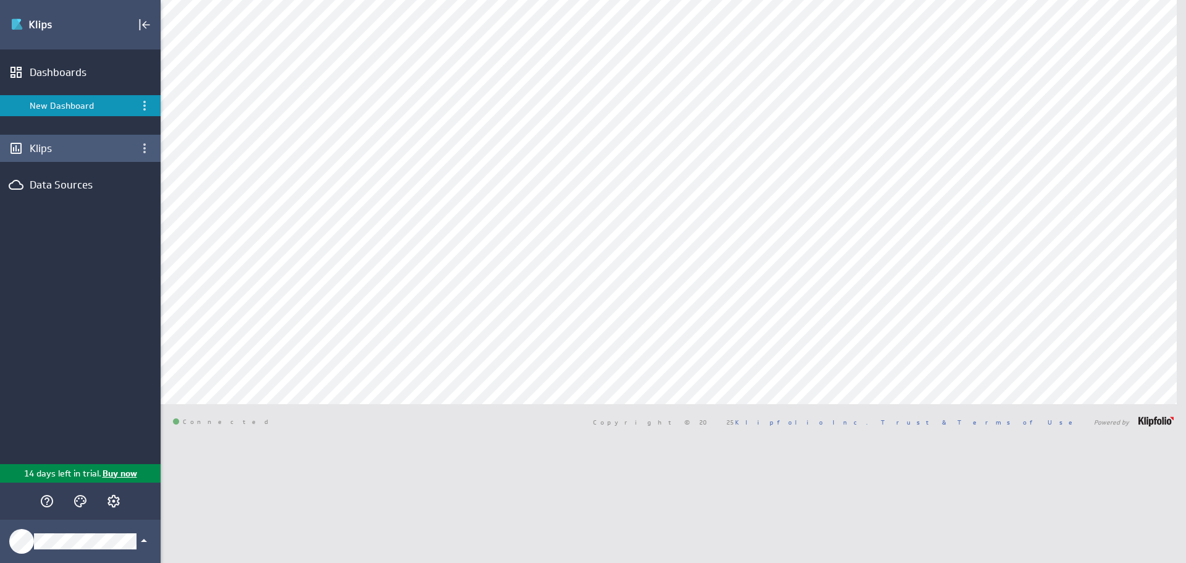
click at [77, 152] on div "Klips" at bounding box center [80, 148] width 101 height 14
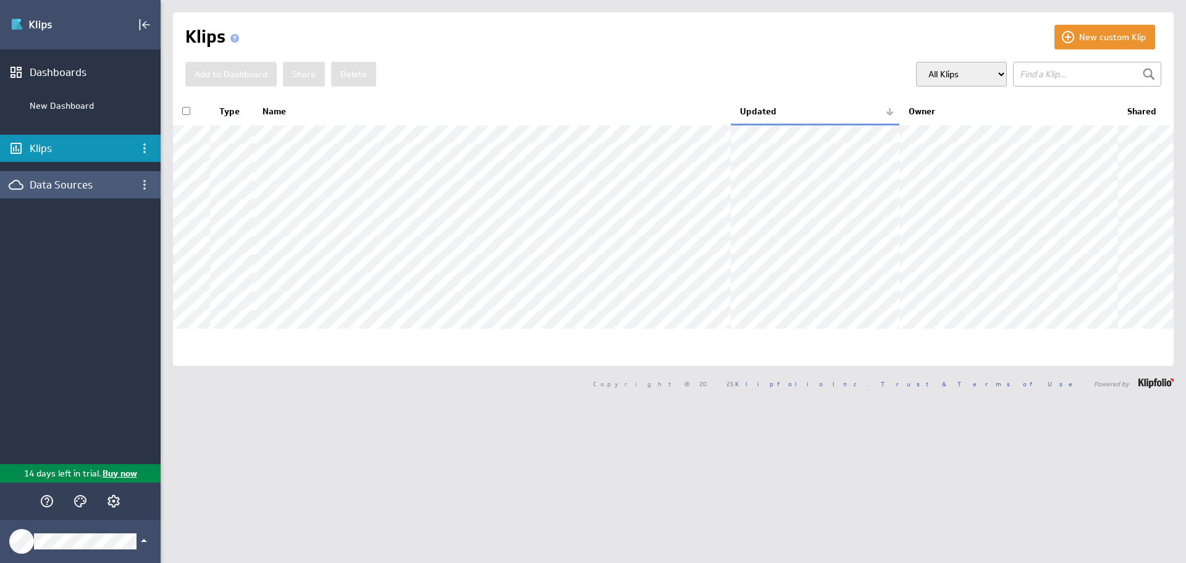
click at [29, 174] on div "Data Sources" at bounding box center [80, 184] width 161 height 27
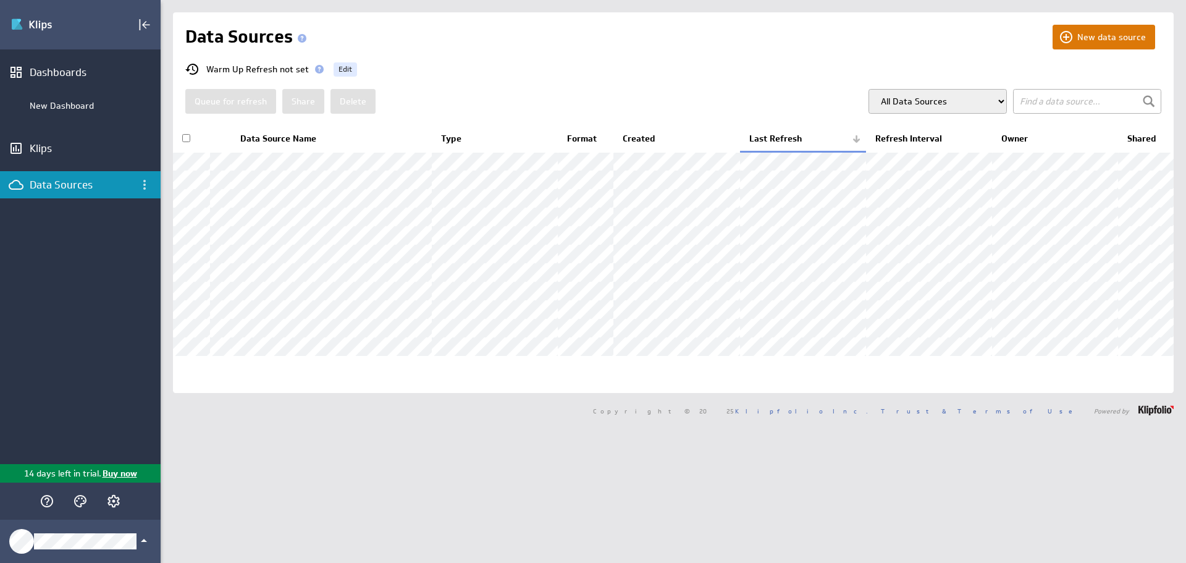
click at [1110, 40] on button "New data source" at bounding box center [1103, 37] width 103 height 25
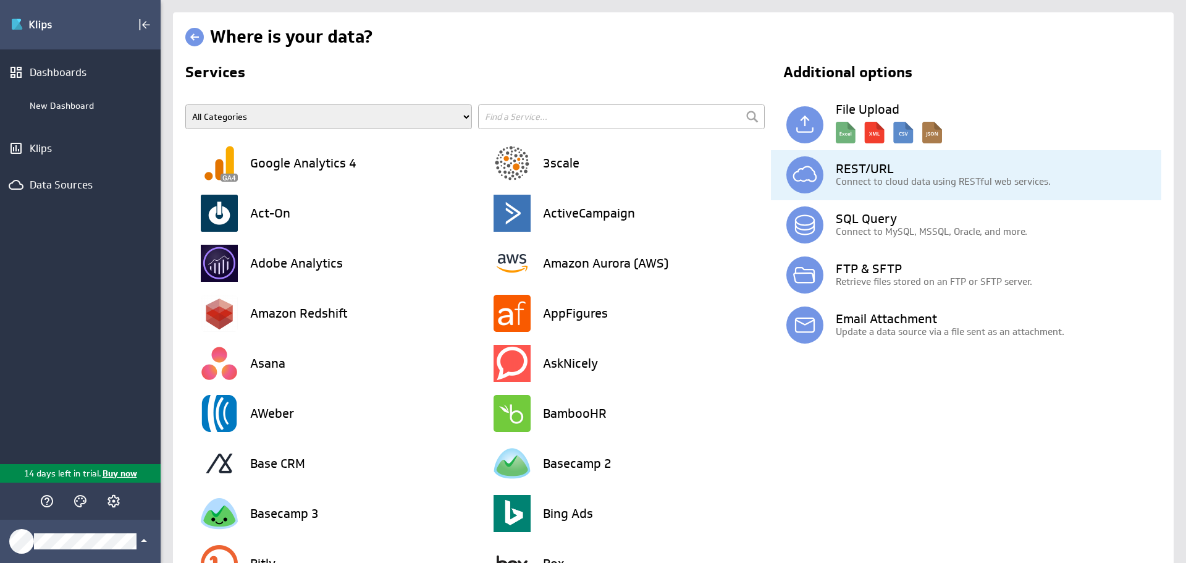
click at [871, 181] on p "Connect to cloud data using RESTful web services." at bounding box center [998, 181] width 325 height 13
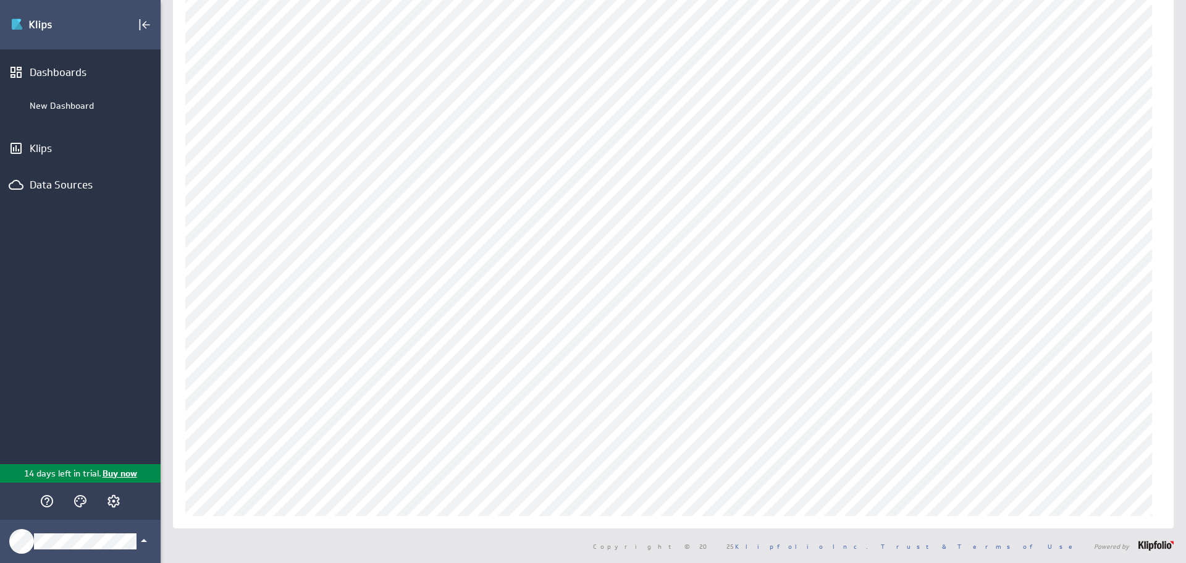
scroll to position [43, 0]
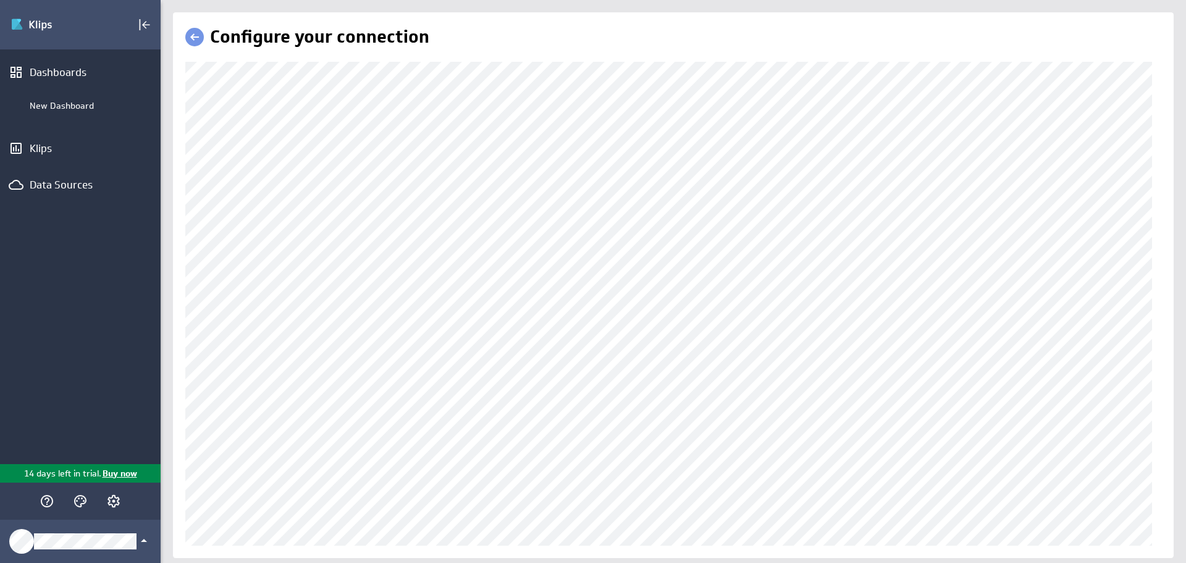
click at [161, 111] on div "Configure your connection" at bounding box center [673, 284] width 1025 height 545
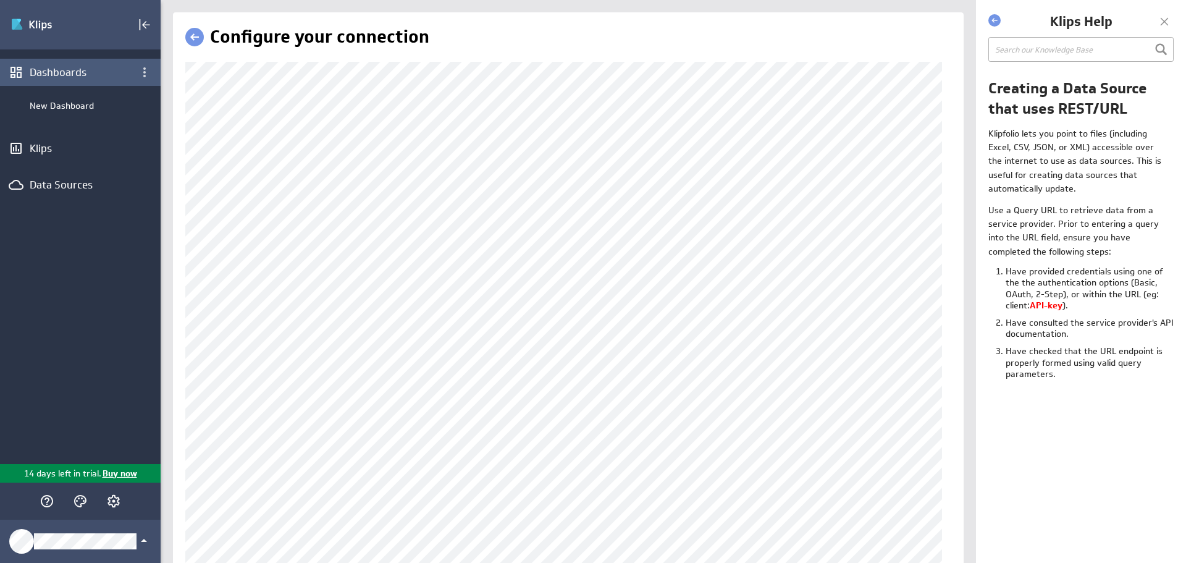
click at [50, 73] on div "(no message) Edit Dashboards New Dashboard Klips Data Sources 14 days left in t…" at bounding box center [488, 281] width 976 height 563
click at [229, 547] on div "Configure your connection" at bounding box center [568, 294] width 790 height 565
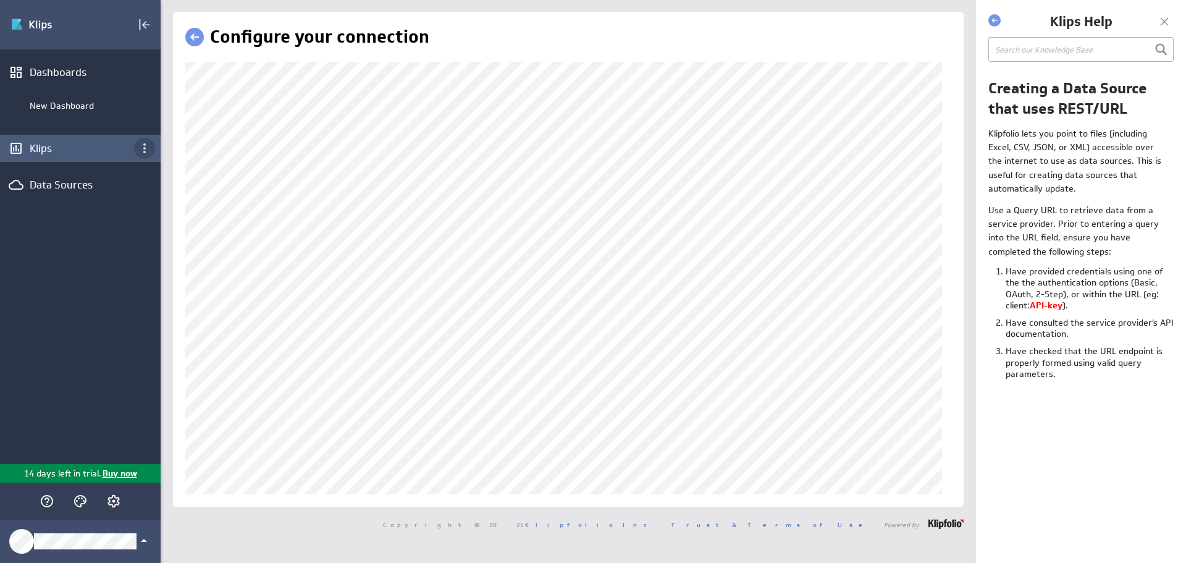
click at [156, 148] on div "(no message) Edit Dashboards New Dashboard Klips Data Sources 14 days left in t…" at bounding box center [488, 281] width 976 height 563
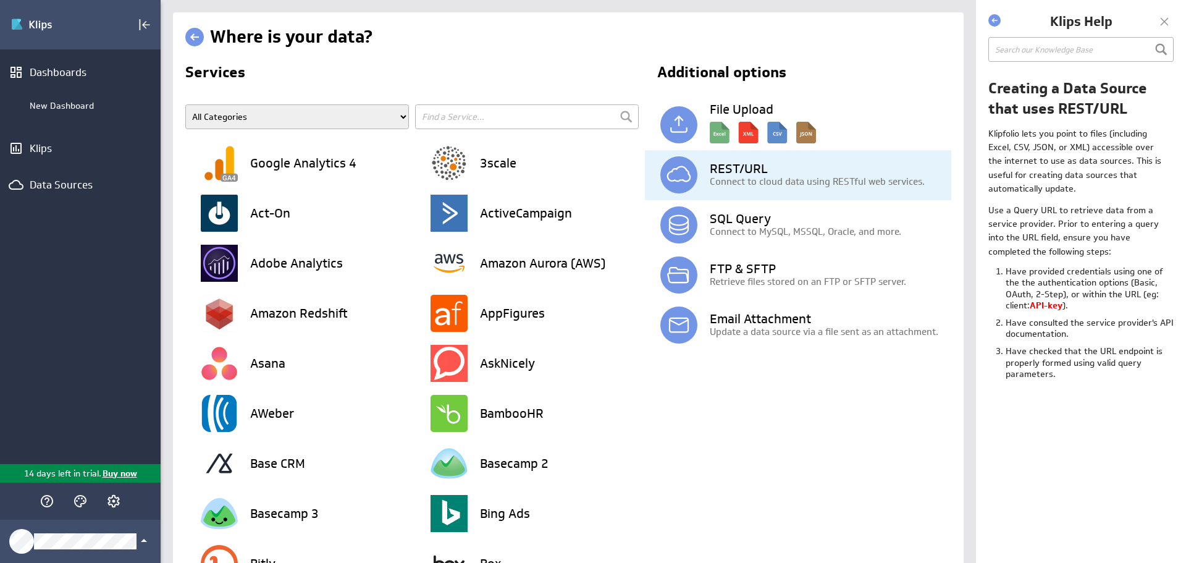
click at [723, 169] on h3 "REST/URL" at bounding box center [830, 168] width 241 height 12
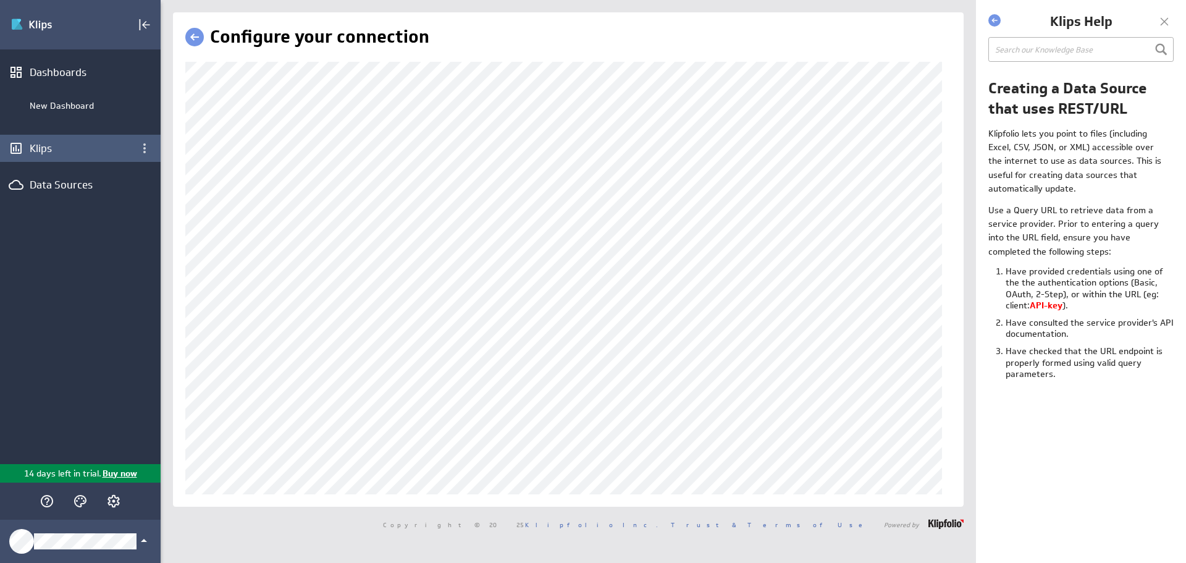
click at [91, 156] on div "(no message) Edit Dashboards New Dashboard Klips Data Sources 14 days left in t…" at bounding box center [488, 281] width 976 height 563
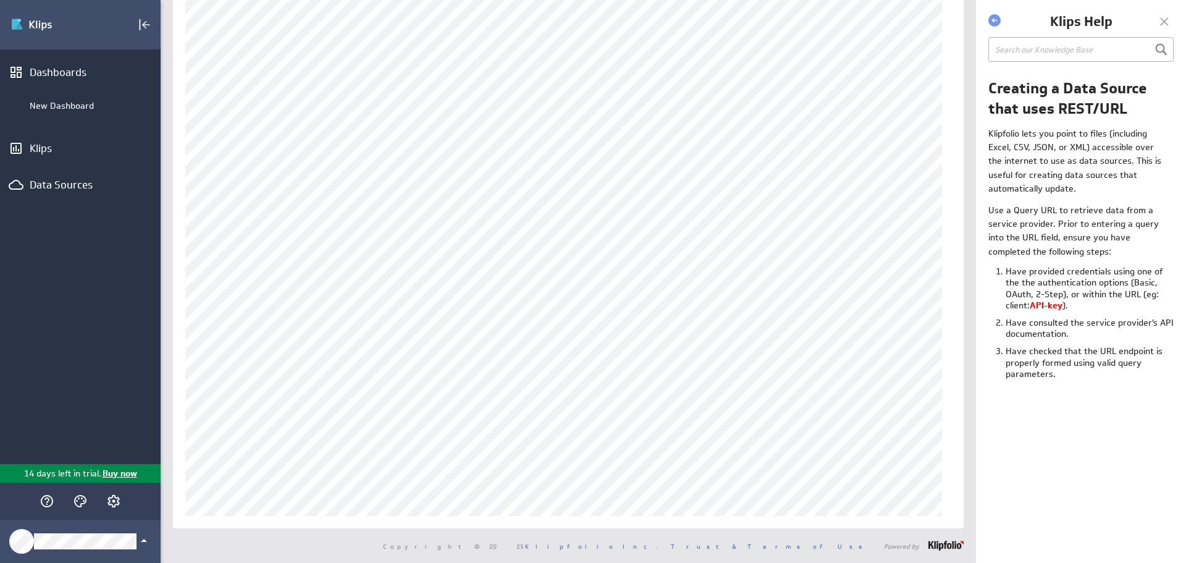
scroll to position [32, 0]
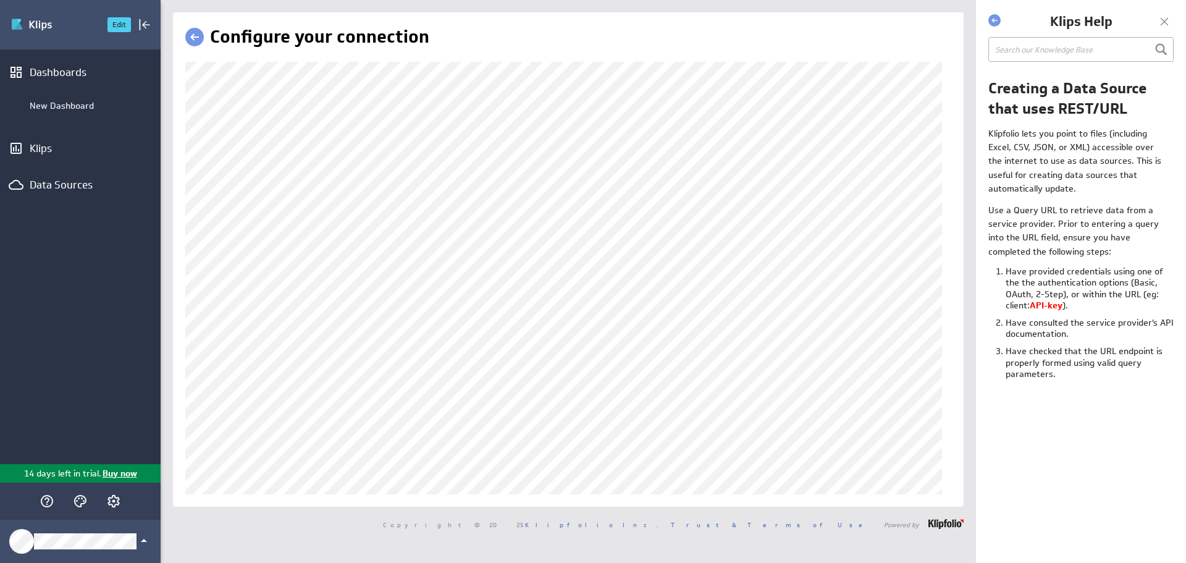
click at [27, 33] on img "Go to Dashboards" at bounding box center [53, 25] width 86 height 20
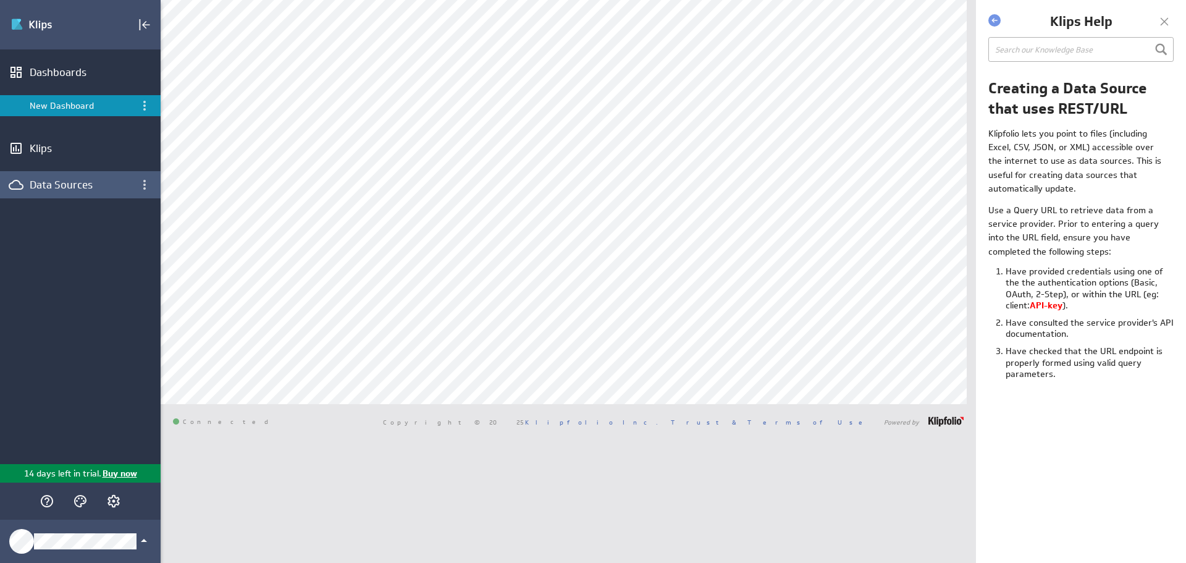
click at [49, 182] on div "Data Sources" at bounding box center [80, 185] width 101 height 14
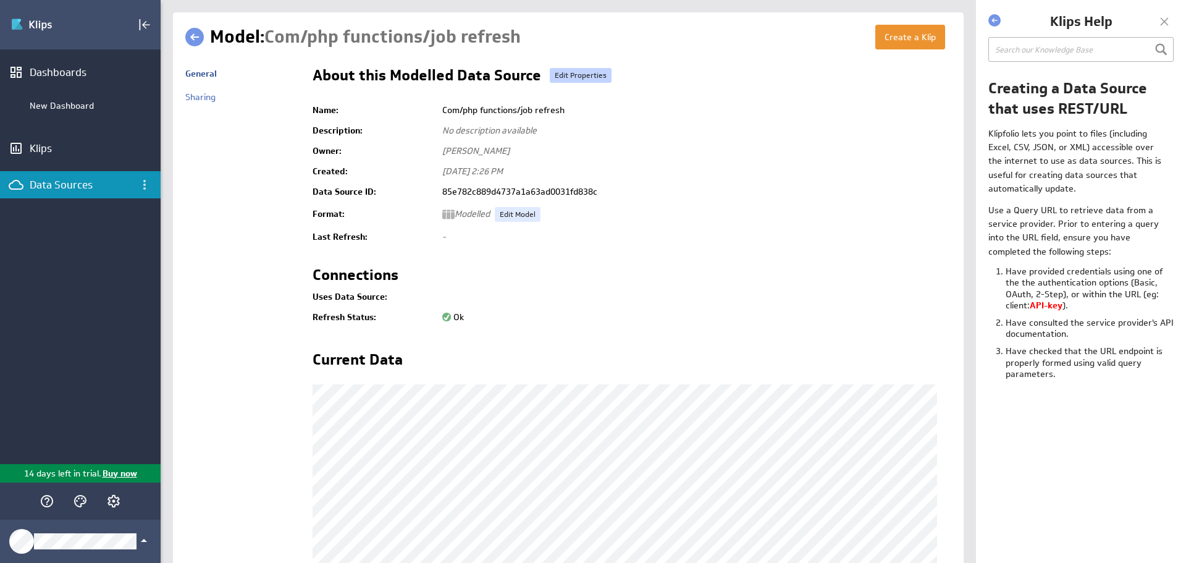
click at [587, 69] on link "Edit Properties" at bounding box center [581, 75] width 62 height 15
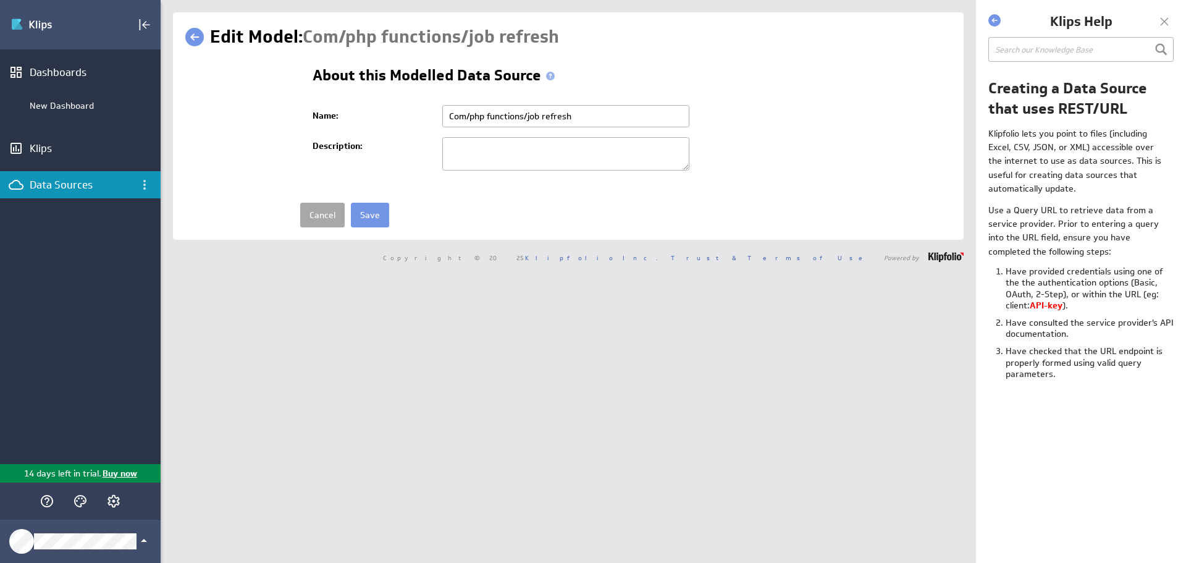
click at [314, 214] on link "Cancel" at bounding box center [322, 215] width 44 height 25
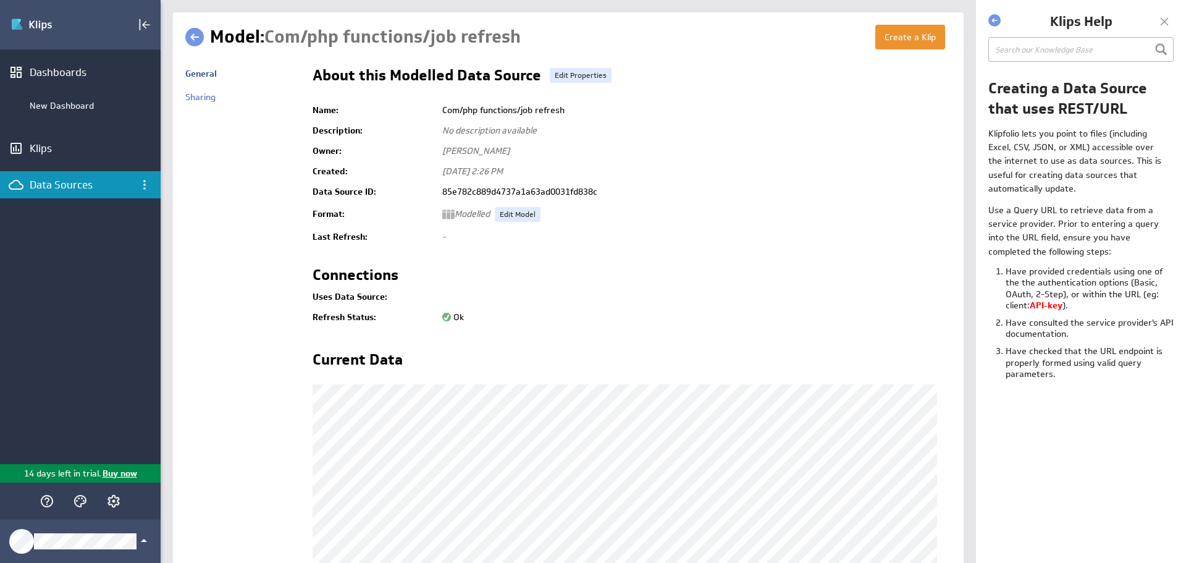
click at [355, 359] on h2 "Current Data" at bounding box center [357, 362] width 90 height 20
click at [519, 220] on link "Edit Model" at bounding box center [518, 214] width 46 height 15
click at [186, 101] on link "Sharing" at bounding box center [200, 96] width 30 height 11
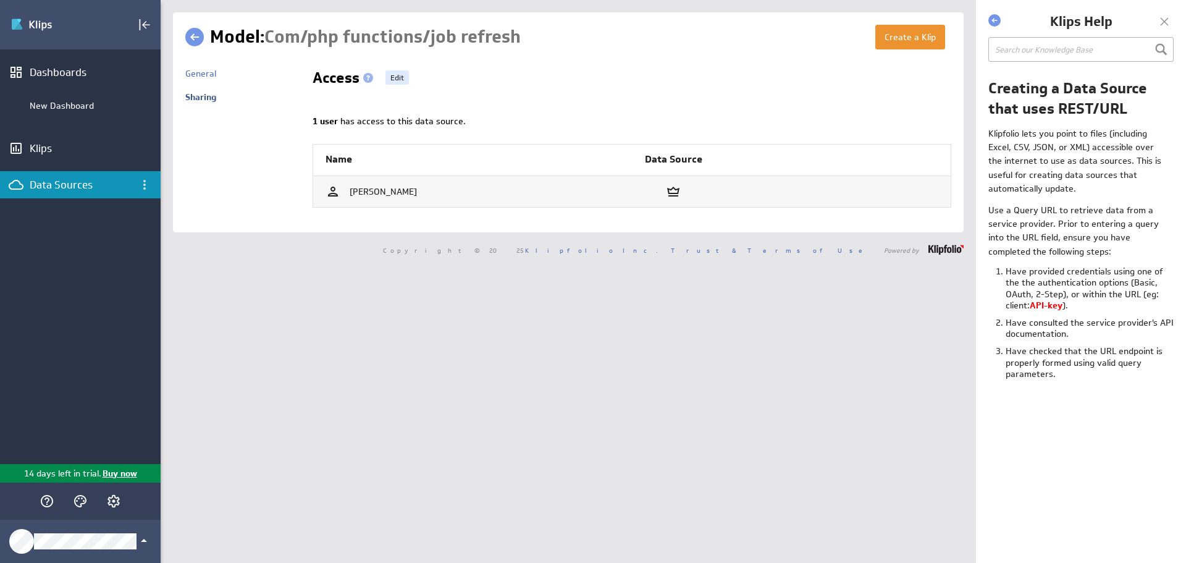
click at [385, 190] on span "[PERSON_NAME]" at bounding box center [383, 191] width 67 height 11
click at [202, 70] on link "General" at bounding box center [200, 73] width 31 height 11
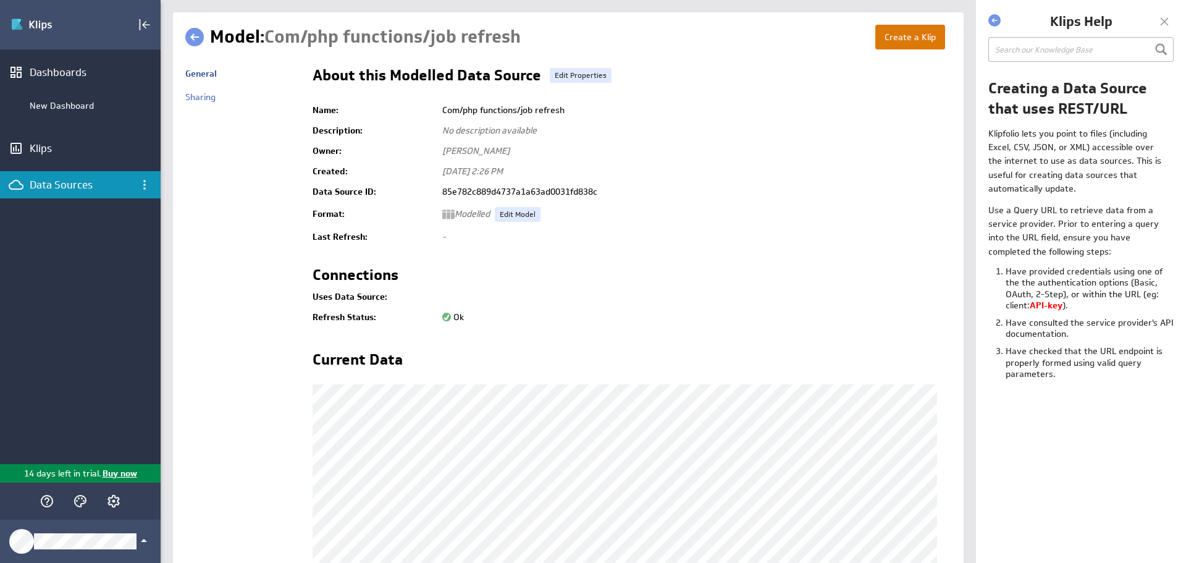
click at [895, 44] on button "Create a Klip" at bounding box center [910, 37] width 70 height 25
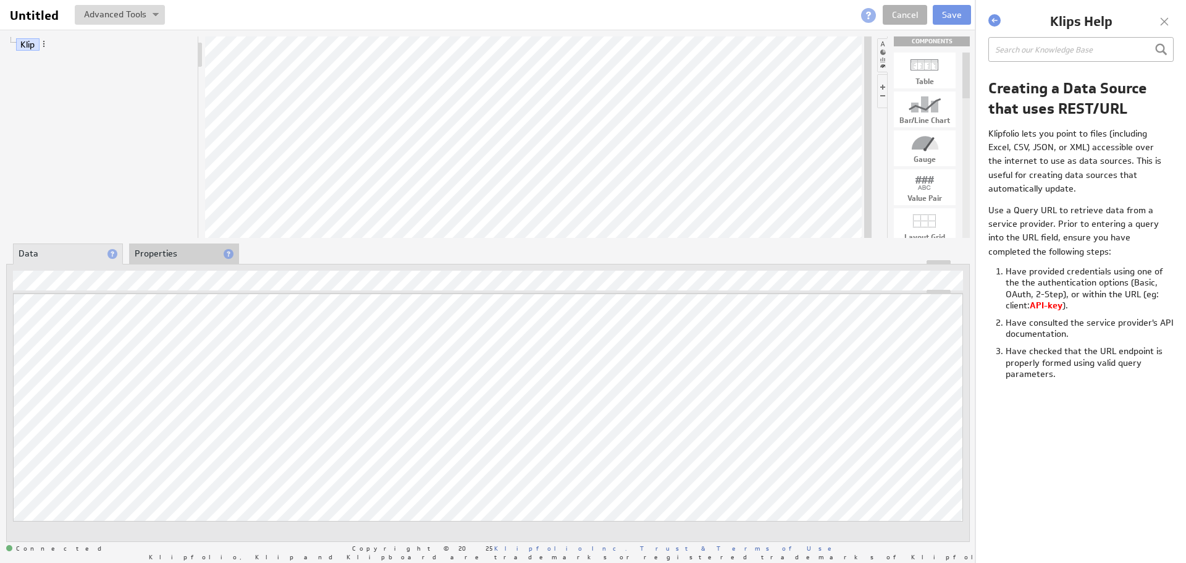
click at [183, 248] on li "Properties" at bounding box center [184, 253] width 110 height 21
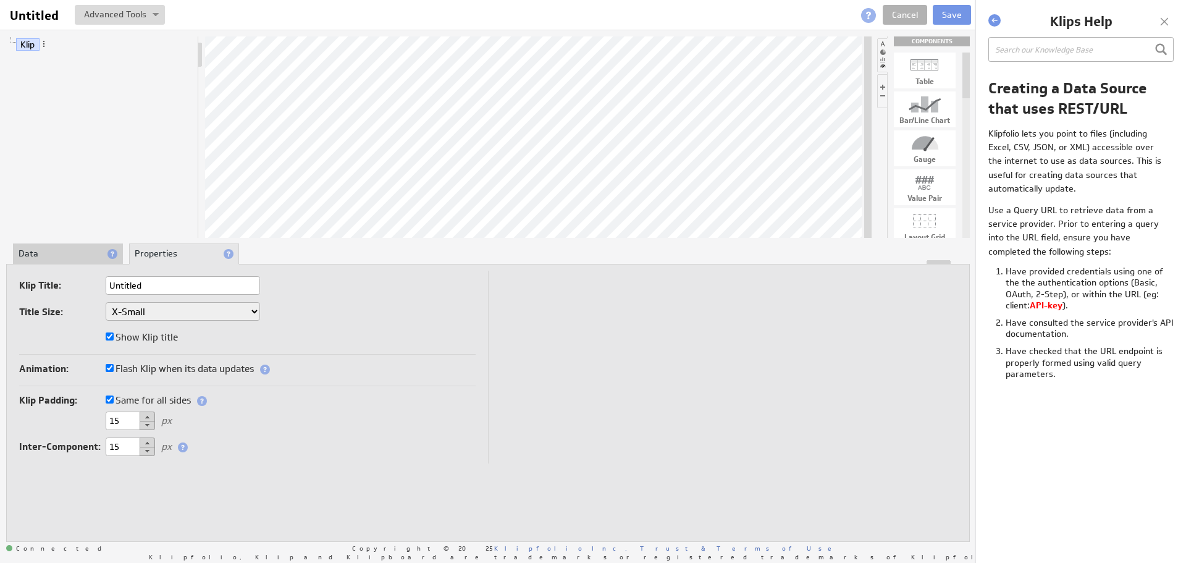
click at [55, 251] on li "Data" at bounding box center [68, 253] width 110 height 21
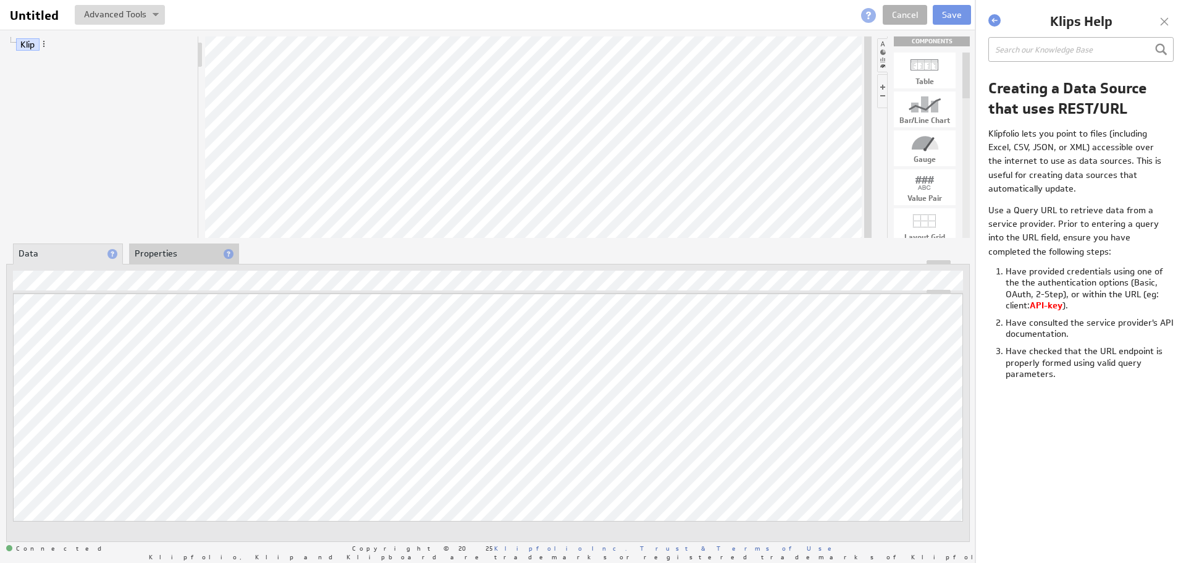
click at [177, 249] on li "Properties" at bounding box center [184, 253] width 110 height 21
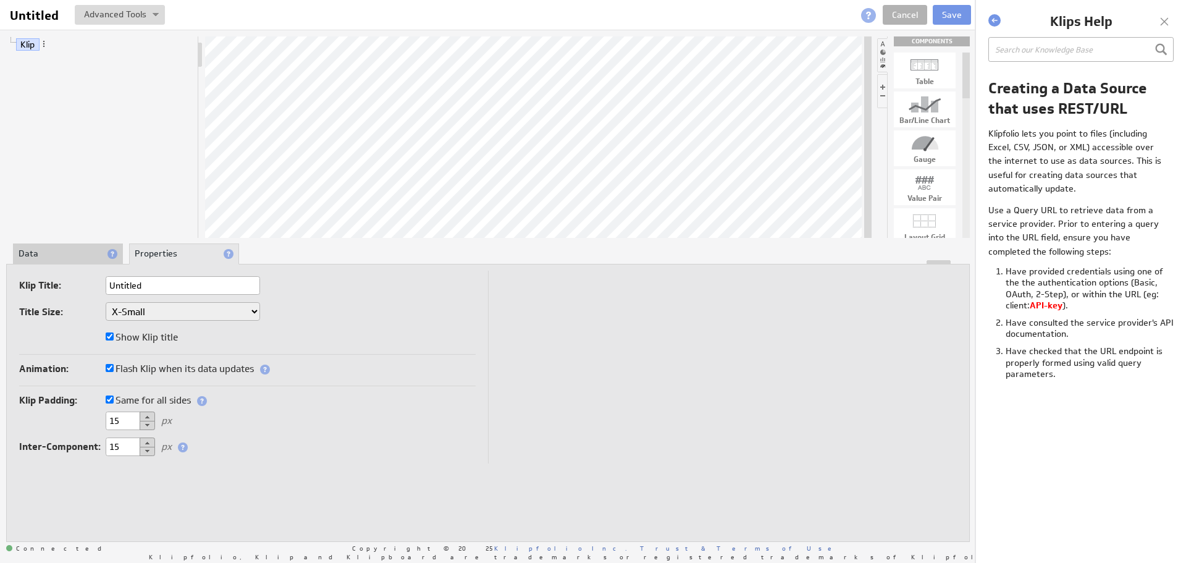
click at [51, 251] on li "Data" at bounding box center [68, 253] width 110 height 21
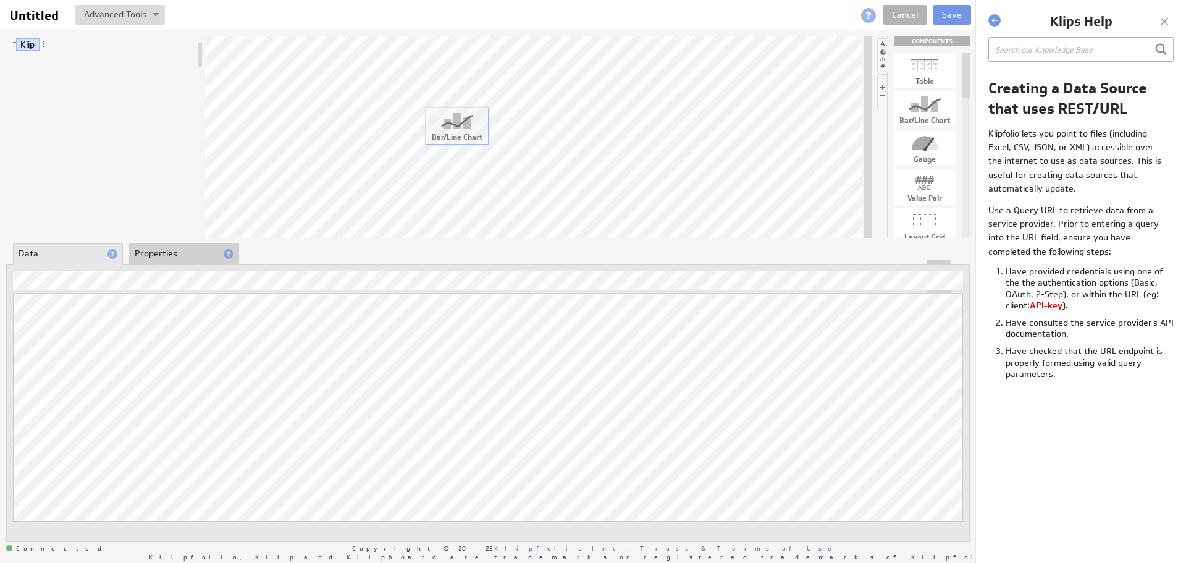
drag, startPoint x: 925, startPoint y: 112, endPoint x: 456, endPoint y: 128, distance: 469.0
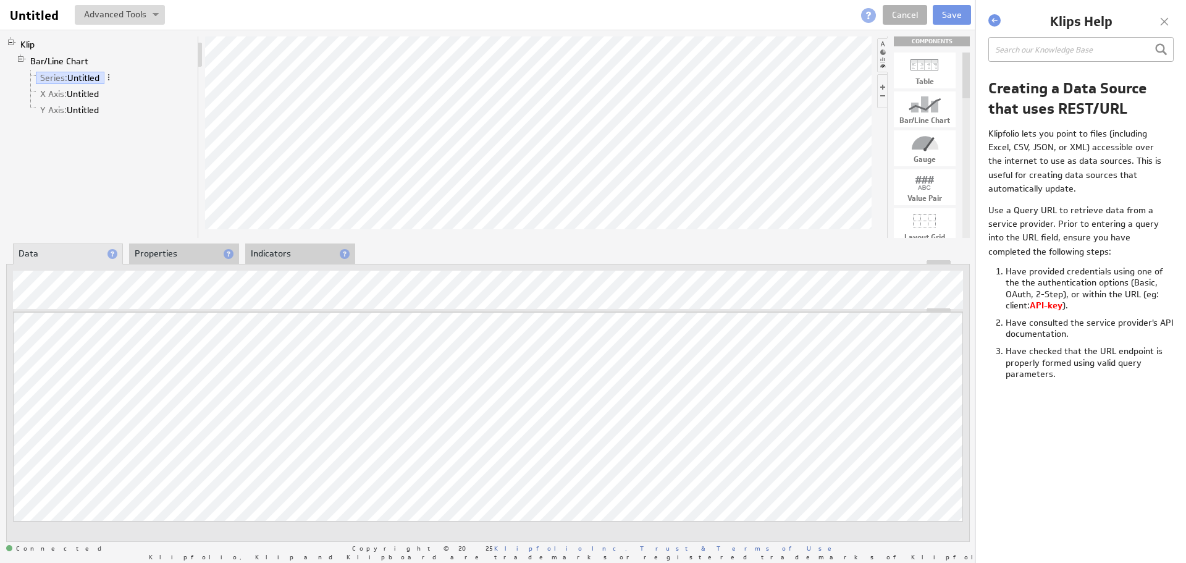
click at [180, 255] on li "Properties" at bounding box center [184, 253] width 110 height 21
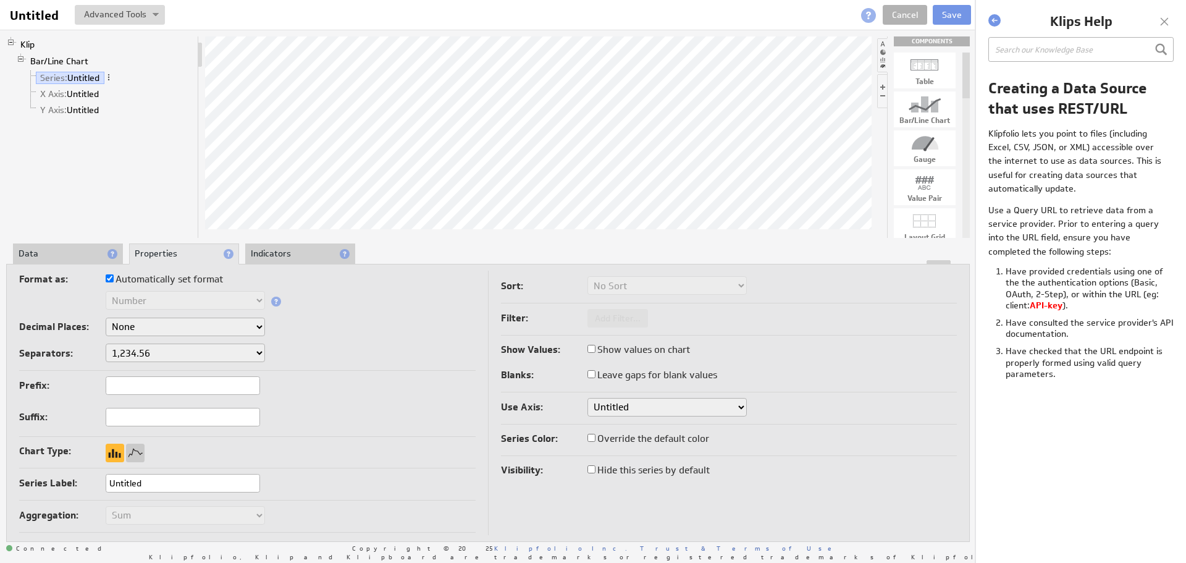
click at [295, 248] on li "Indicators" at bounding box center [300, 253] width 110 height 21
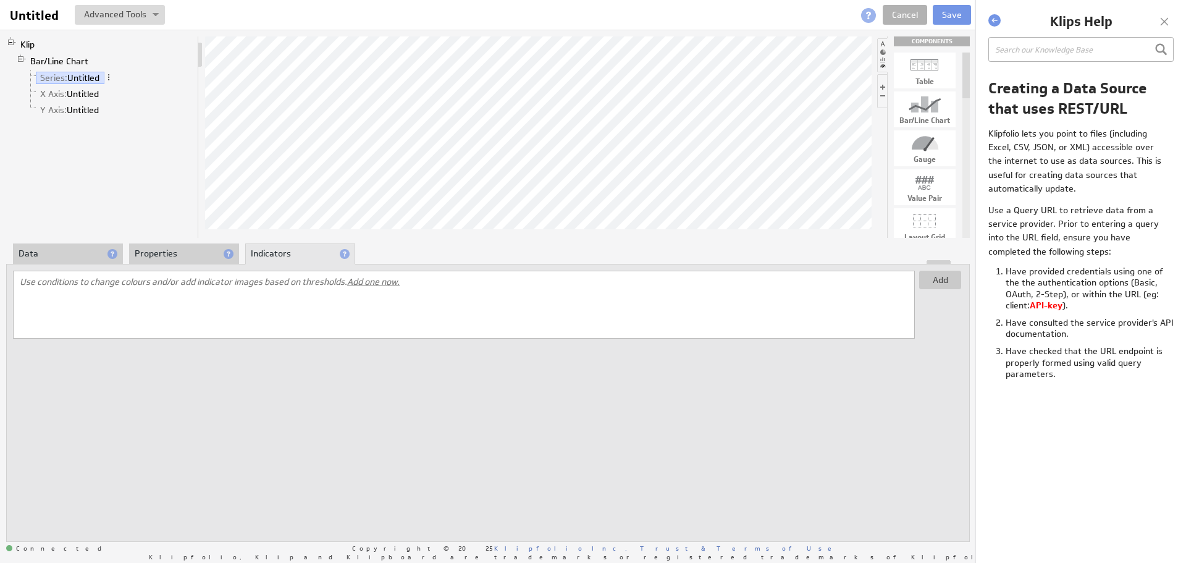
click at [50, 250] on li "Data" at bounding box center [68, 253] width 110 height 21
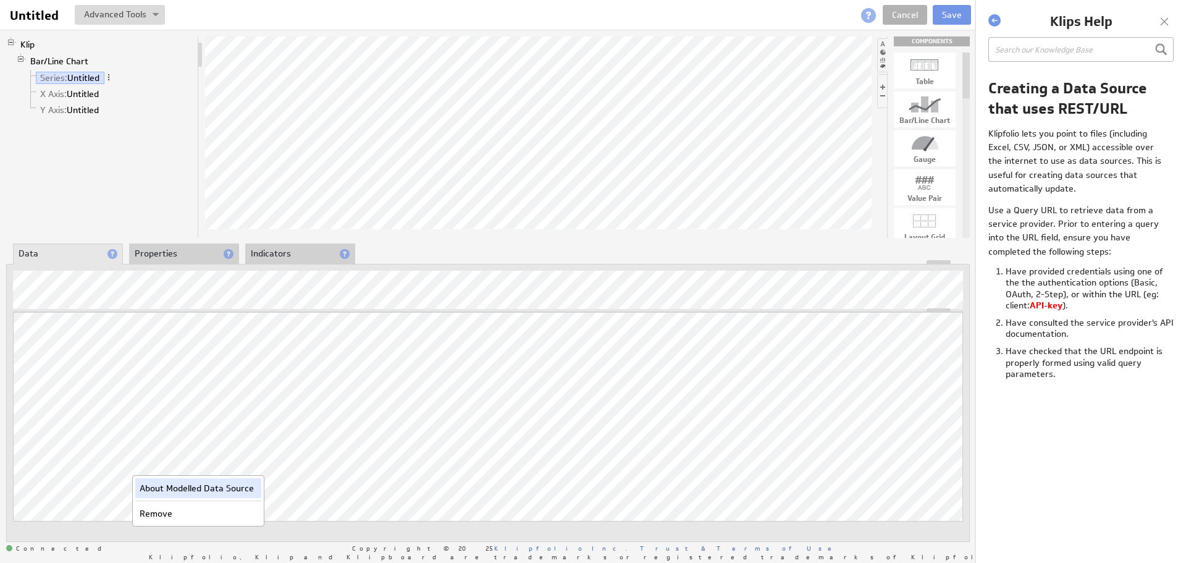
click at [173, 486] on div "About Modelled Data Source" at bounding box center [198, 488] width 126 height 20
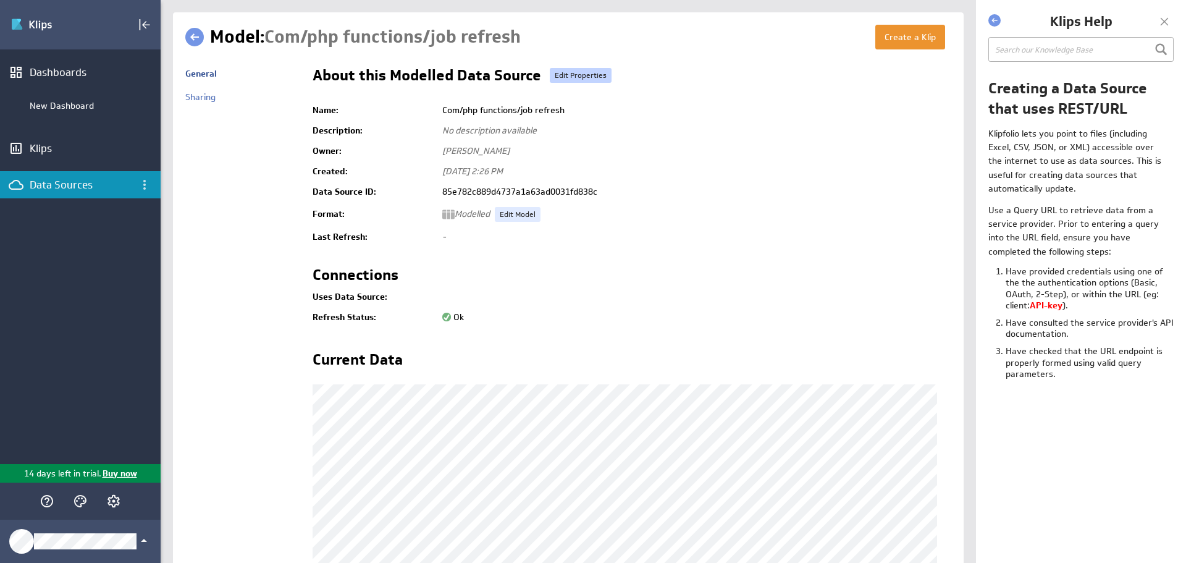
click at [578, 78] on link "Edit Properties" at bounding box center [581, 75] width 62 height 15
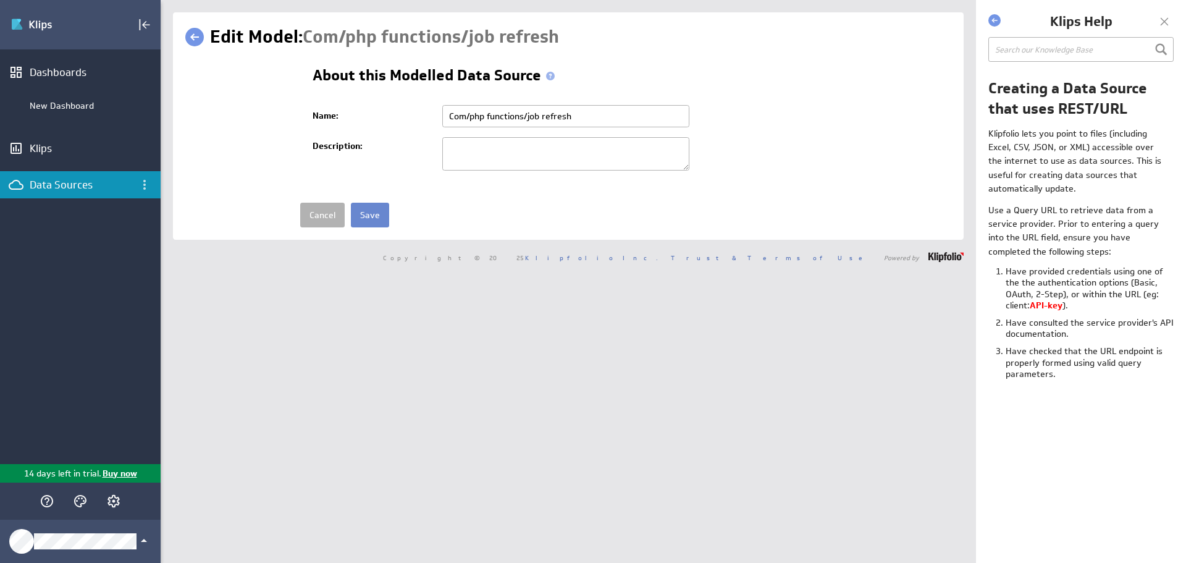
click at [370, 211] on input "Save" at bounding box center [370, 215] width 38 height 25
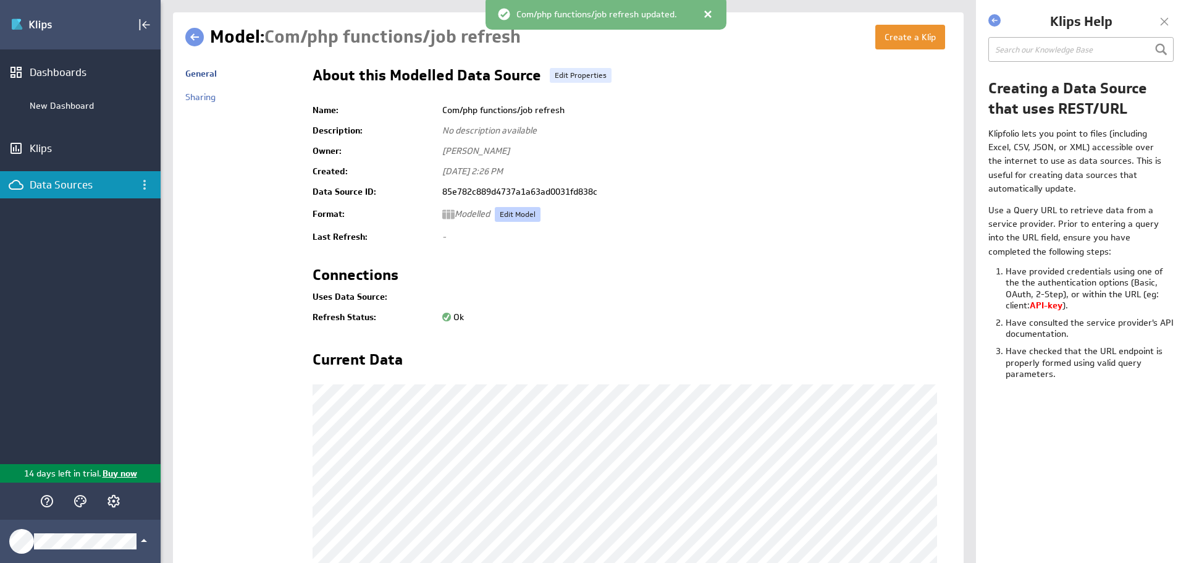
click at [519, 219] on link "Edit Model" at bounding box center [518, 214] width 46 height 15
click at [144, 185] on icon "Data Sources menu" at bounding box center [144, 185] width 2 height 10
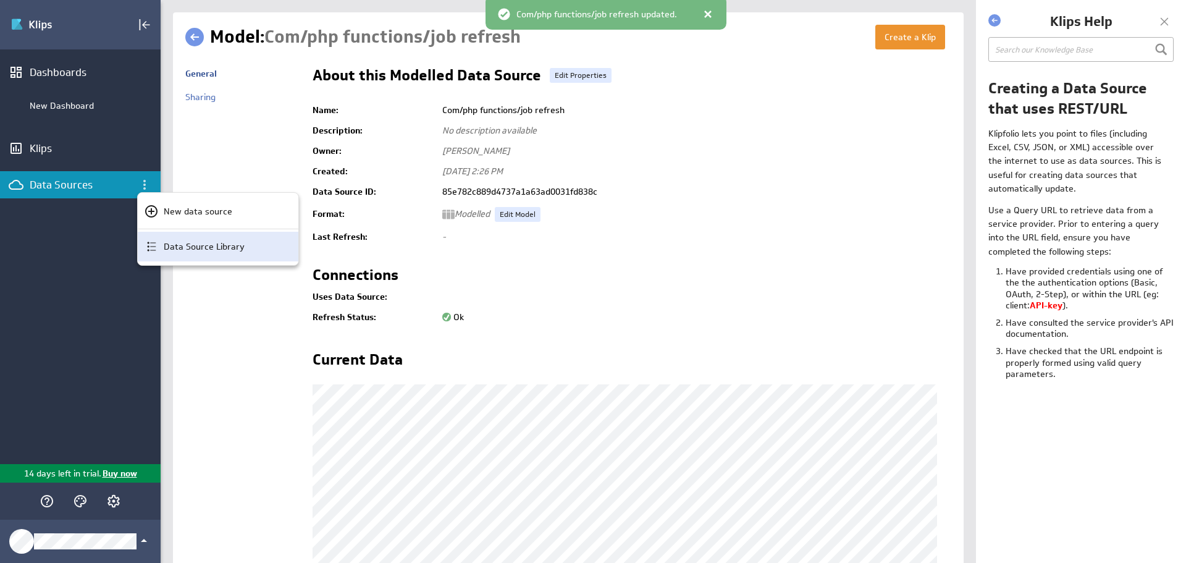
click at [200, 245] on p "Data Source Library" at bounding box center [204, 246] width 81 height 13
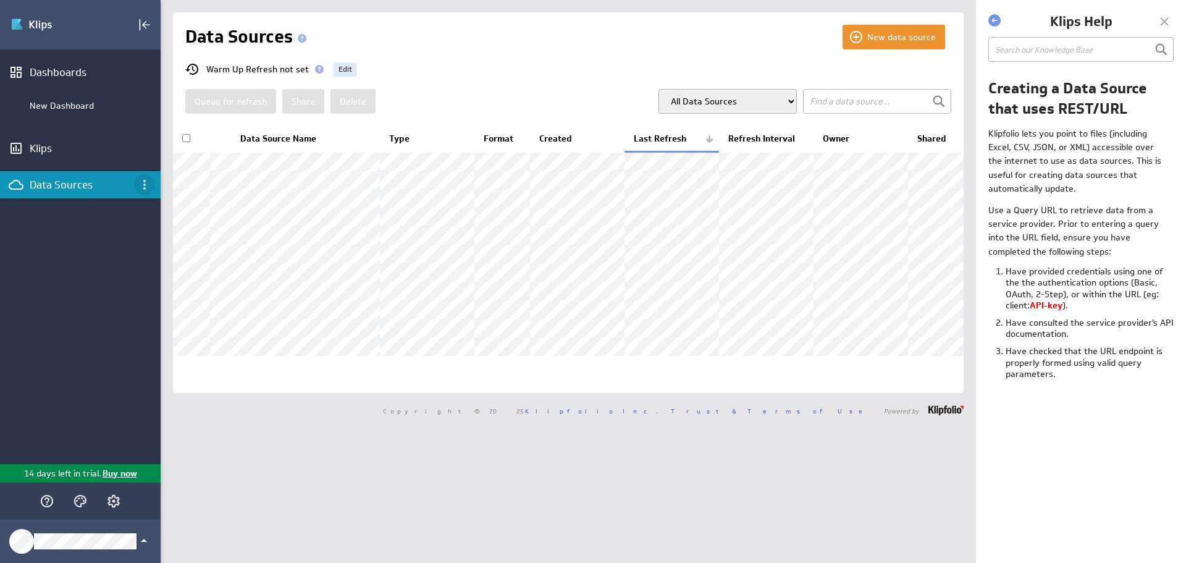
click at [142, 179] on icon "Data Sources menu" at bounding box center [144, 184] width 15 height 15
click at [149, 214] on icon "New data source" at bounding box center [151, 211] width 15 height 15
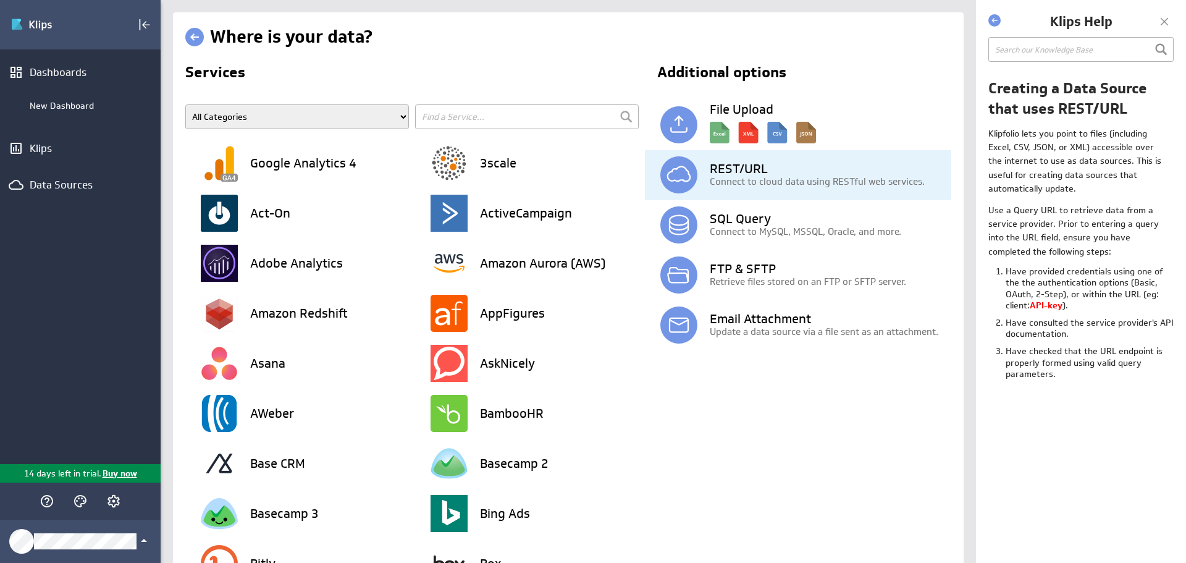
click at [719, 175] on p "Connect to cloud data using RESTful web services." at bounding box center [830, 181] width 241 height 13
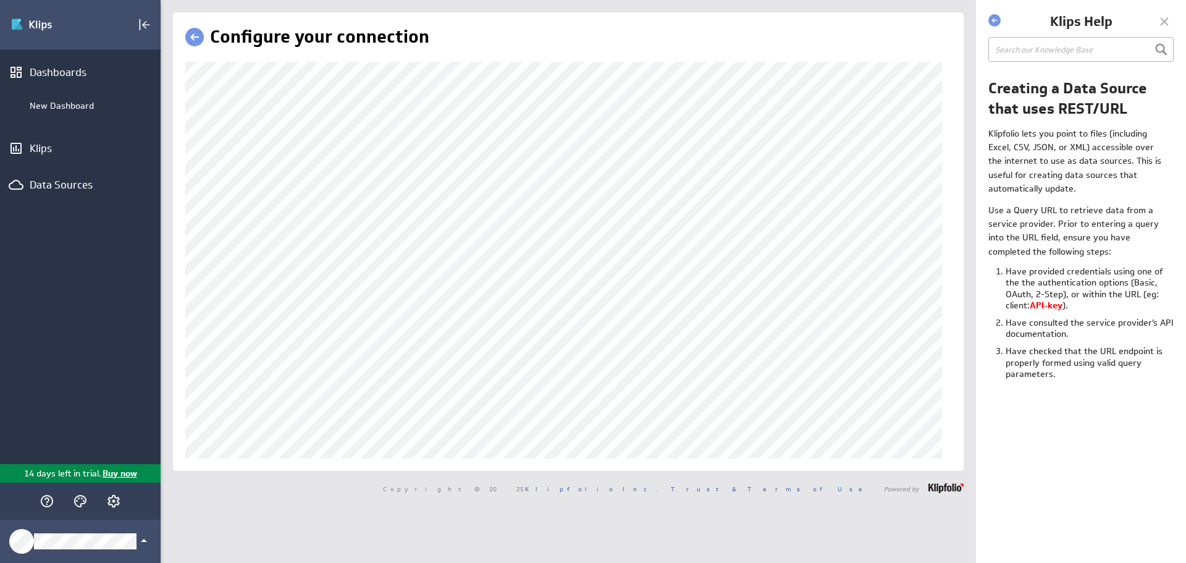
click at [1081, 382] on body "(no message) Edit Dashboards New Dashboard Klips Data Sources 14 days left in t…" at bounding box center [593, 281] width 1186 height 563
